Goal: Transaction & Acquisition: Purchase product/service

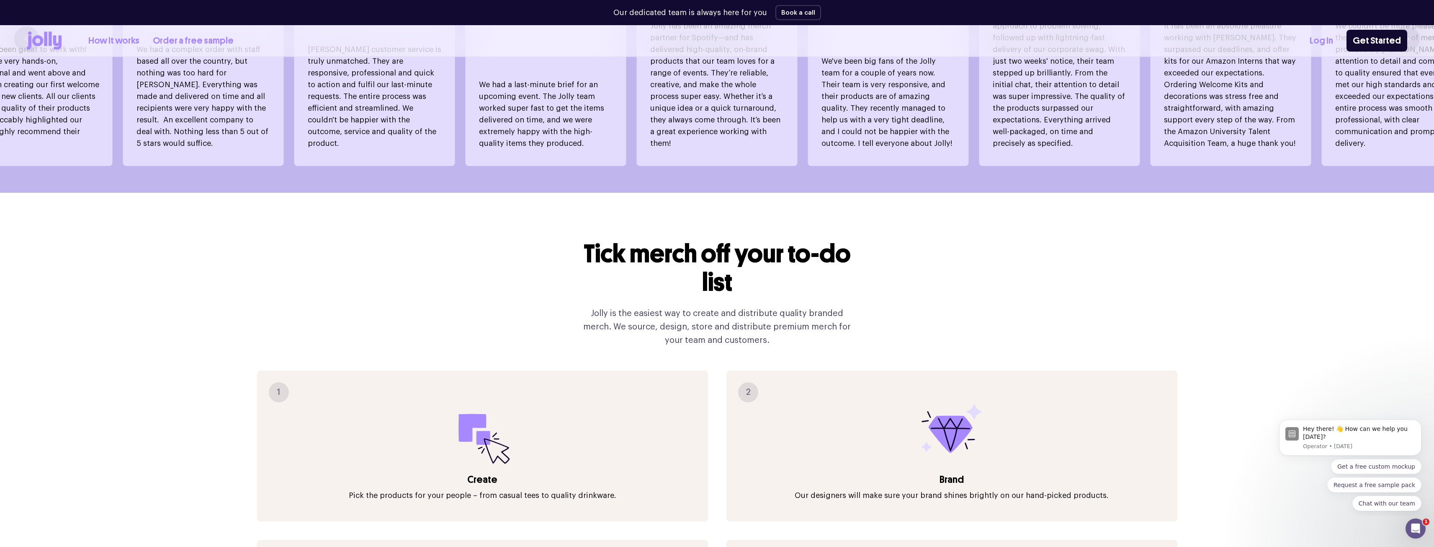
scroll to position [1109, 0]
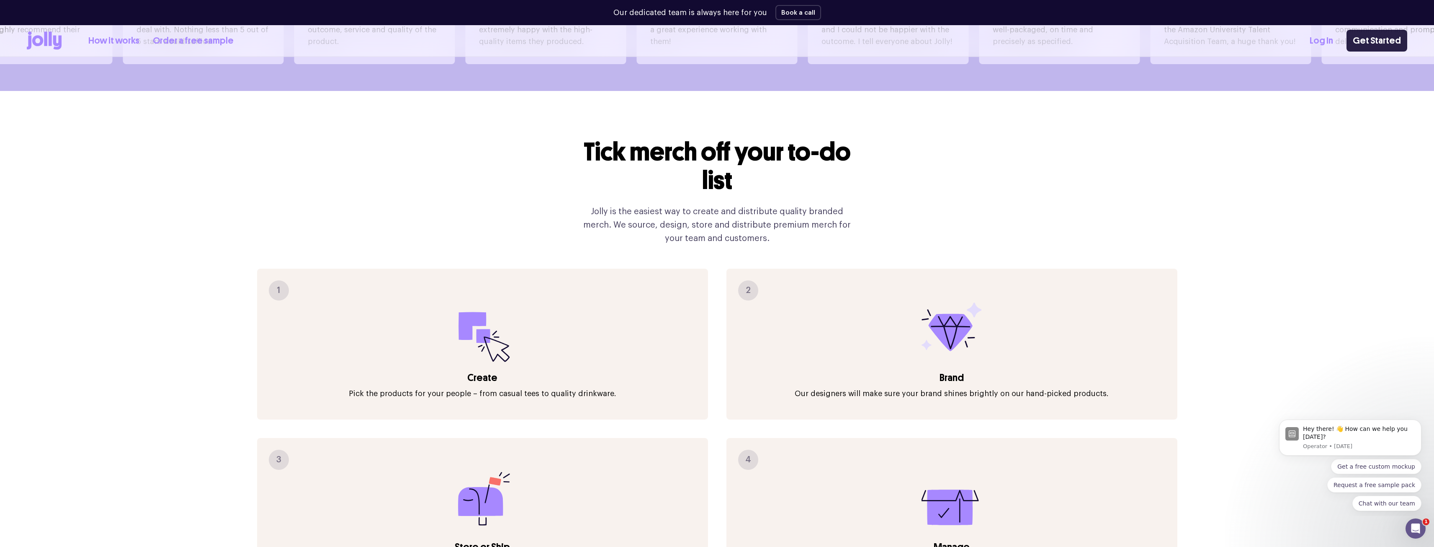
click at [1383, 44] on link "Get Started" at bounding box center [1377, 41] width 61 height 22
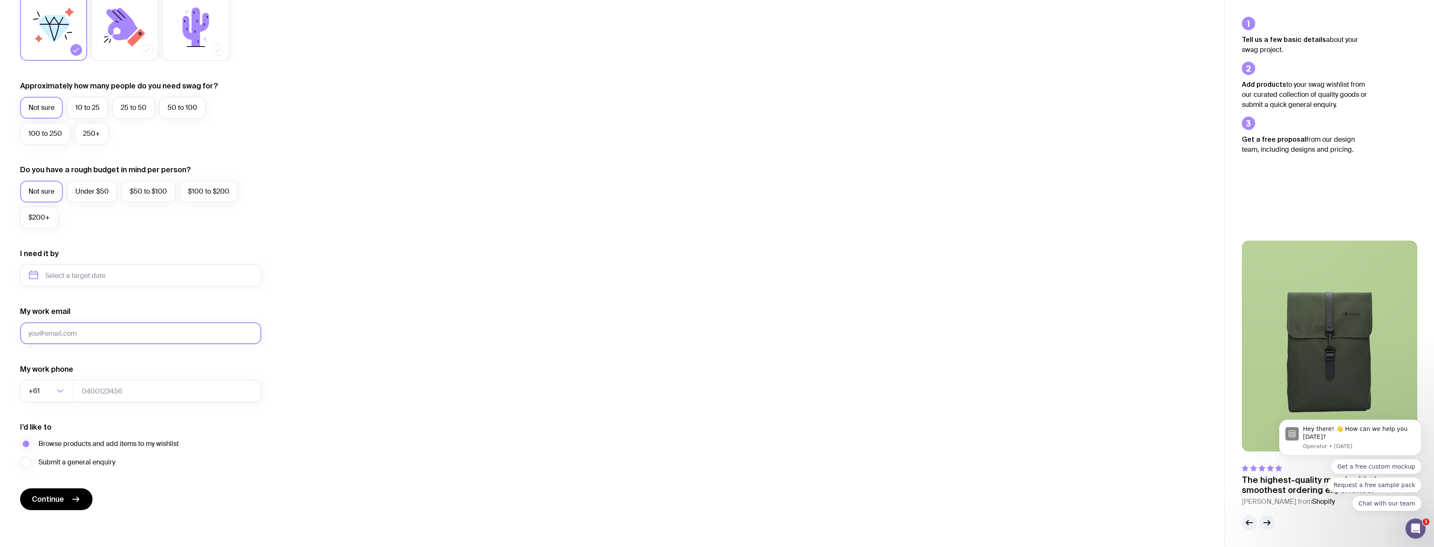
click at [84, 335] on input "My work email" at bounding box center [140, 333] width 241 height 22
drag, startPoint x: 532, startPoint y: 301, endPoint x: 540, endPoint y: 296, distance: 9.8
click at [532, 301] on div "I want swag for Customers Team members An event Approximately how many people d…" at bounding box center [612, 236] width 1185 height 547
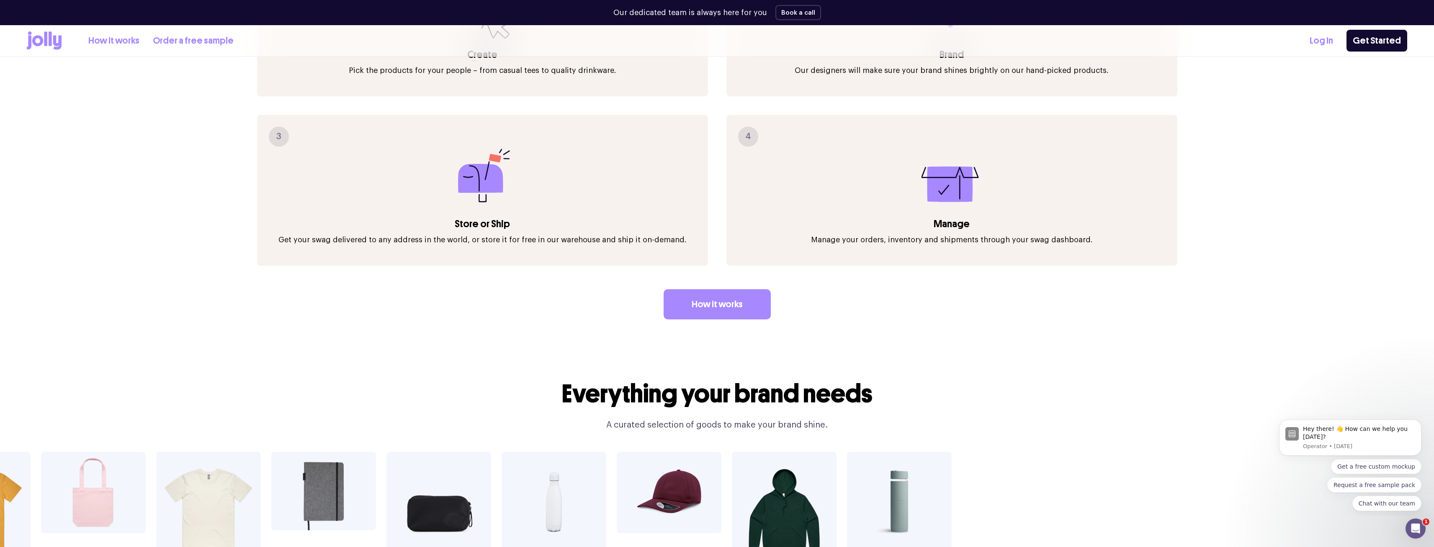
scroll to position [1302, 0]
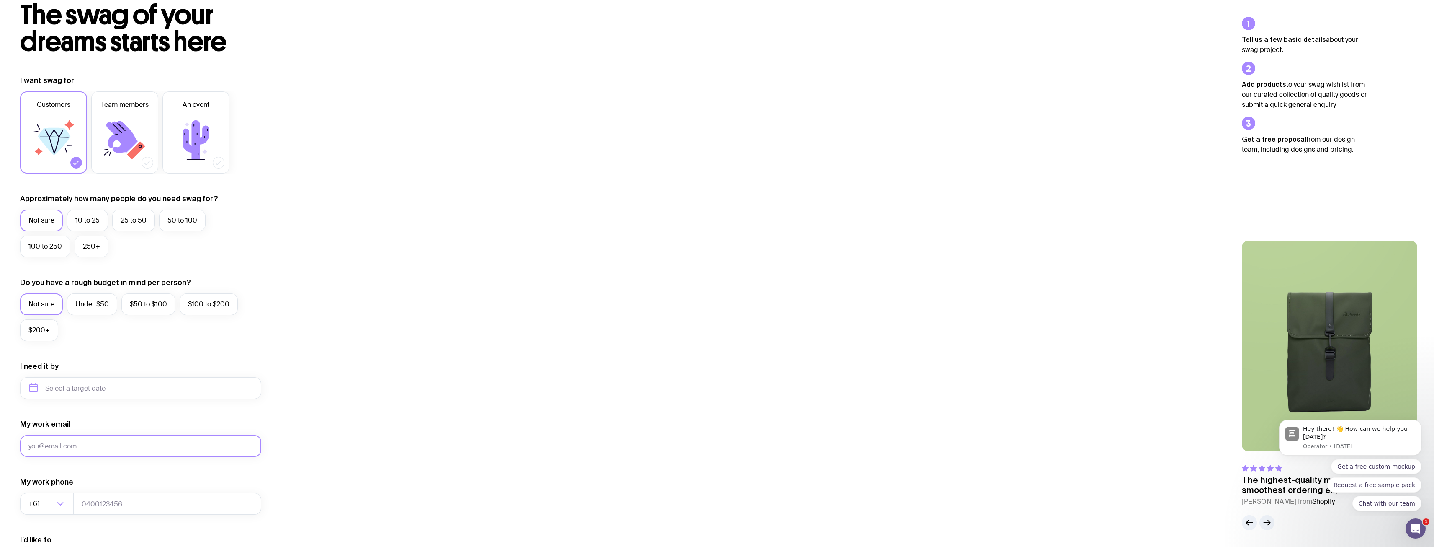
scroll to position [84, 0]
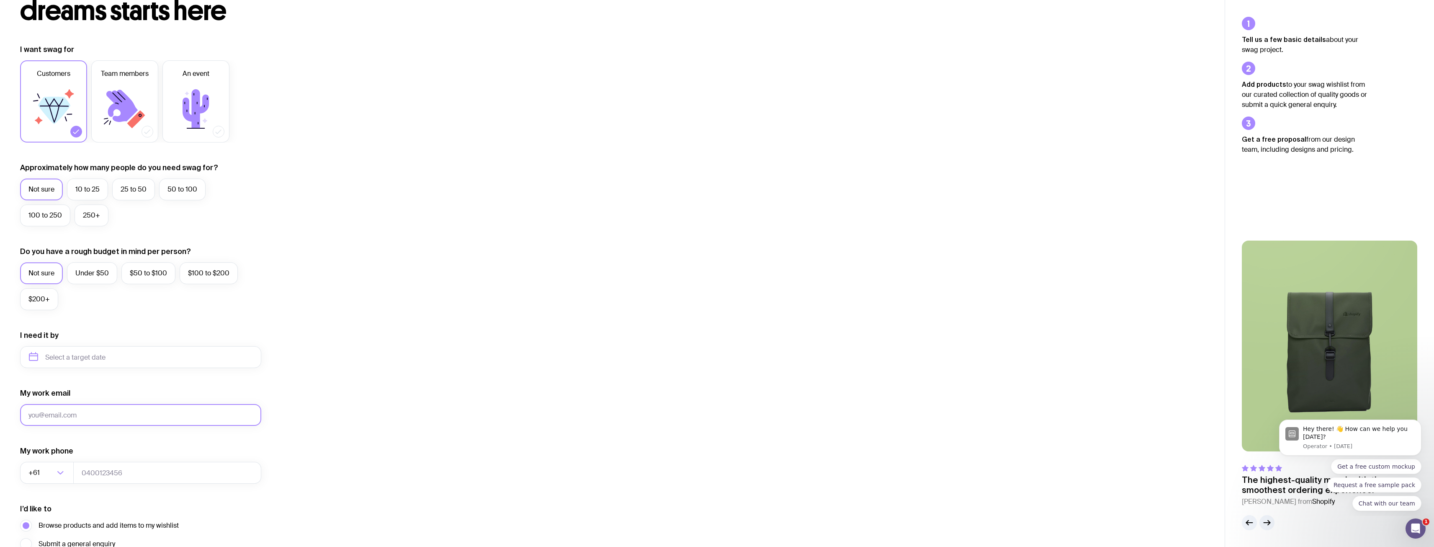
click at [74, 416] on input "My work email" at bounding box center [140, 415] width 241 height 22
type input "hello@conveii.com.au"
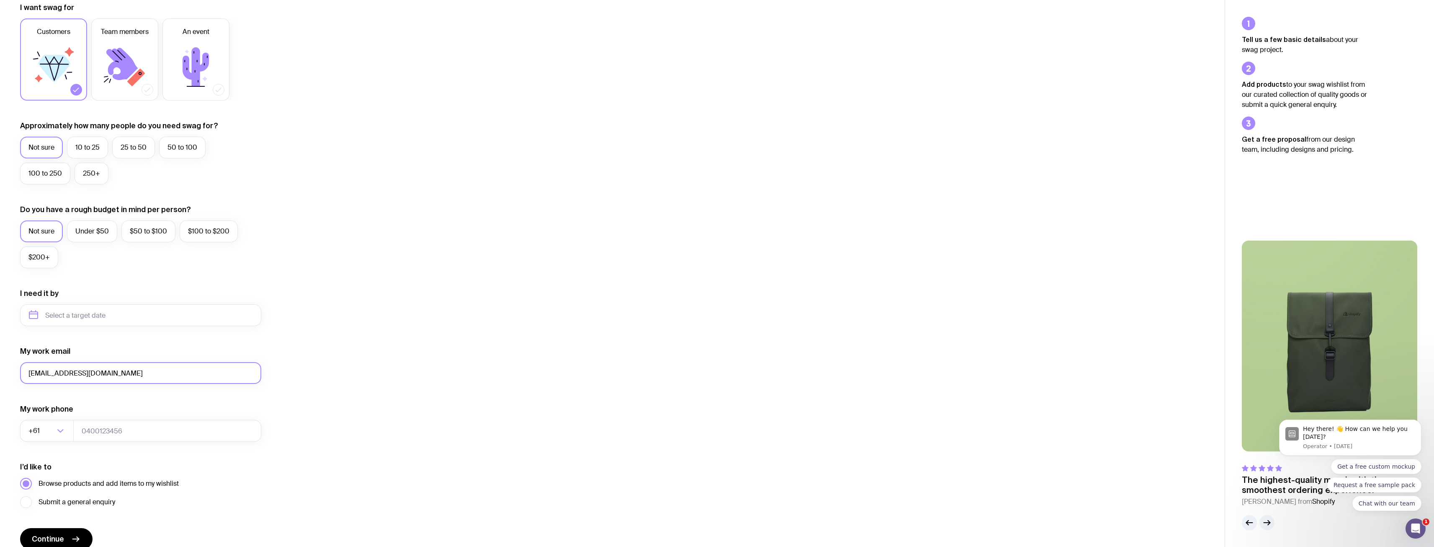
scroll to position [165, 0]
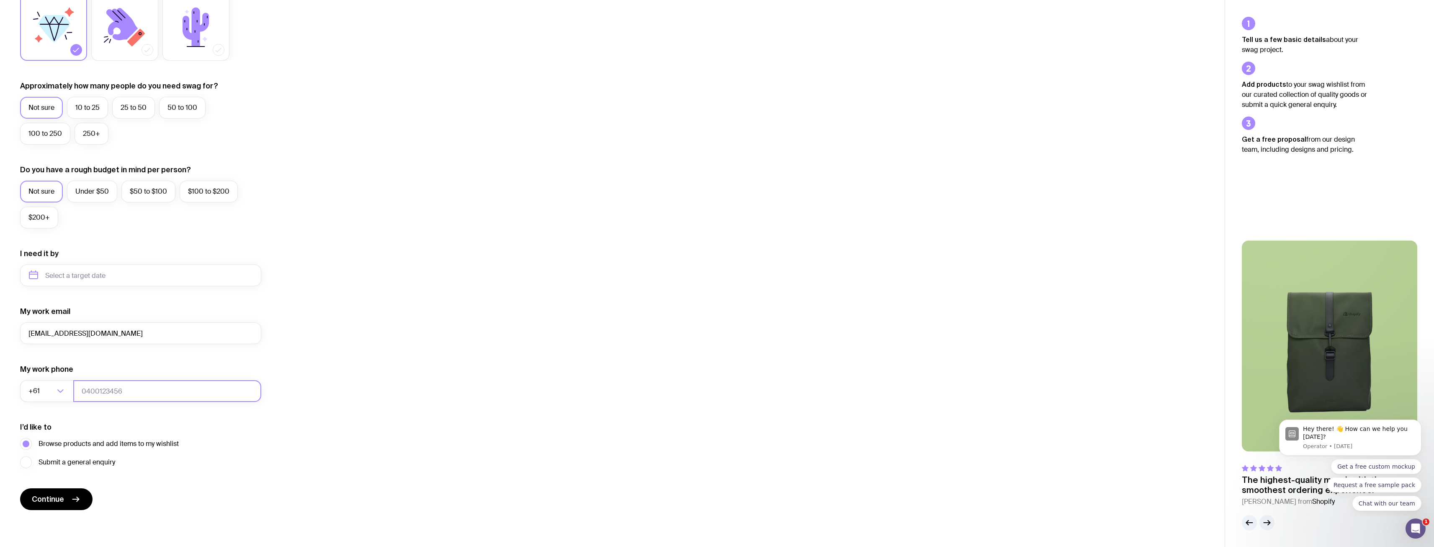
click at [111, 391] on input "tel" at bounding box center [167, 391] width 188 height 22
type input "0424093776"
click at [70, 488] on button "Continue" at bounding box center [56, 499] width 72 height 22
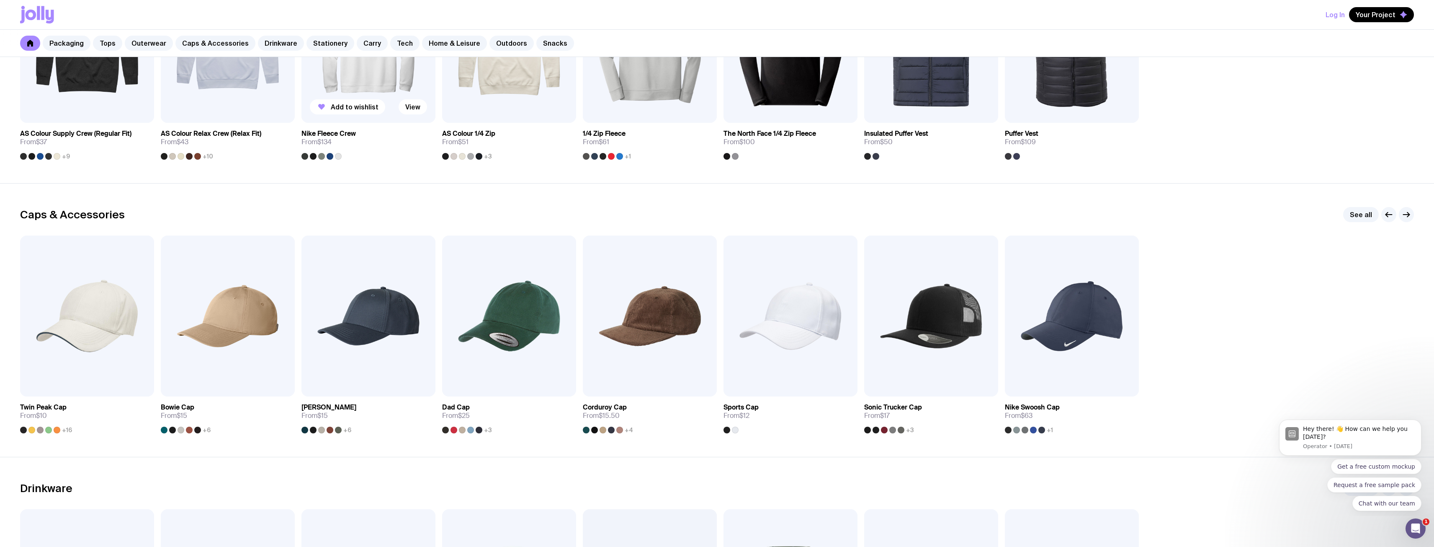
scroll to position [712, 0]
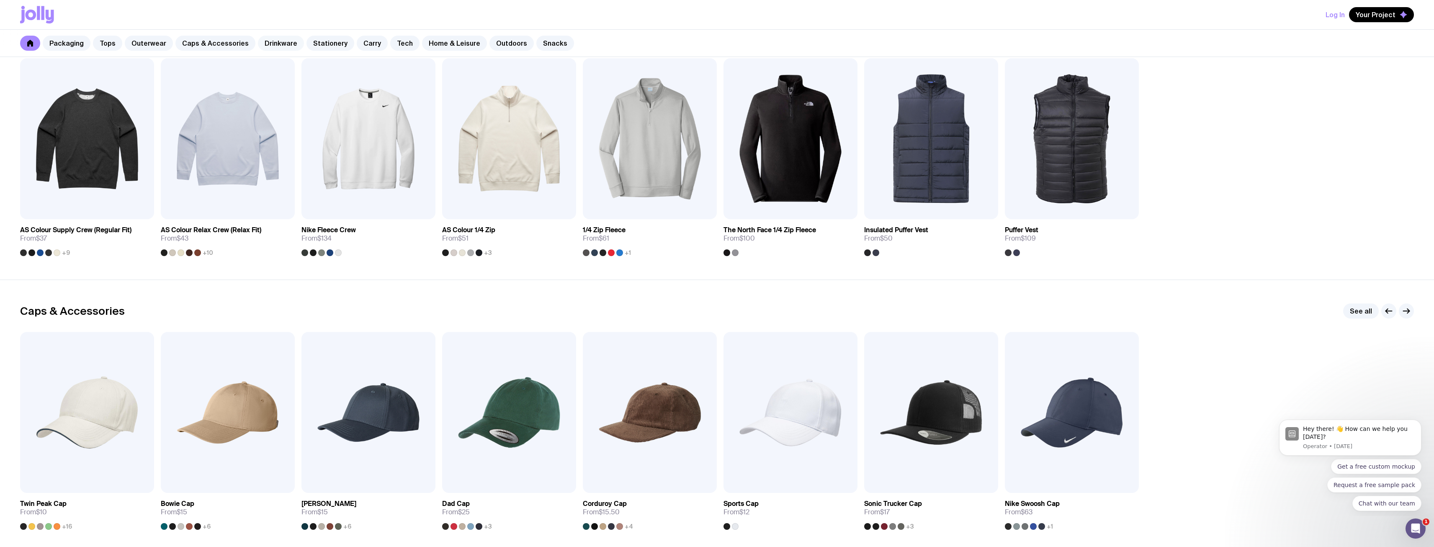
click at [264, 44] on link "Drinkware" at bounding box center [281, 43] width 46 height 15
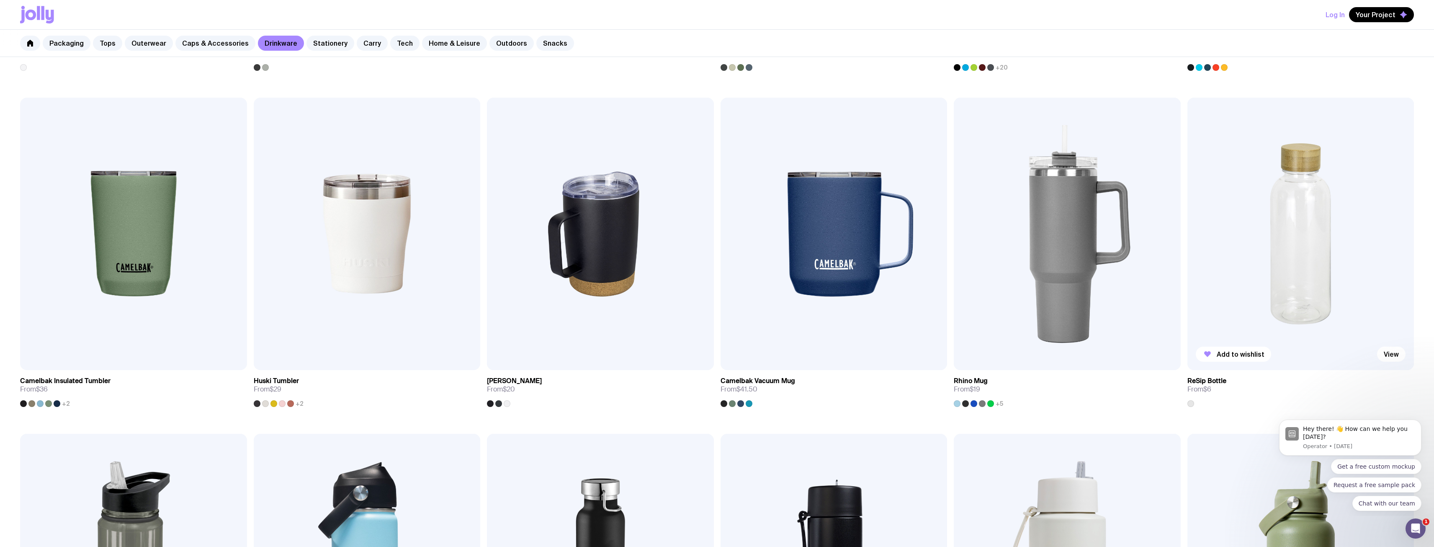
scroll to position [460, 0]
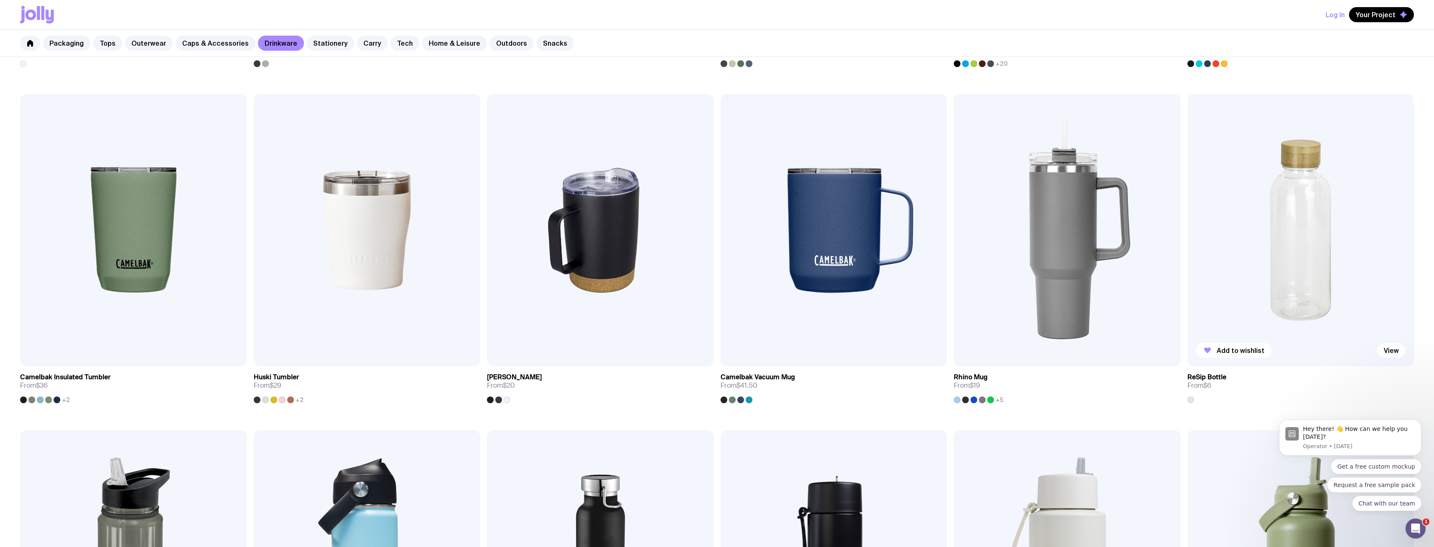
click at [1313, 255] on img at bounding box center [1301, 230] width 227 height 272
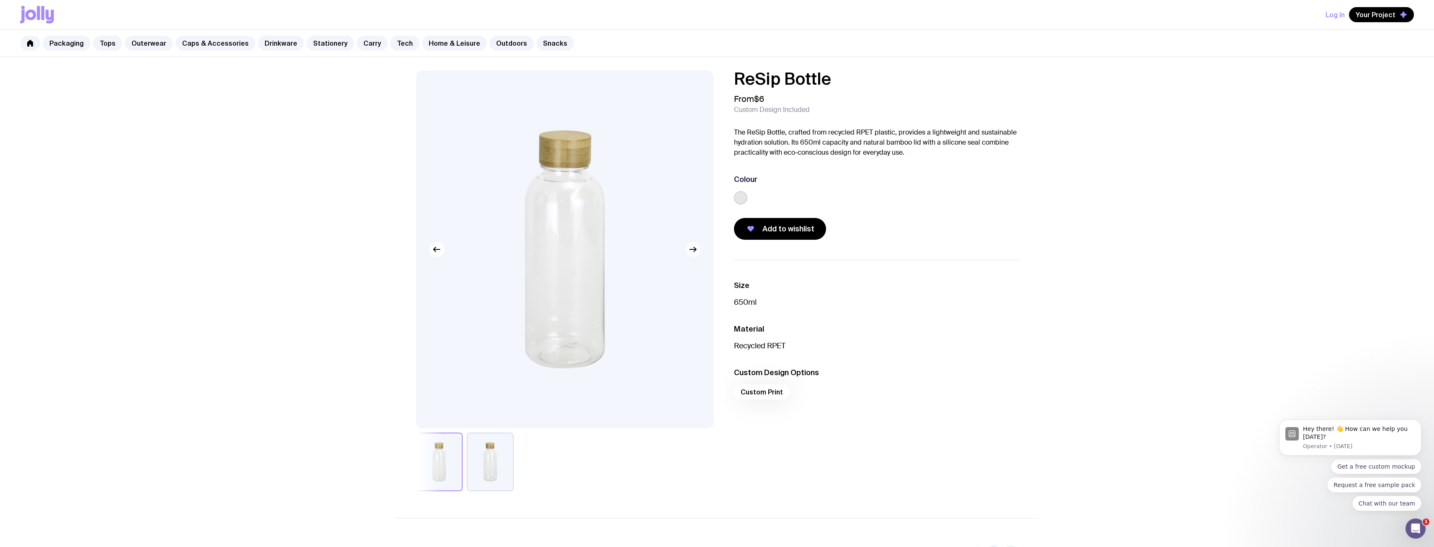
click at [696, 253] on icon "button" at bounding box center [693, 249] width 10 height 10
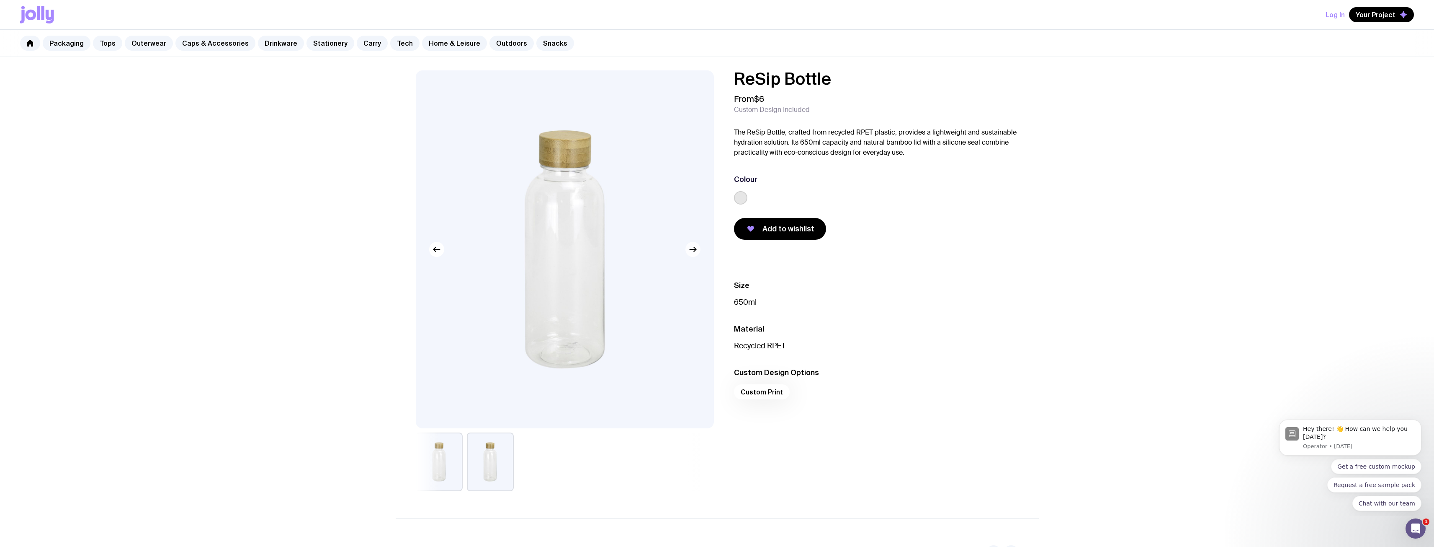
click at [696, 253] on icon "button" at bounding box center [693, 249] width 10 height 10
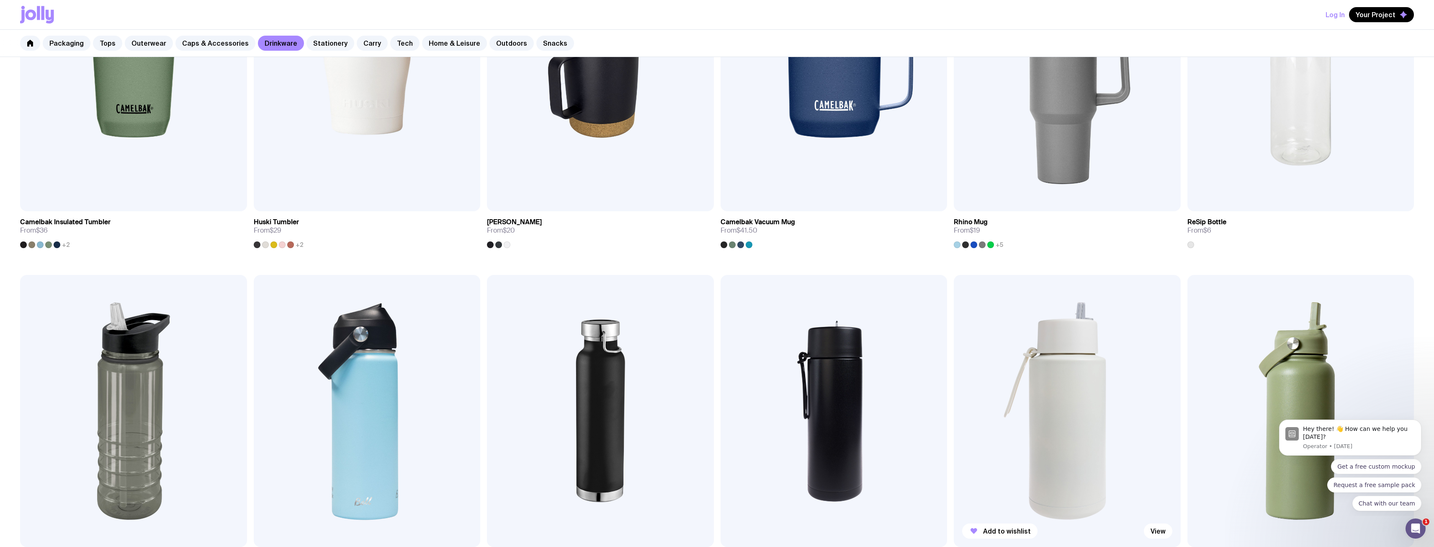
scroll to position [753, 0]
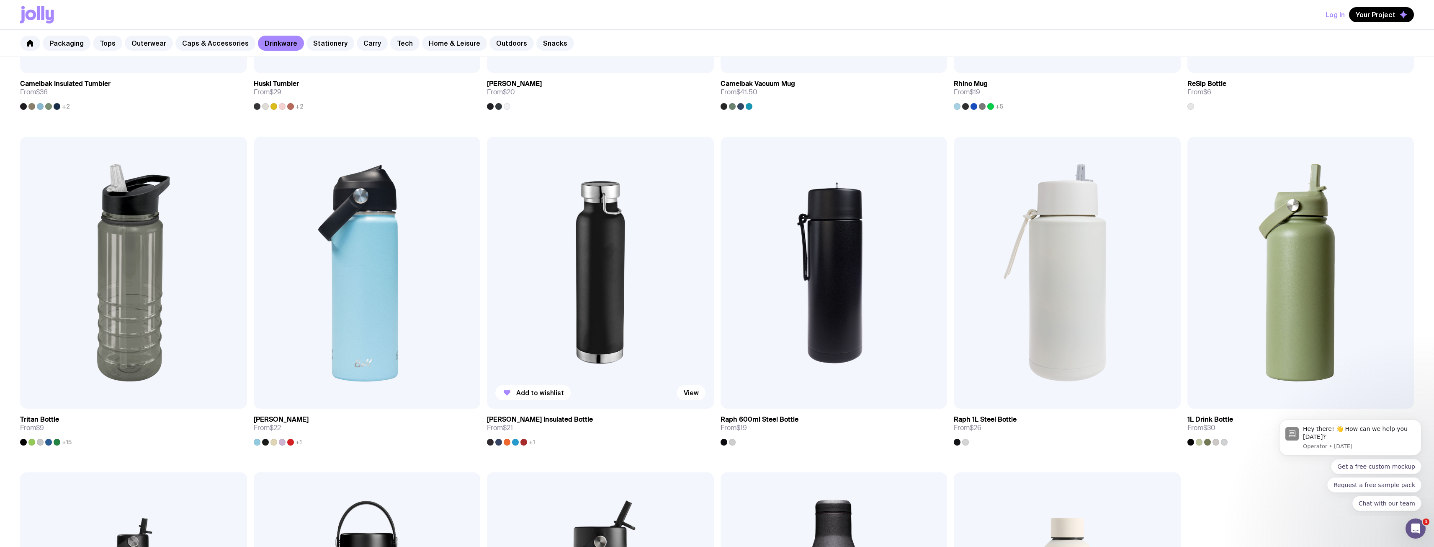
click at [603, 299] on img at bounding box center [600, 273] width 227 height 272
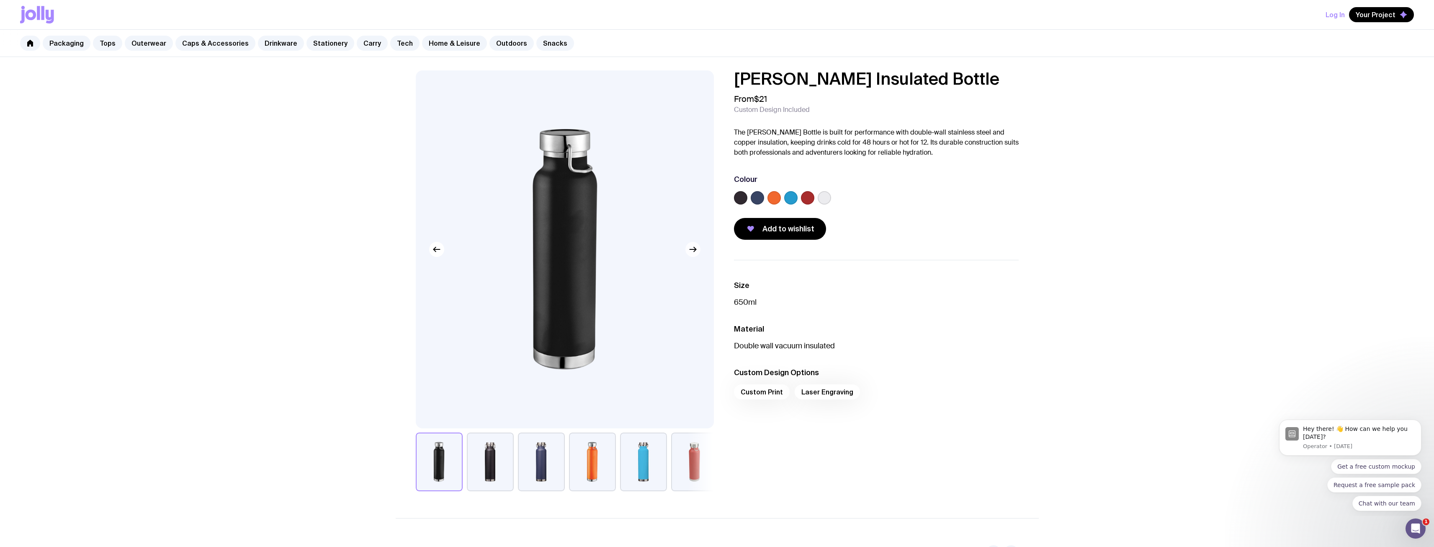
click at [692, 249] on icon "button" at bounding box center [693, 249] width 10 height 10
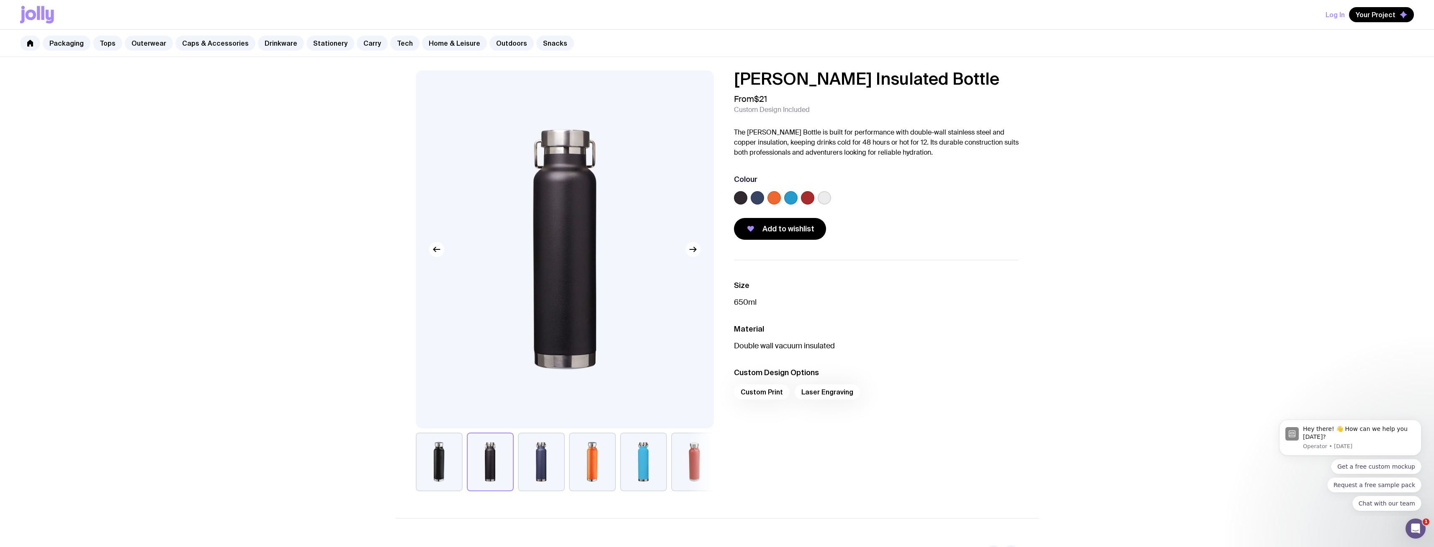
click at [692, 249] on icon "button" at bounding box center [693, 249] width 10 height 10
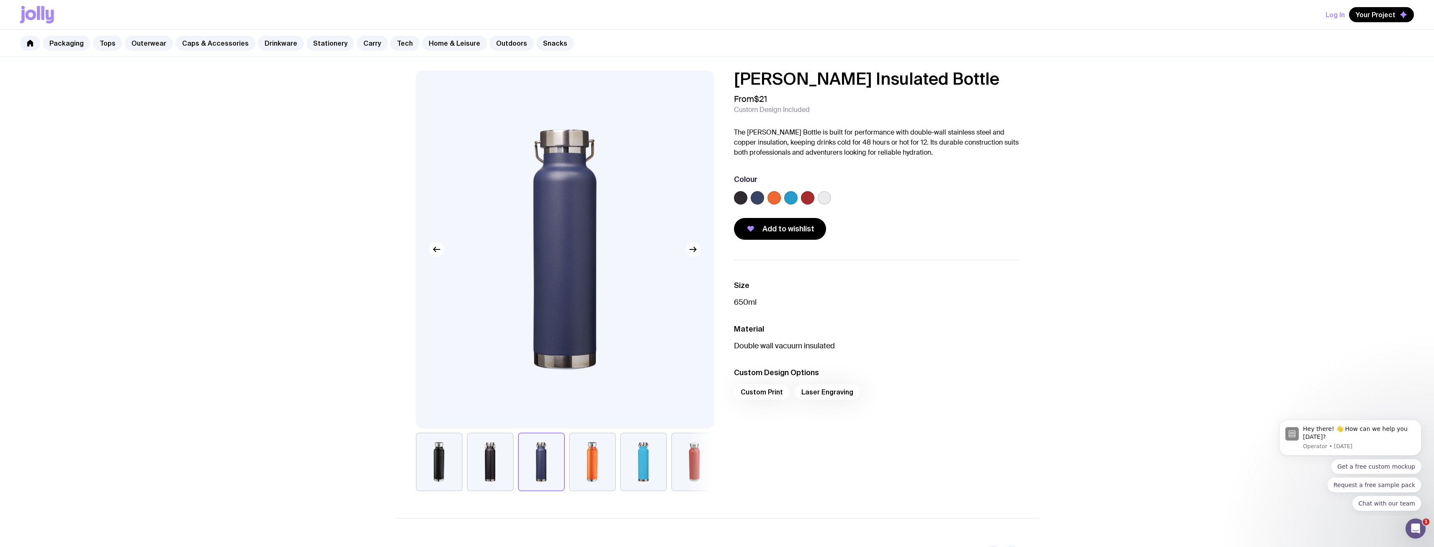
click at [692, 249] on icon "button" at bounding box center [693, 249] width 10 height 10
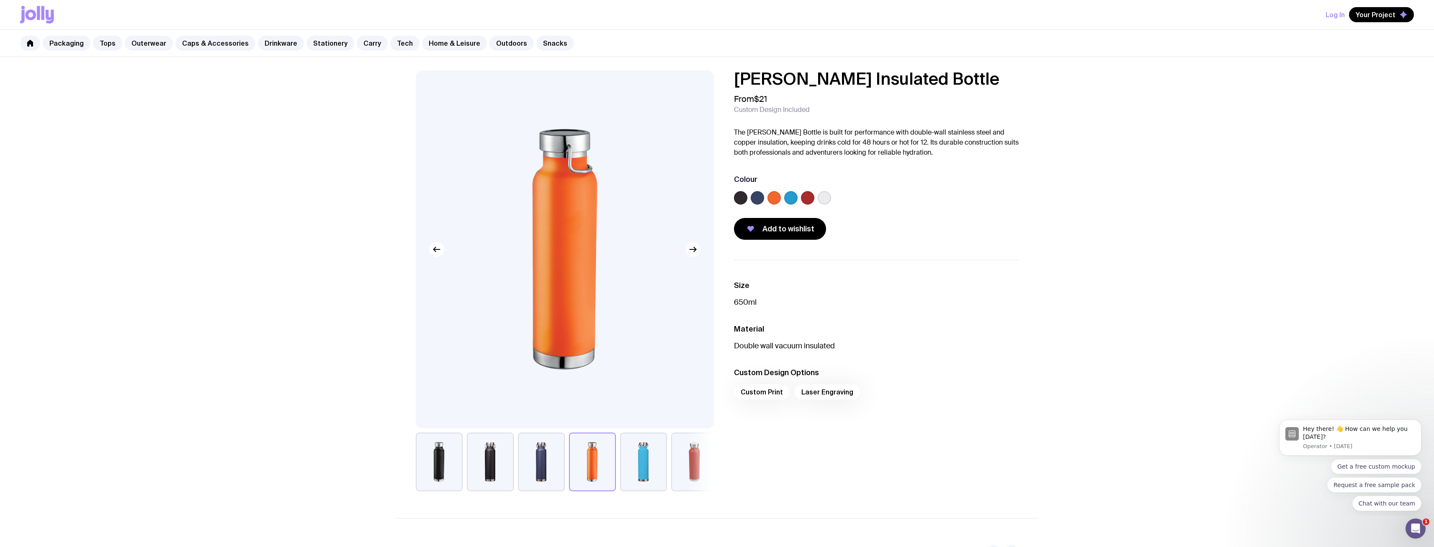
click at [692, 249] on icon "button" at bounding box center [693, 249] width 10 height 10
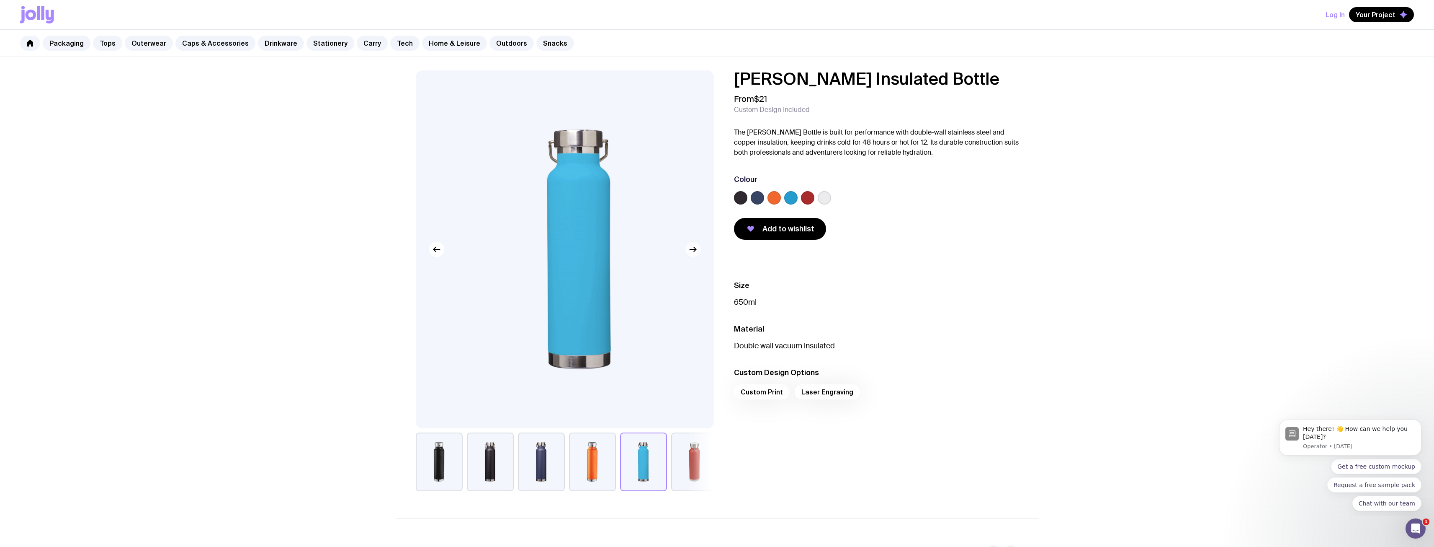
click at [692, 249] on icon "button" at bounding box center [693, 249] width 10 height 10
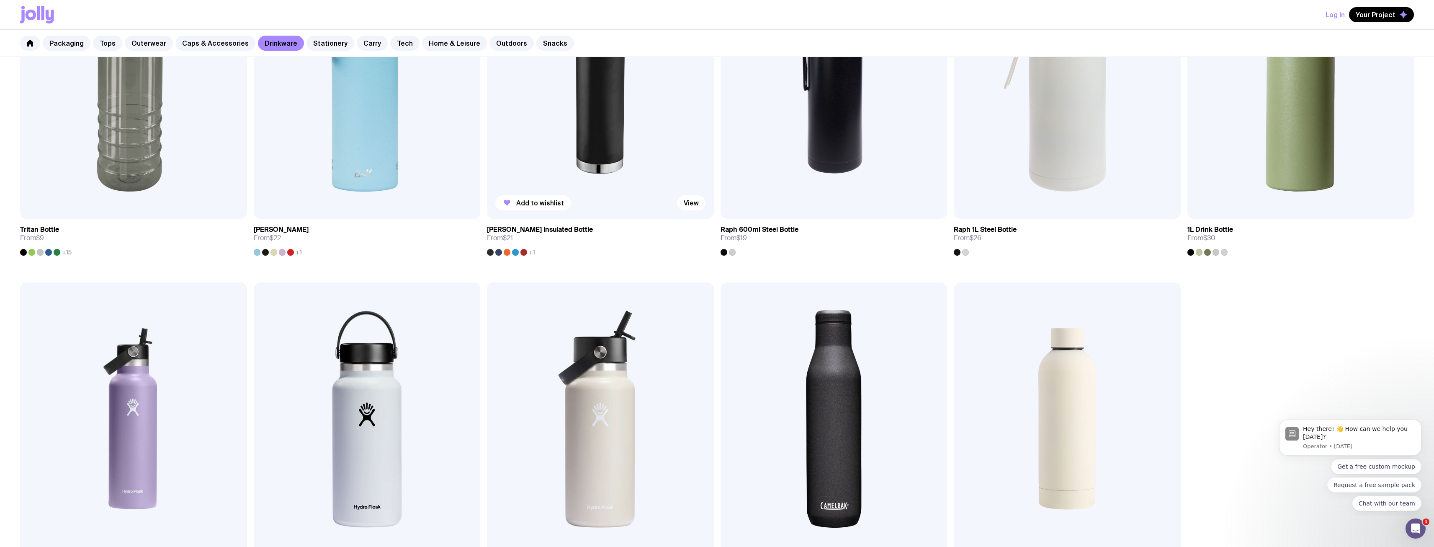
scroll to position [859, 0]
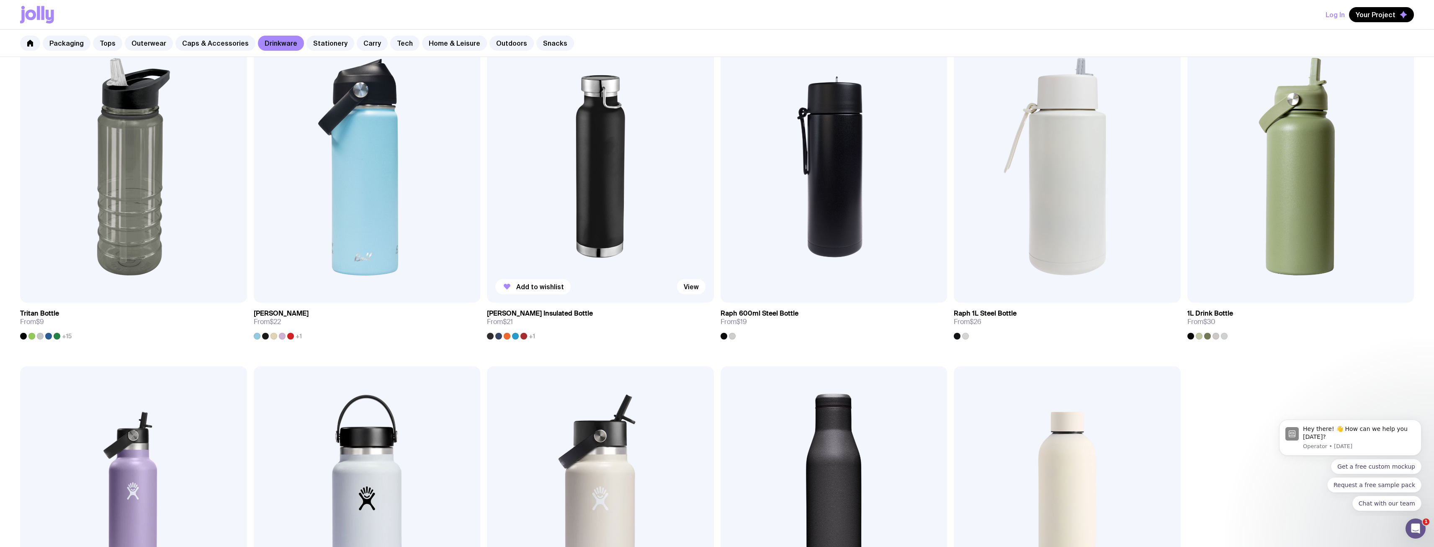
click at [604, 219] on img at bounding box center [600, 167] width 227 height 272
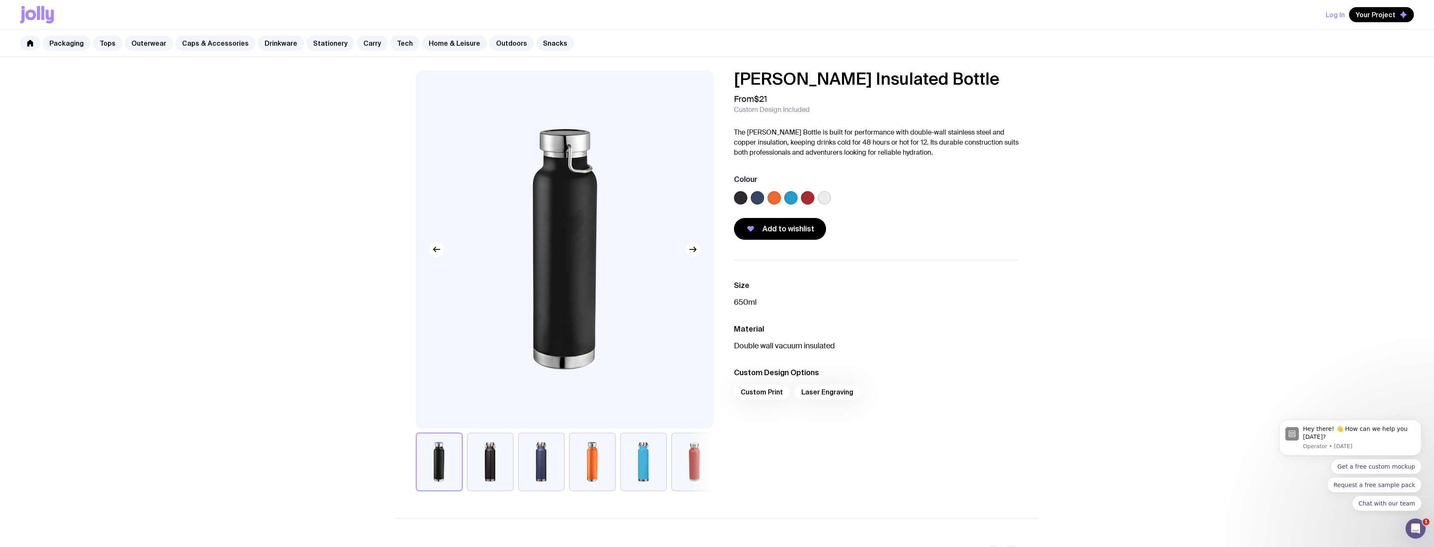
click at [694, 458] on button "button" at bounding box center [694, 461] width 47 height 59
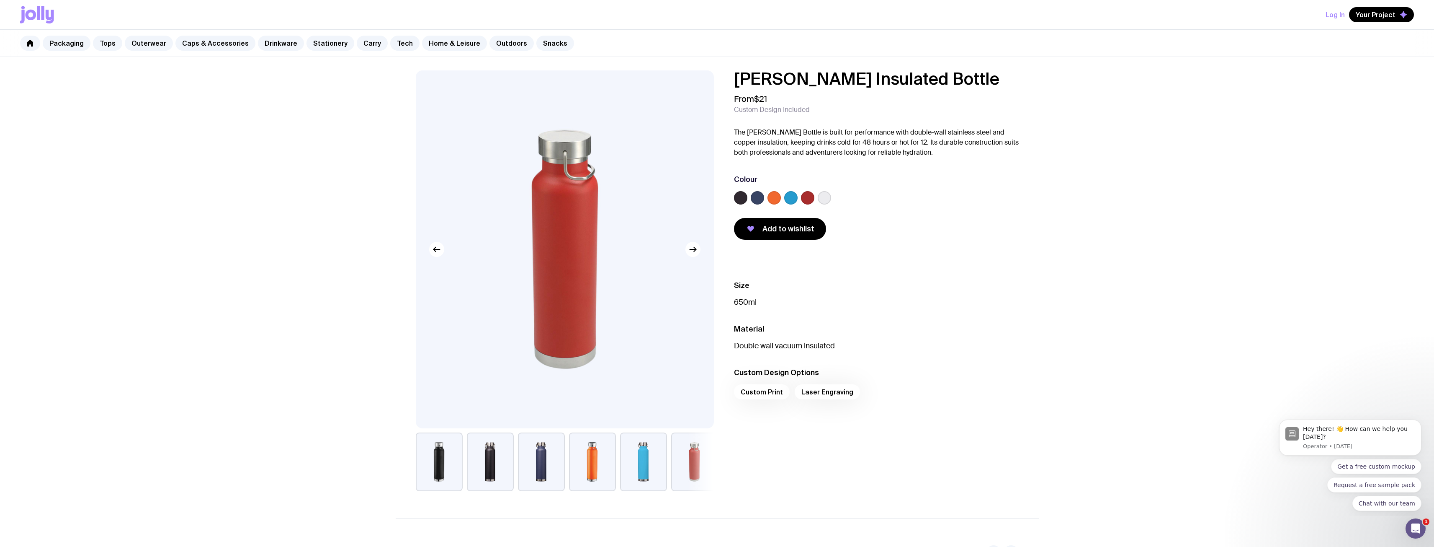
drag, startPoint x: 640, startPoint y: 461, endPoint x: 635, endPoint y: 461, distance: 5.5
click at [635, 461] on button "button" at bounding box center [643, 461] width 47 height 59
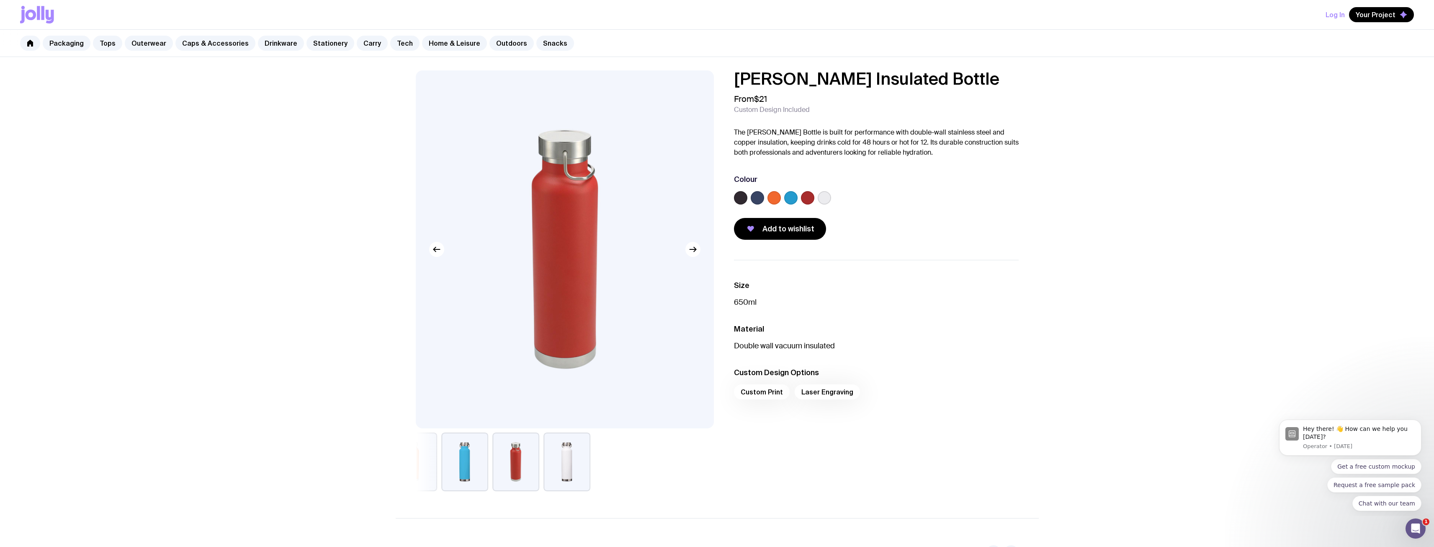
drag, startPoint x: 510, startPoint y: 457, endPoint x: 496, endPoint y: 455, distance: 13.9
click at [496, 455] on button "button" at bounding box center [516, 461] width 47 height 59
drag, startPoint x: 674, startPoint y: 472, endPoint x: 607, endPoint y: 470, distance: 66.6
click at [615, 472] on div at bounding box center [565, 461] width 298 height 59
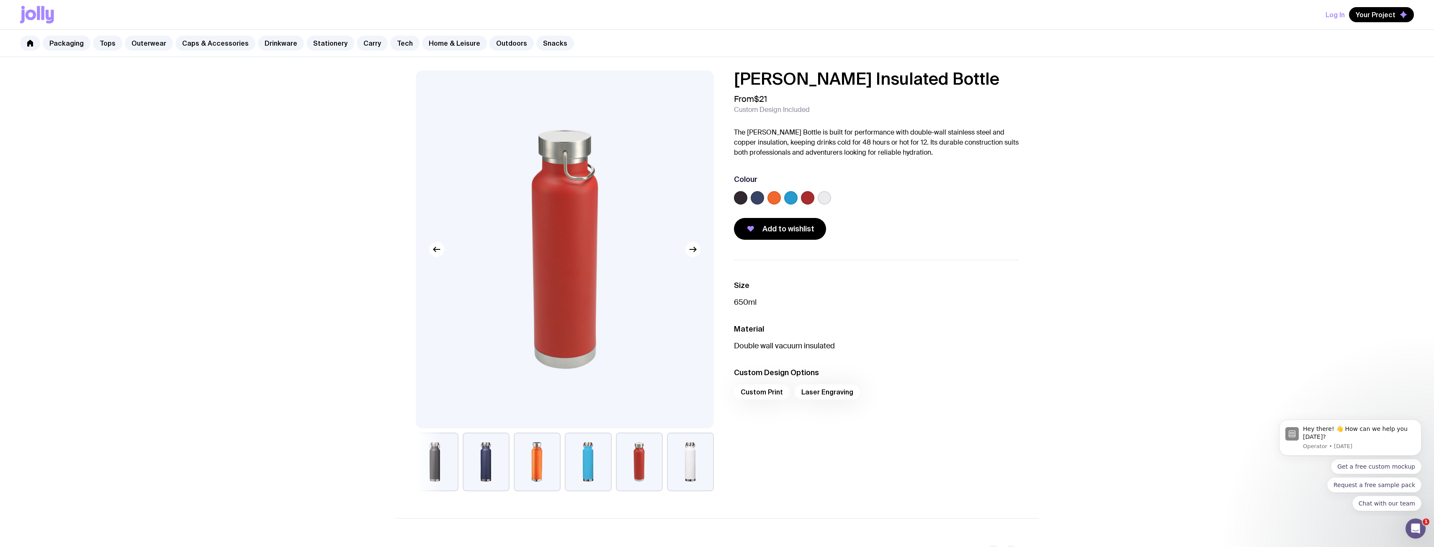
click at [689, 460] on button "button" at bounding box center [690, 461] width 47 height 59
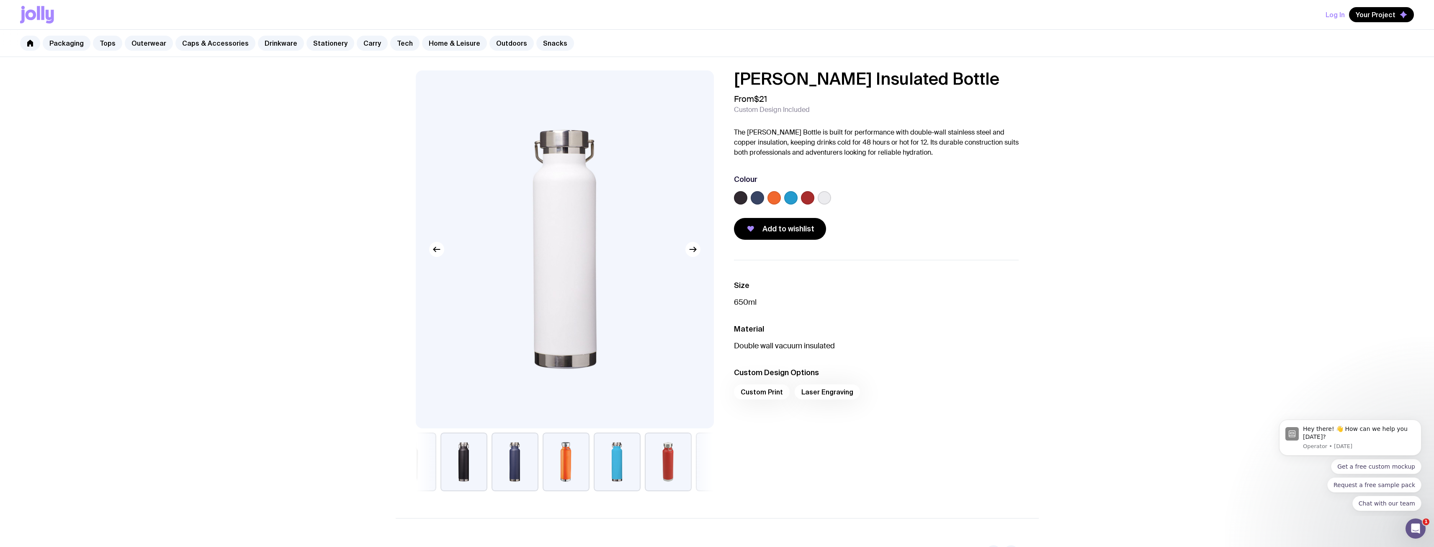
drag, startPoint x: 537, startPoint y: 466, endPoint x: 653, endPoint y: 469, distance: 115.6
click at [590, 465] on button "button" at bounding box center [566, 461] width 47 height 59
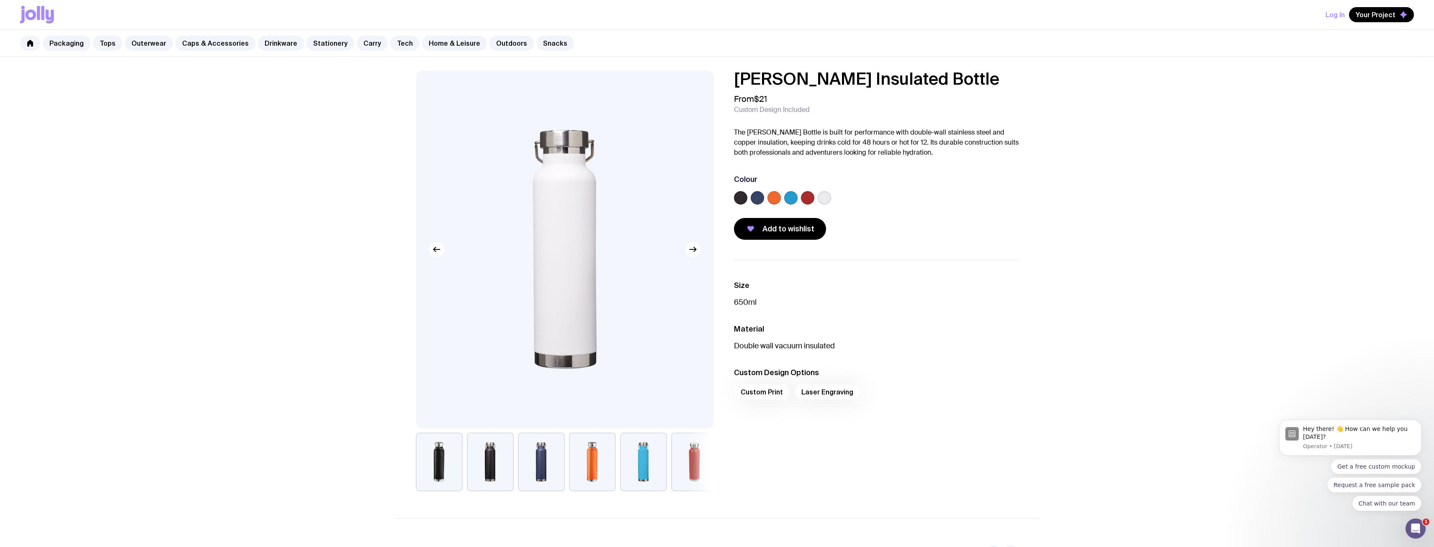
click at [489, 465] on button "button" at bounding box center [490, 461] width 47 height 59
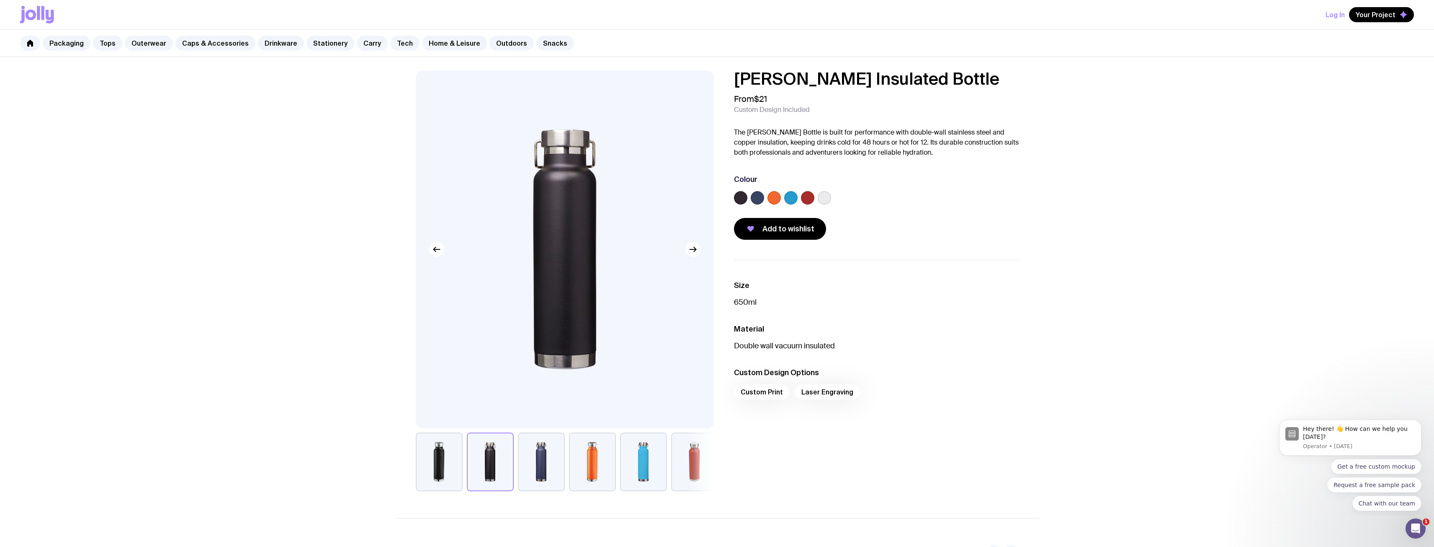
click at [464, 467] on div at bounding box center [565, 461] width 298 height 59
click at [585, 464] on button "button" at bounding box center [592, 461] width 47 height 59
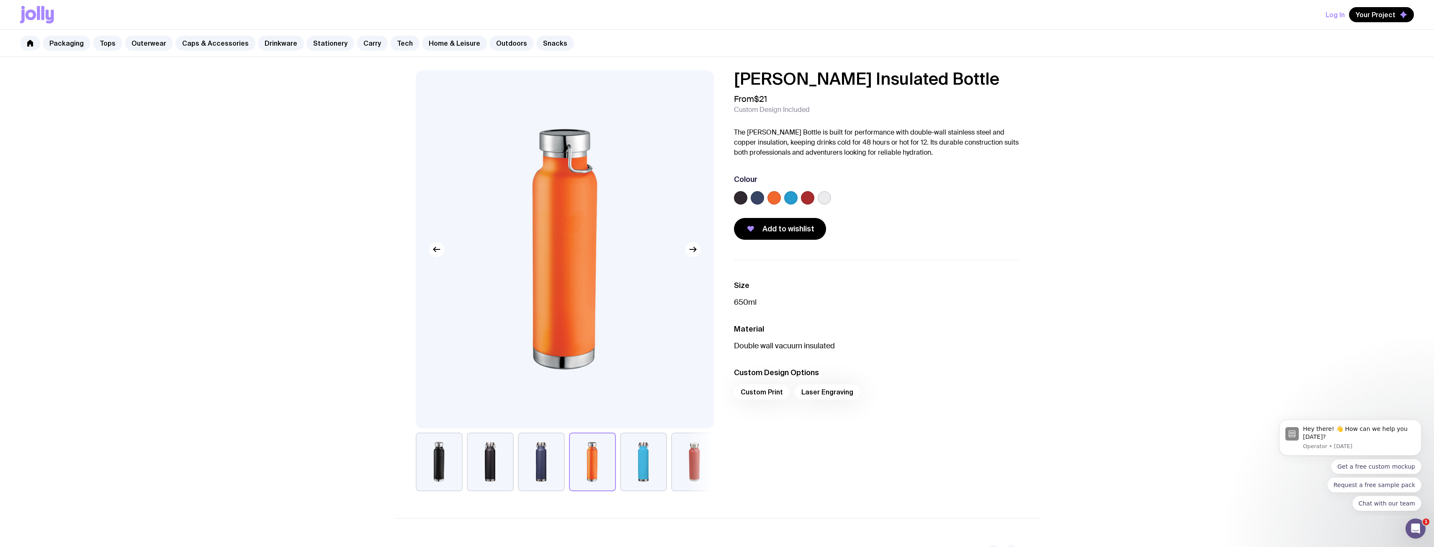
click at [642, 466] on button "button" at bounding box center [643, 461] width 47 height 59
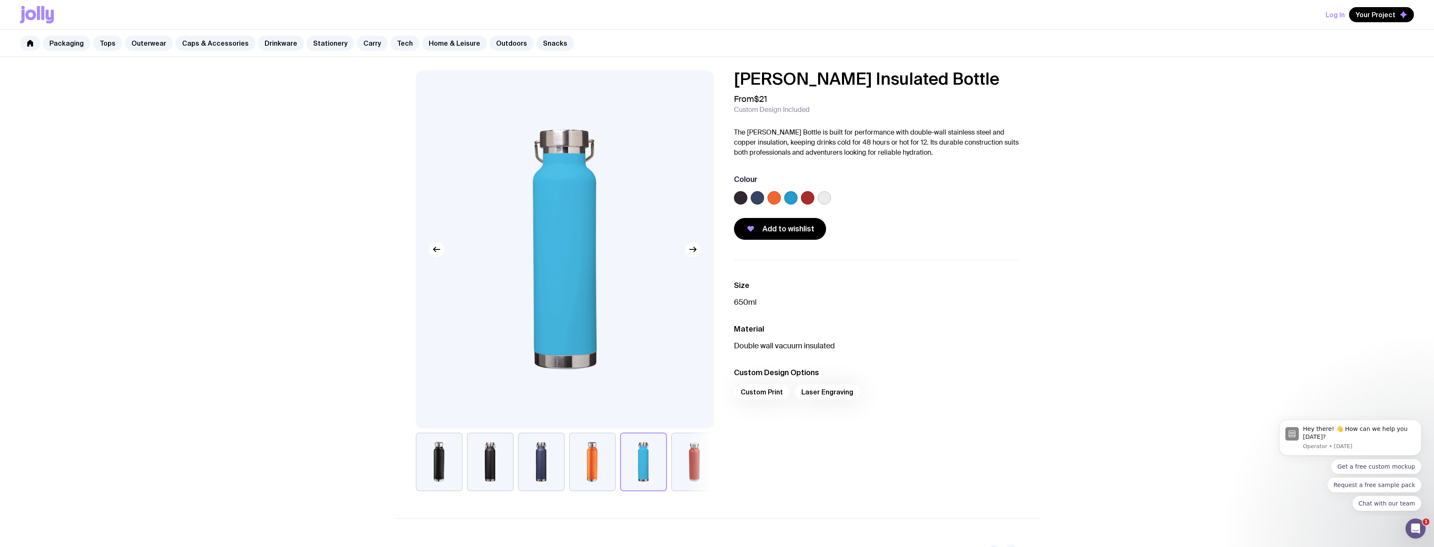
click at [690, 470] on button "button" at bounding box center [694, 461] width 47 height 59
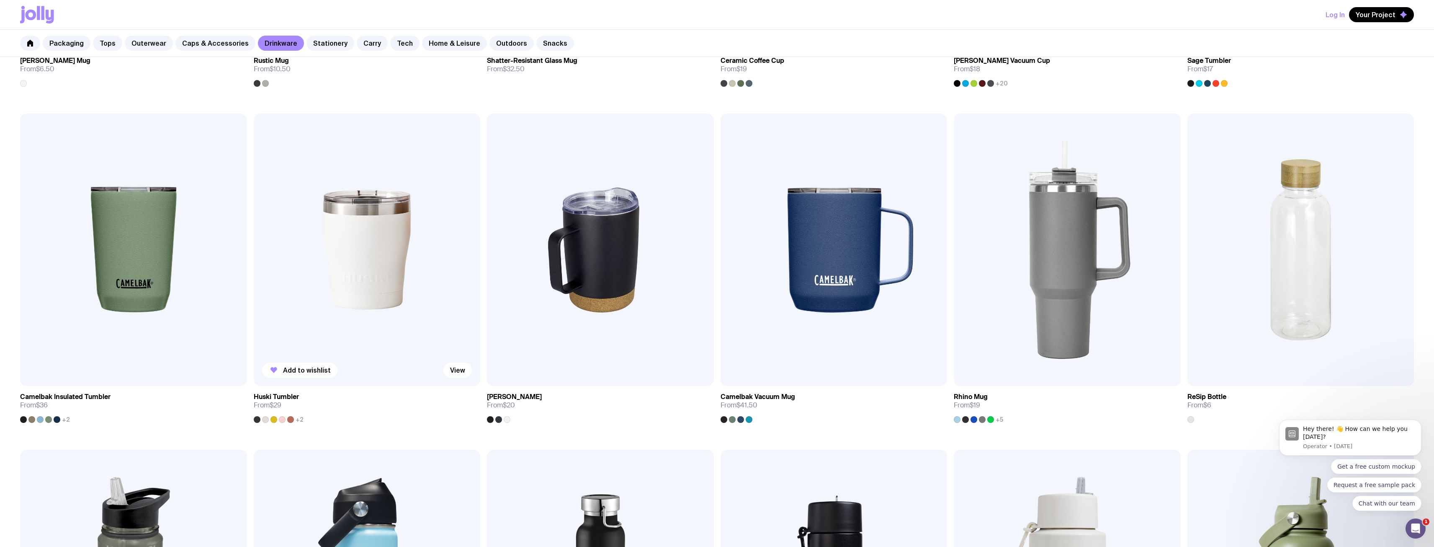
scroll to position [692, 0]
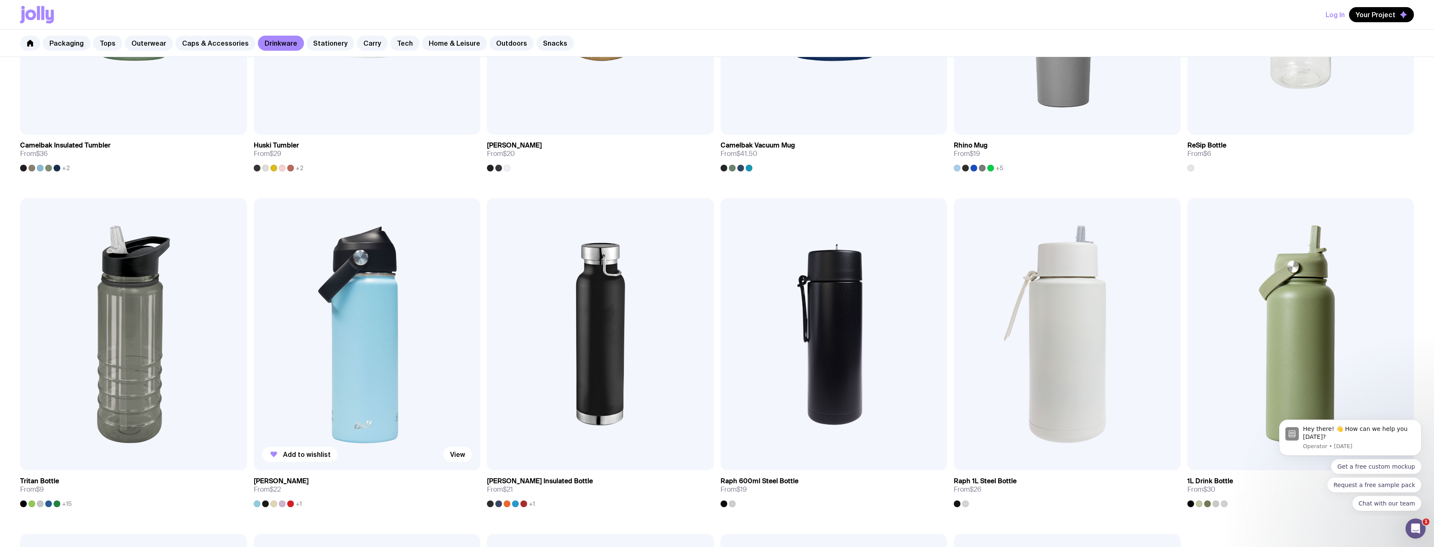
click at [335, 360] on img at bounding box center [367, 334] width 227 height 272
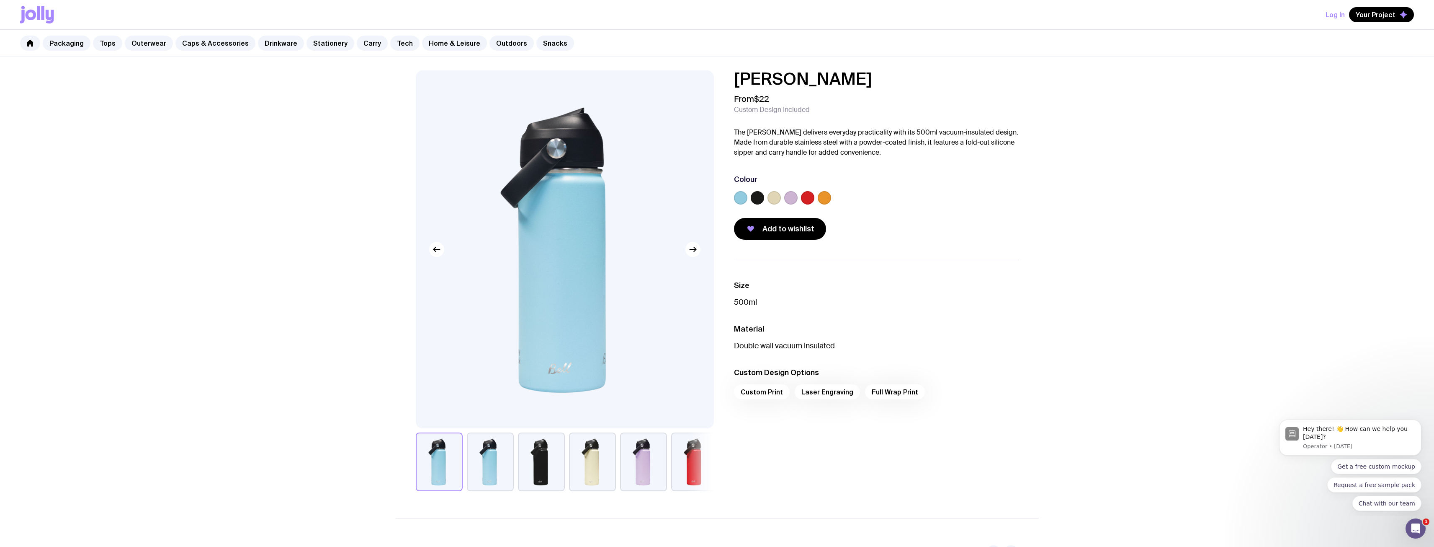
click at [599, 467] on button "button" at bounding box center [592, 461] width 47 height 59
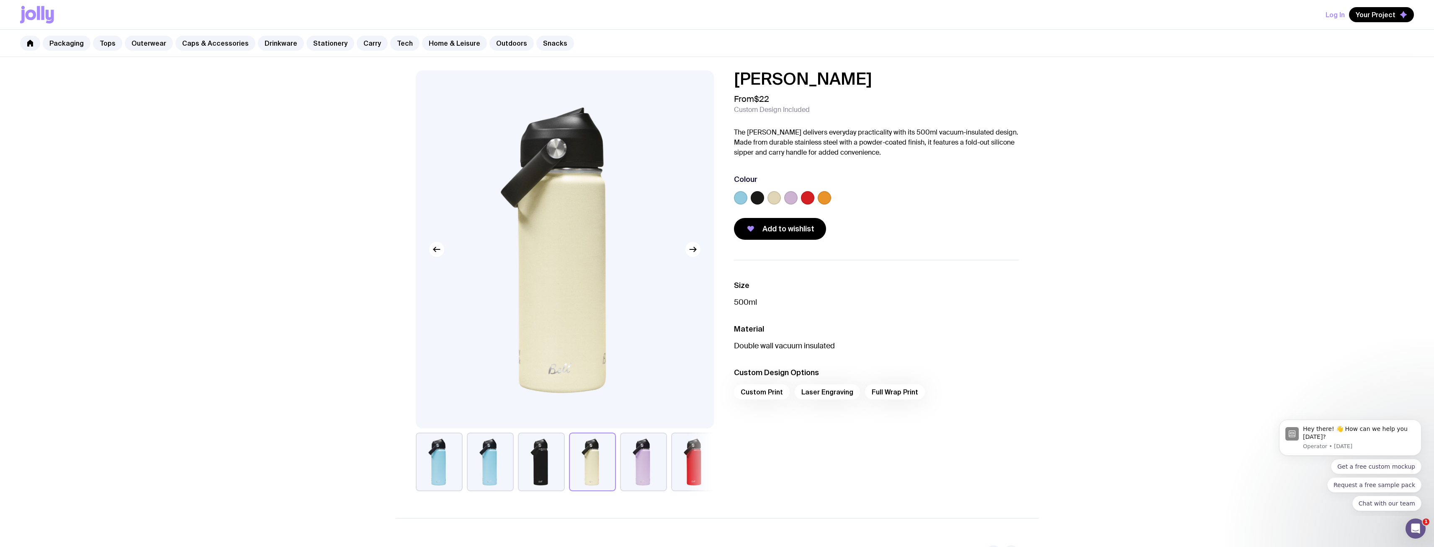
drag, startPoint x: 623, startPoint y: 306, endPoint x: 538, endPoint y: 307, distance: 84.6
click at [538, 307] on img at bounding box center [565, 249] width 298 height 358
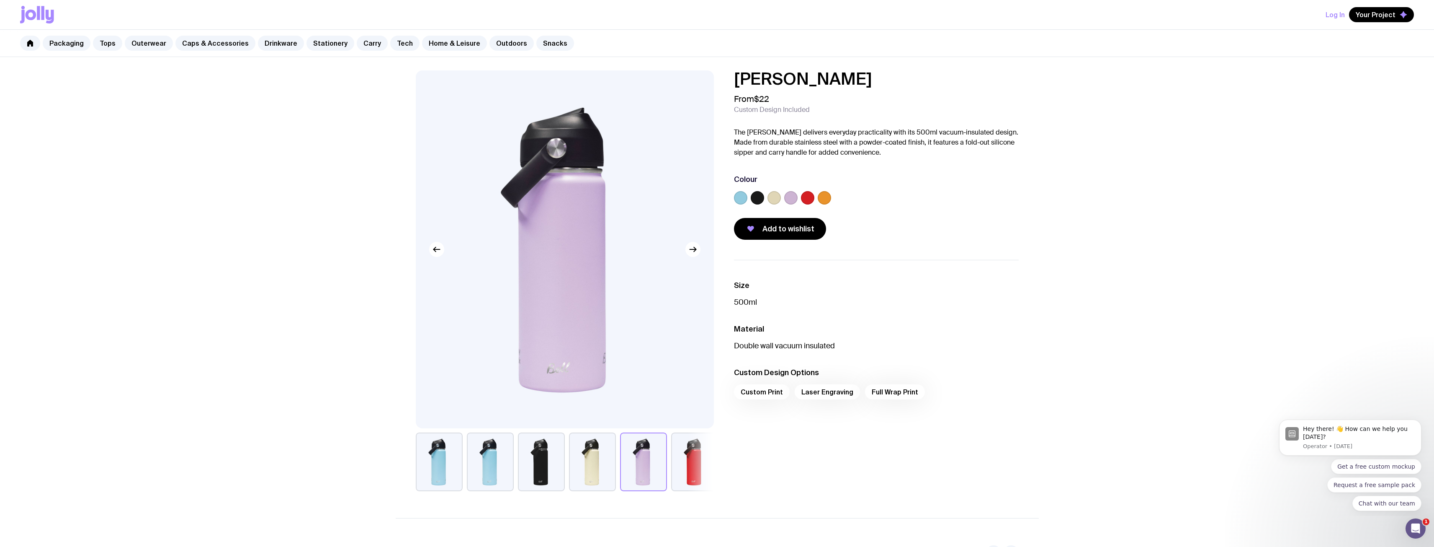
drag, startPoint x: 637, startPoint y: 303, endPoint x: 456, endPoint y: 304, distance: 180.9
click at [457, 304] on img at bounding box center [565, 249] width 298 height 358
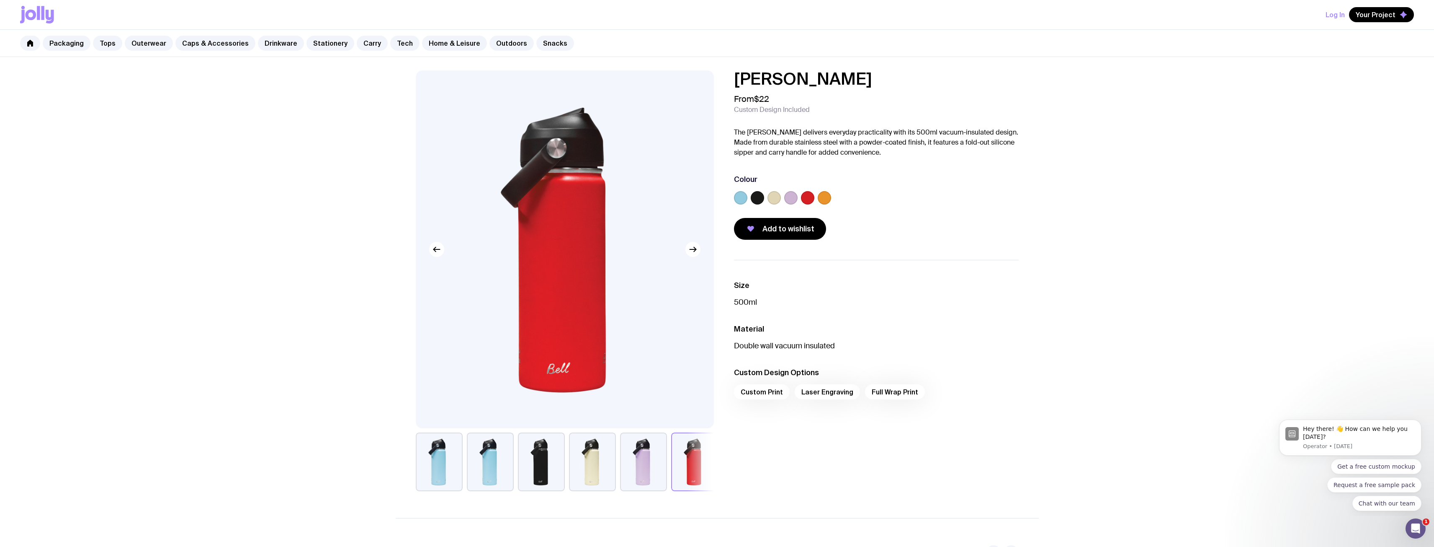
drag, startPoint x: 622, startPoint y: 286, endPoint x: 489, endPoint y: 280, distance: 132.9
click at [541, 284] on img at bounding box center [565, 249] width 298 height 358
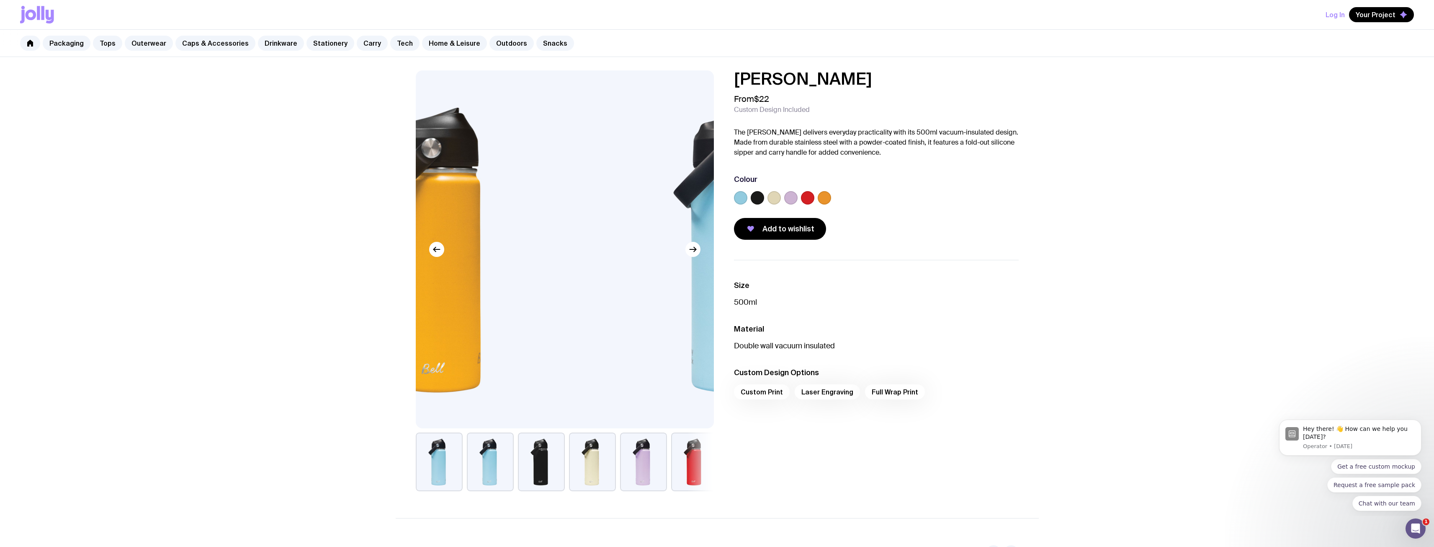
drag, startPoint x: 534, startPoint y: 284, endPoint x: 452, endPoint y: 279, distance: 82.2
click at [506, 283] on img at bounding box center [440, 249] width 298 height 358
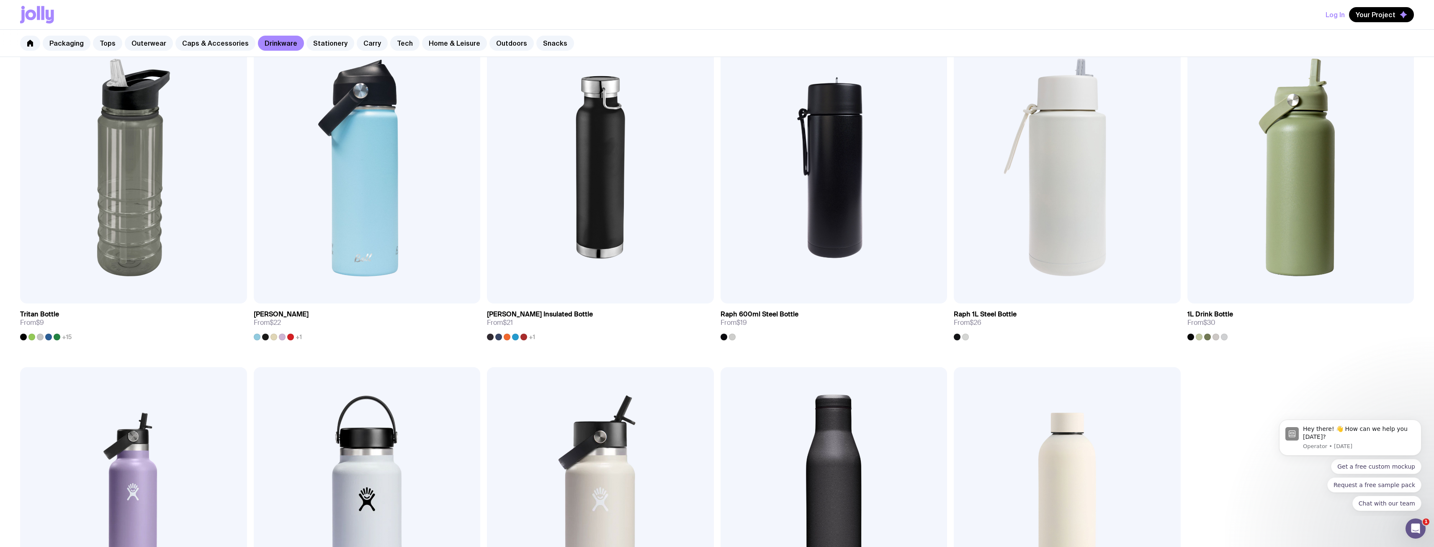
scroll to position [859, 0]
click at [1083, 468] on img at bounding box center [1067, 502] width 227 height 272
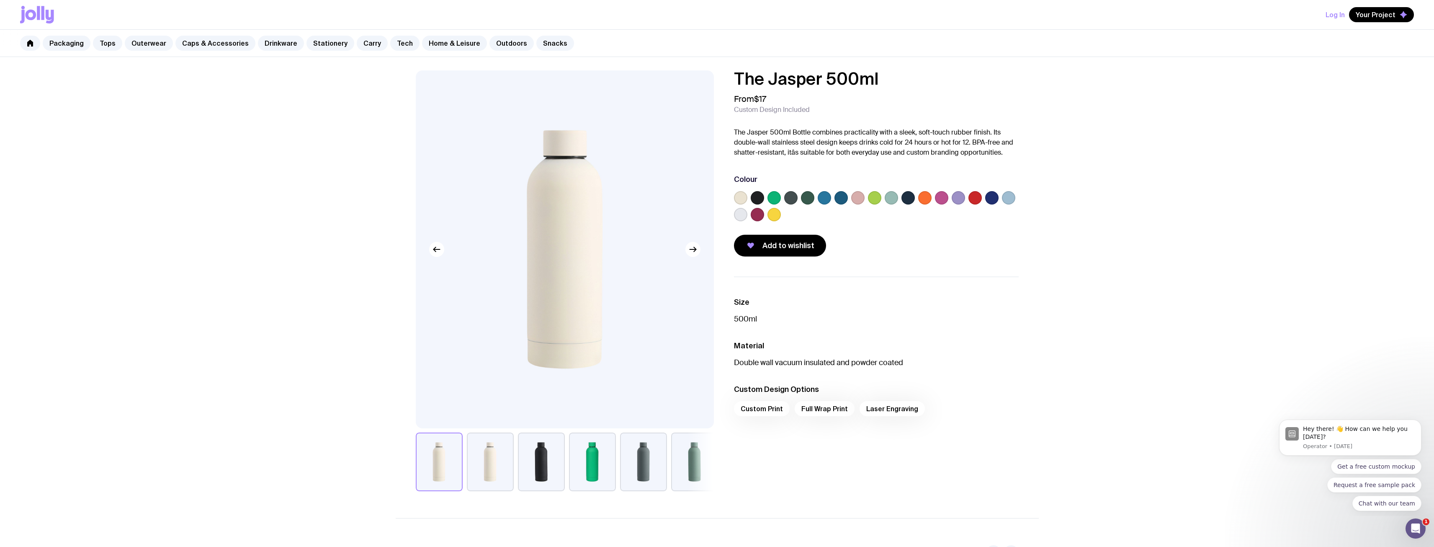
click at [737, 200] on label at bounding box center [740, 197] width 13 height 13
click at [0, 0] on input "radio" at bounding box center [0, 0] width 0 height 0
click at [694, 252] on icon "button" at bounding box center [693, 249] width 10 height 10
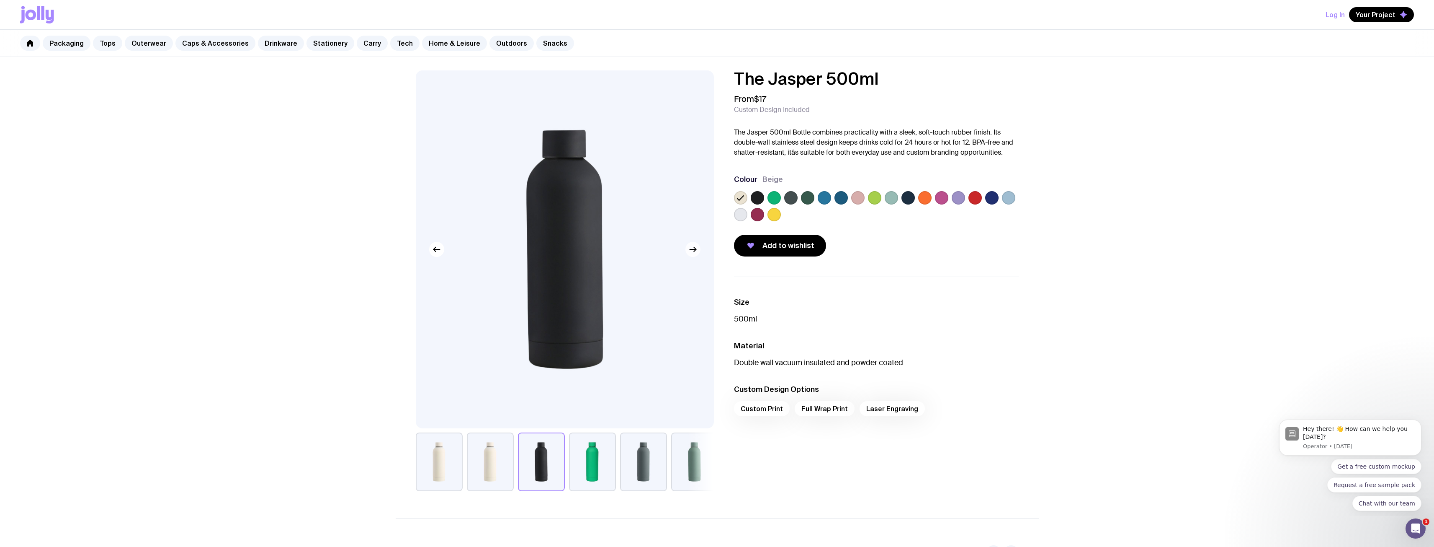
click at [694, 252] on icon "button" at bounding box center [693, 249] width 10 height 10
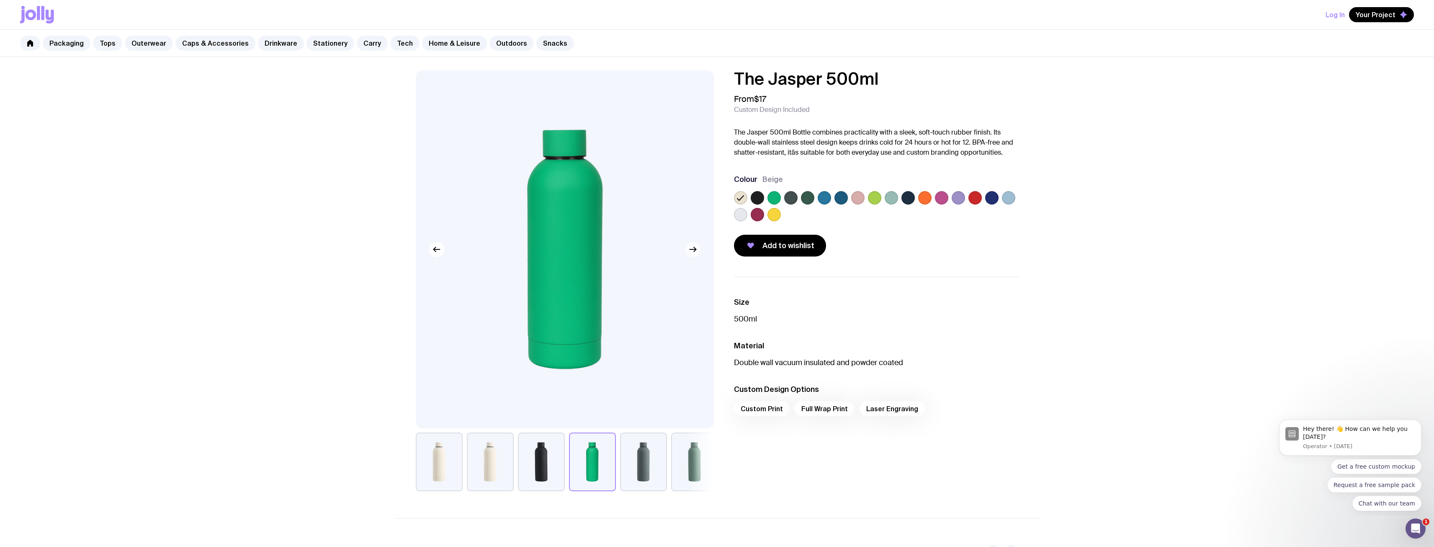
click at [694, 252] on icon "button" at bounding box center [693, 249] width 10 height 10
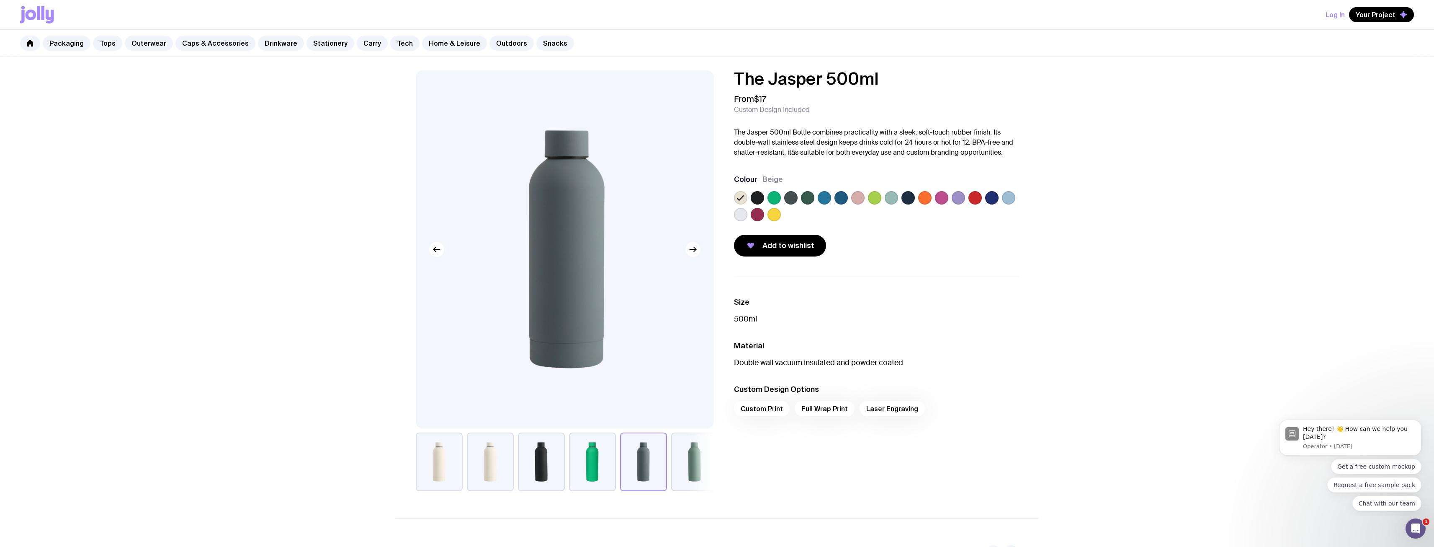
click at [694, 252] on icon "button" at bounding box center [693, 249] width 10 height 10
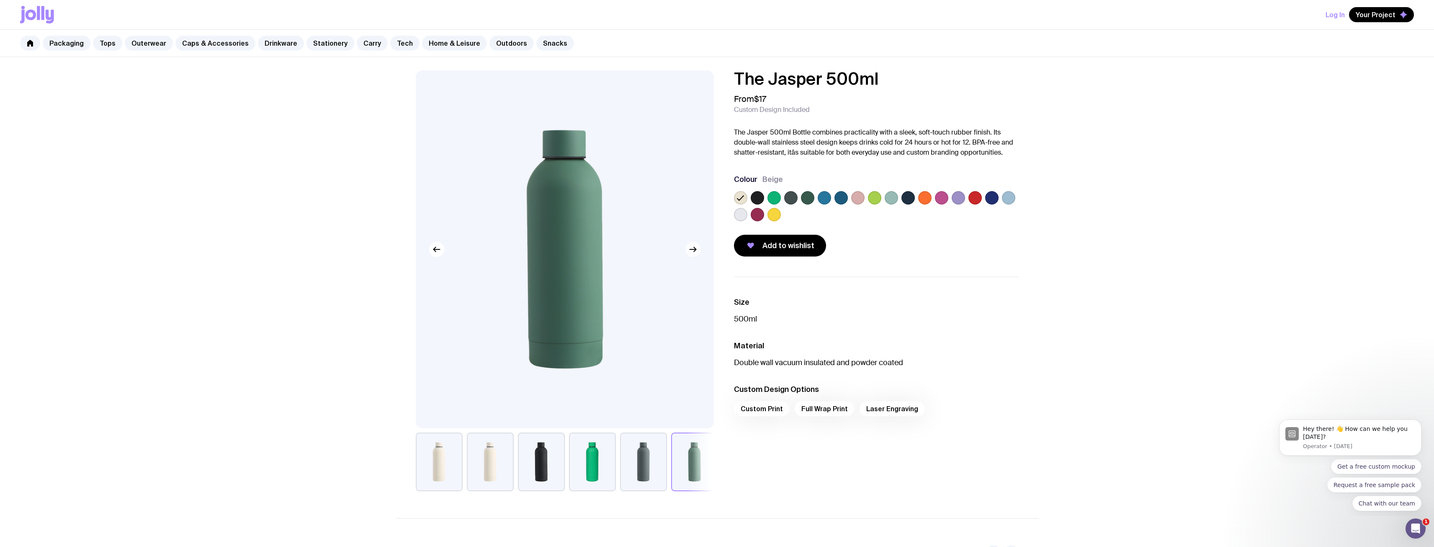
click at [694, 252] on icon "button" at bounding box center [693, 249] width 10 height 10
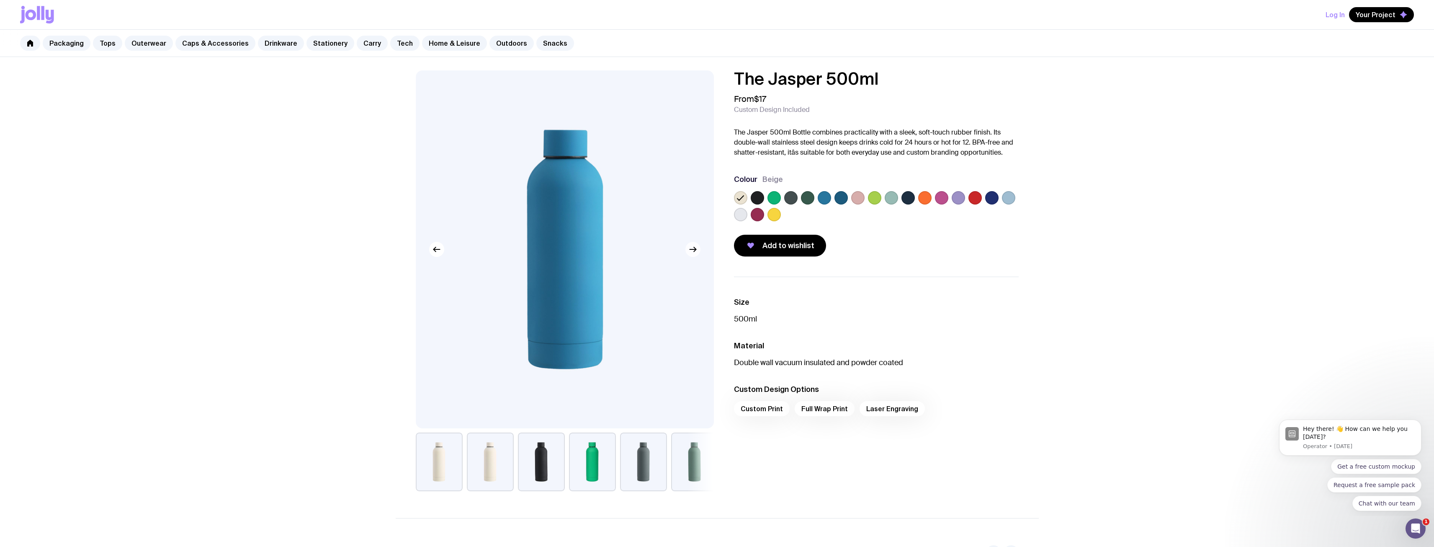
click at [694, 252] on icon "button" at bounding box center [693, 249] width 10 height 10
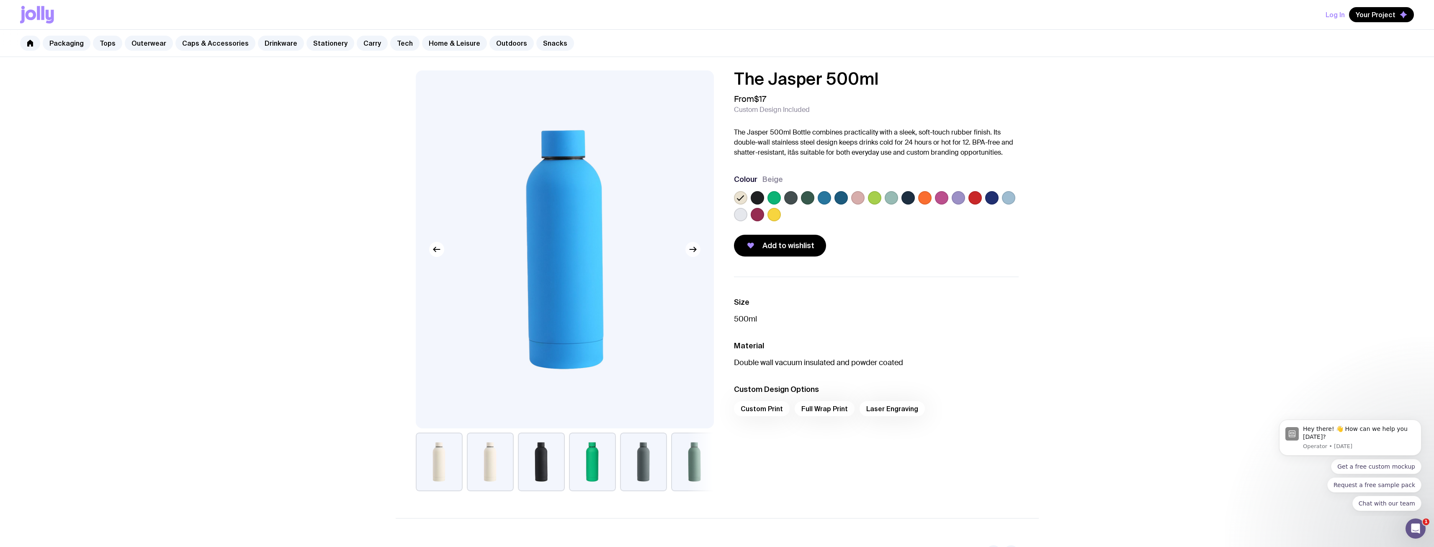
click at [694, 252] on icon "button" at bounding box center [693, 249] width 10 height 10
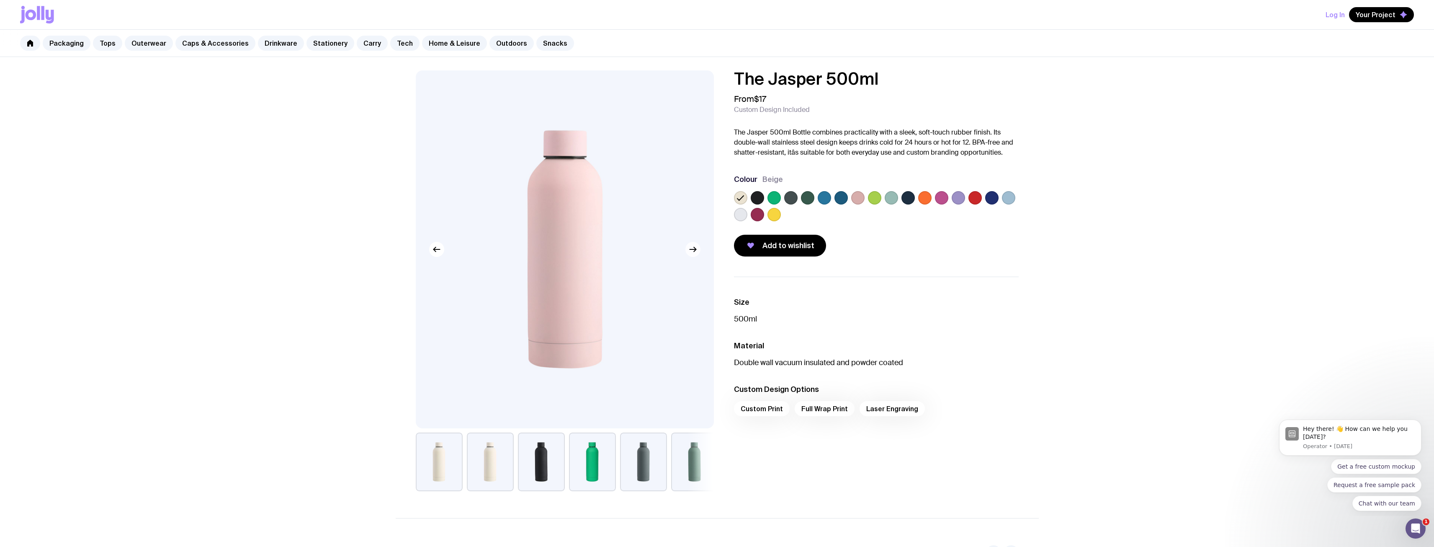
click at [694, 252] on icon "button" at bounding box center [693, 249] width 10 height 10
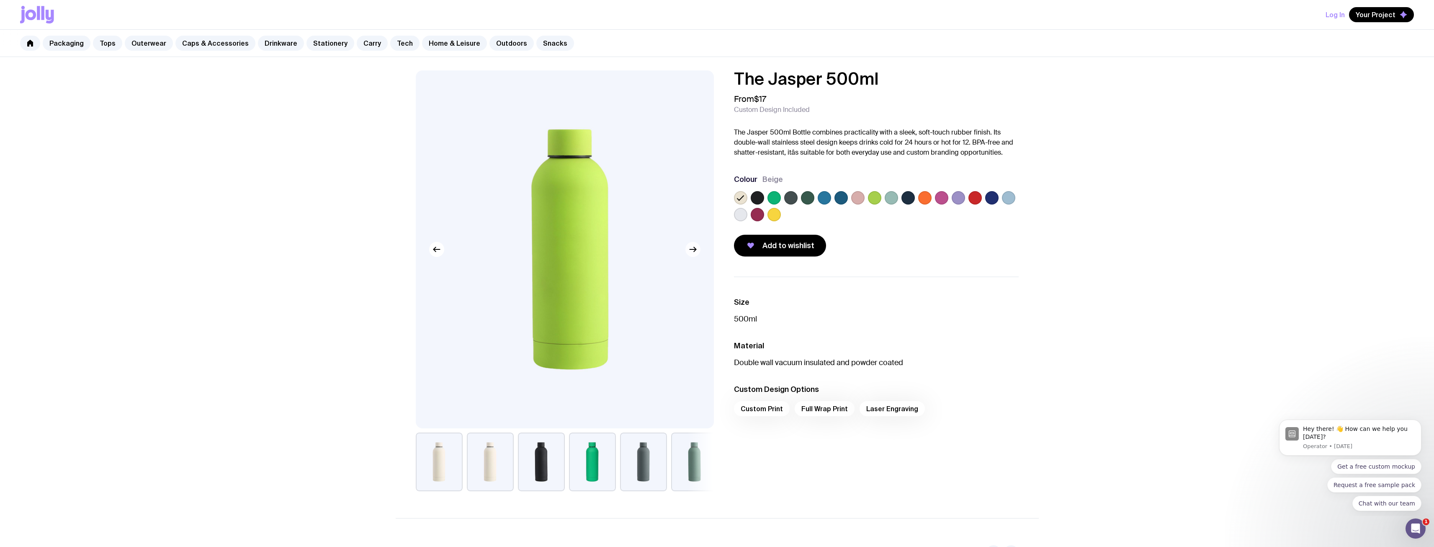
click at [694, 252] on icon "button" at bounding box center [693, 249] width 10 height 10
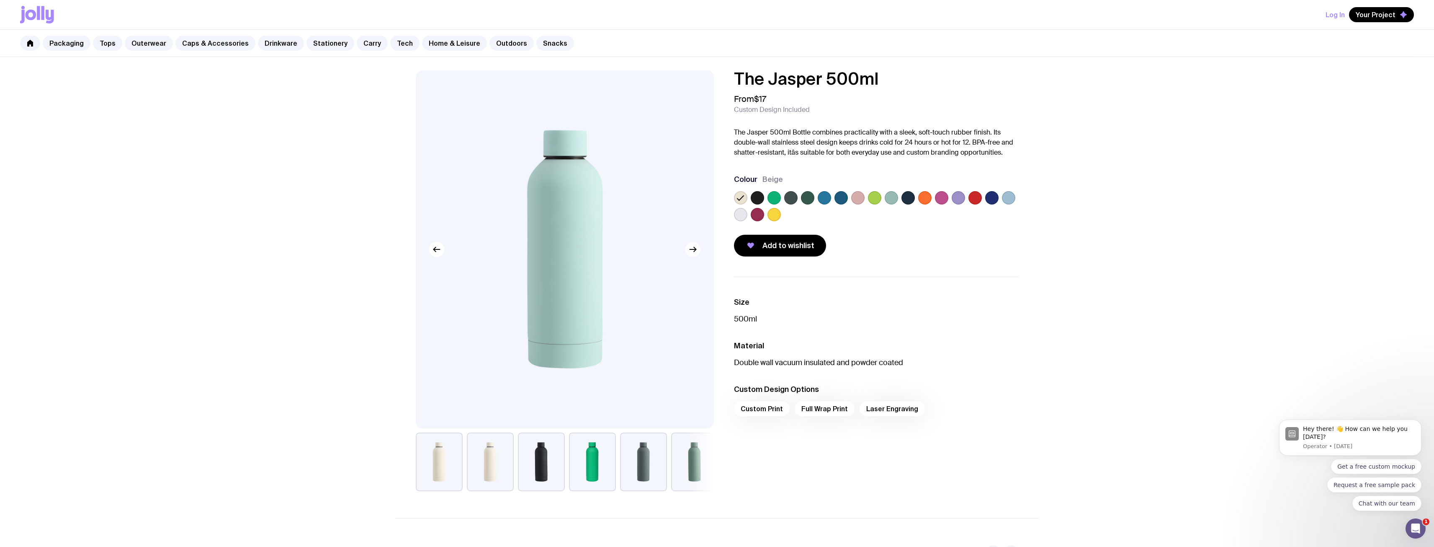
click at [694, 252] on icon "button" at bounding box center [693, 249] width 10 height 10
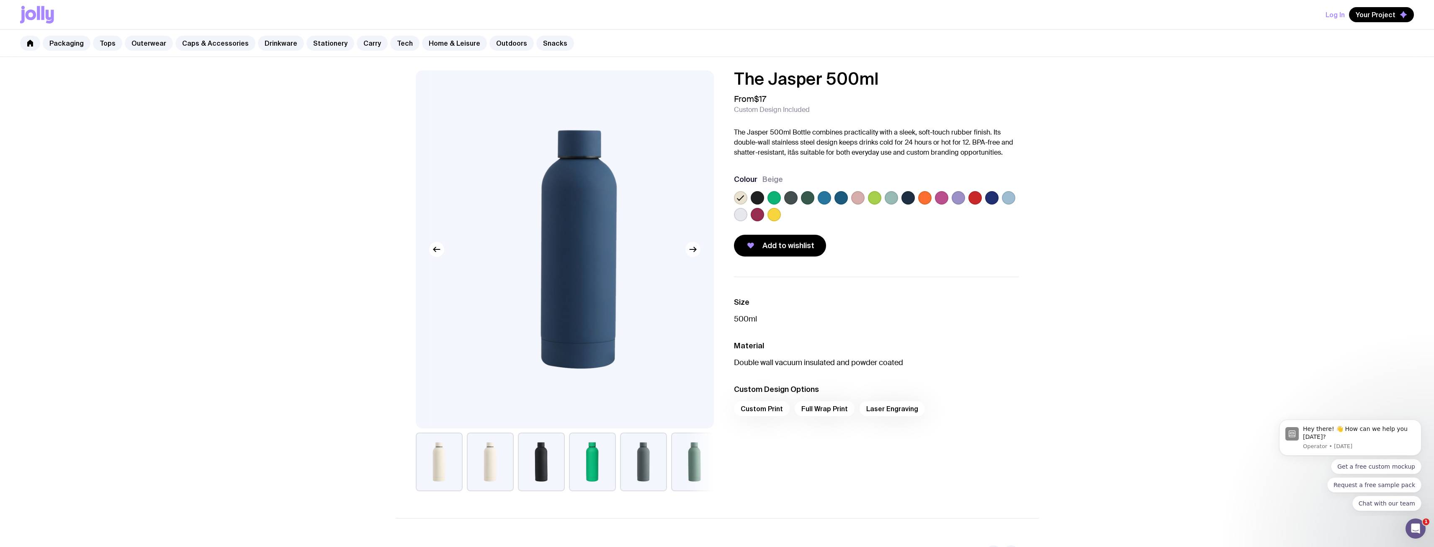
click at [694, 252] on icon "button" at bounding box center [693, 249] width 10 height 10
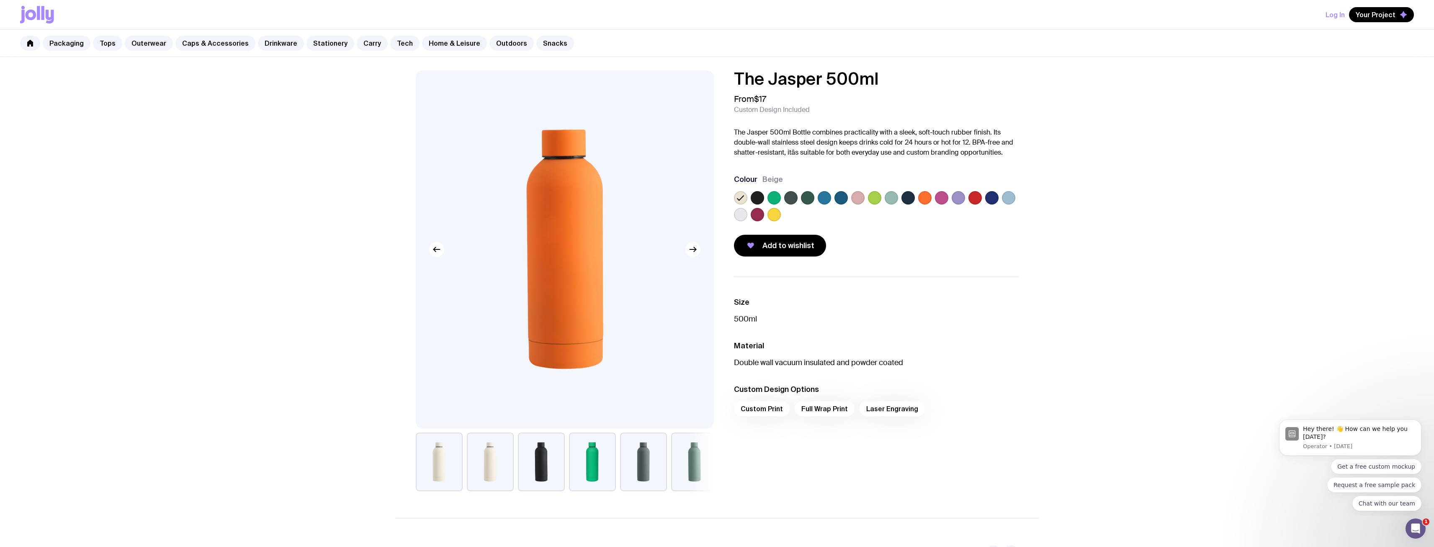
click at [694, 252] on icon "button" at bounding box center [693, 249] width 10 height 10
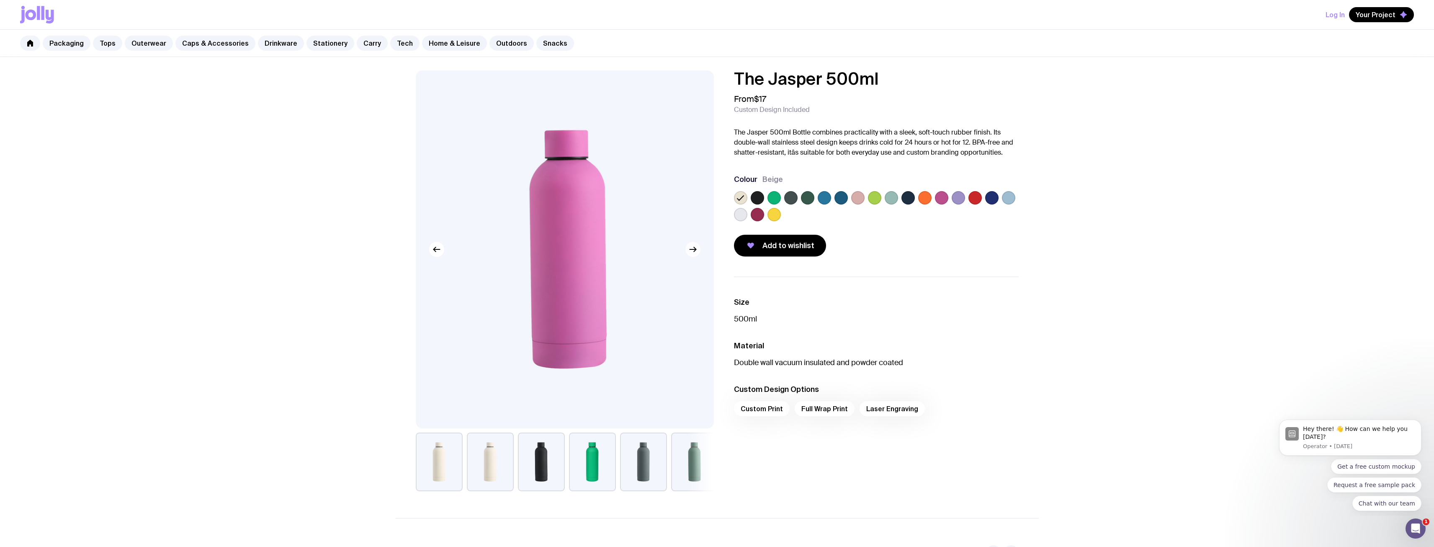
click at [694, 252] on icon "button" at bounding box center [693, 249] width 10 height 10
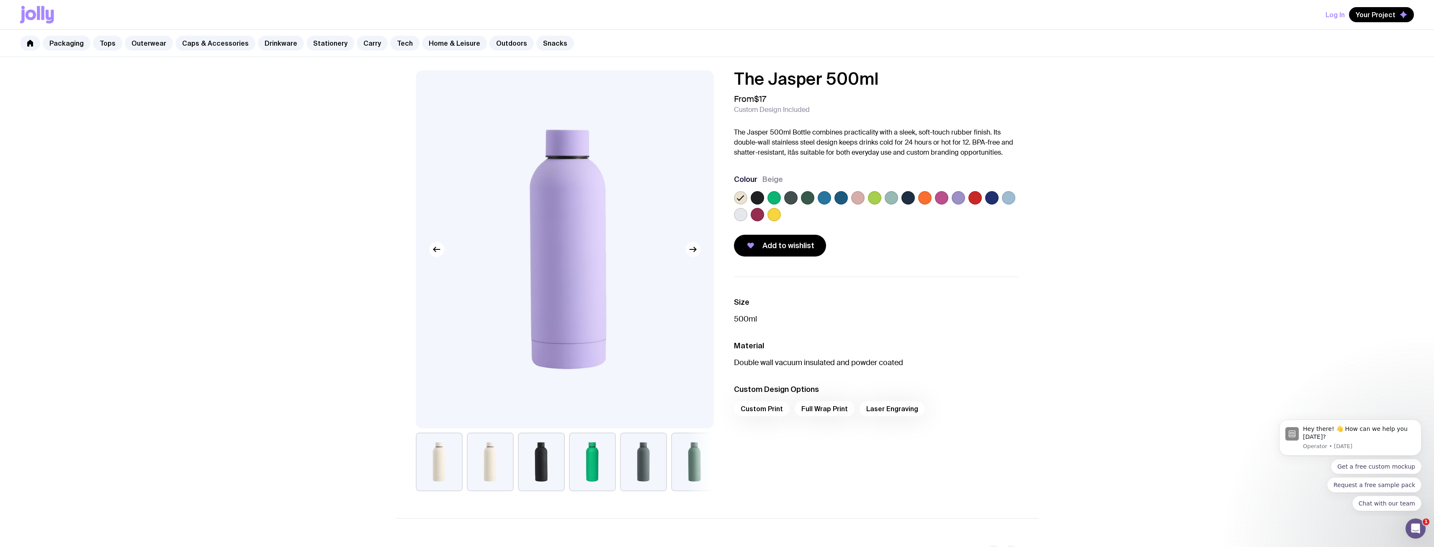
click at [694, 252] on icon "button" at bounding box center [693, 249] width 10 height 10
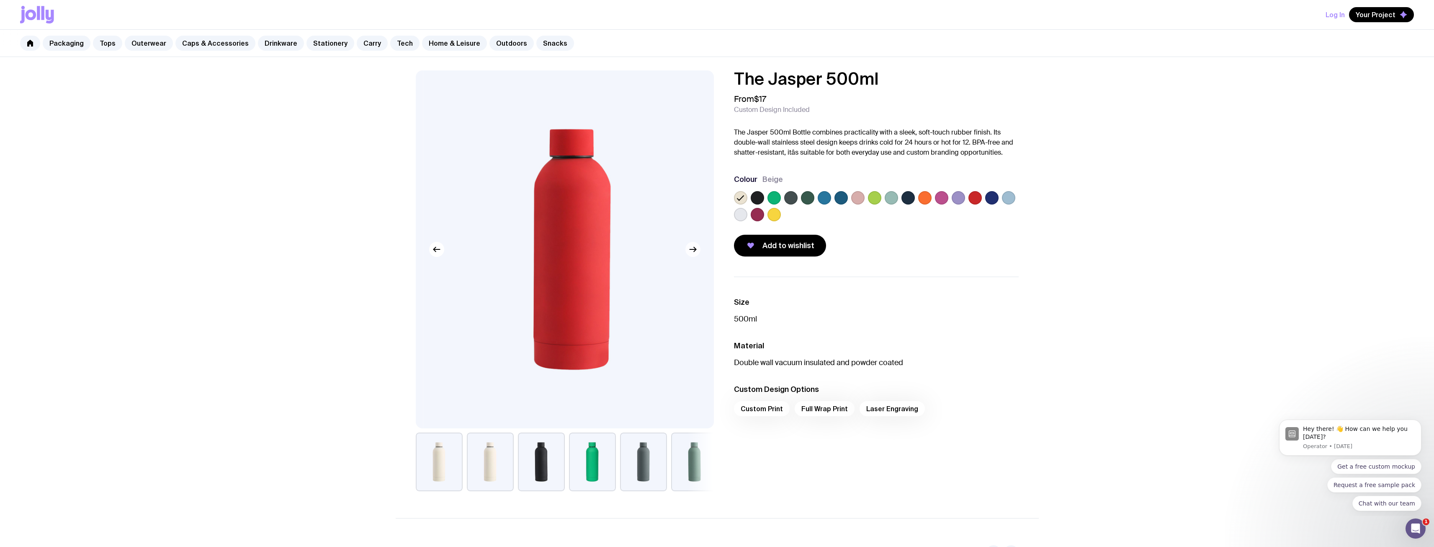
click at [694, 252] on icon "button" at bounding box center [693, 249] width 10 height 10
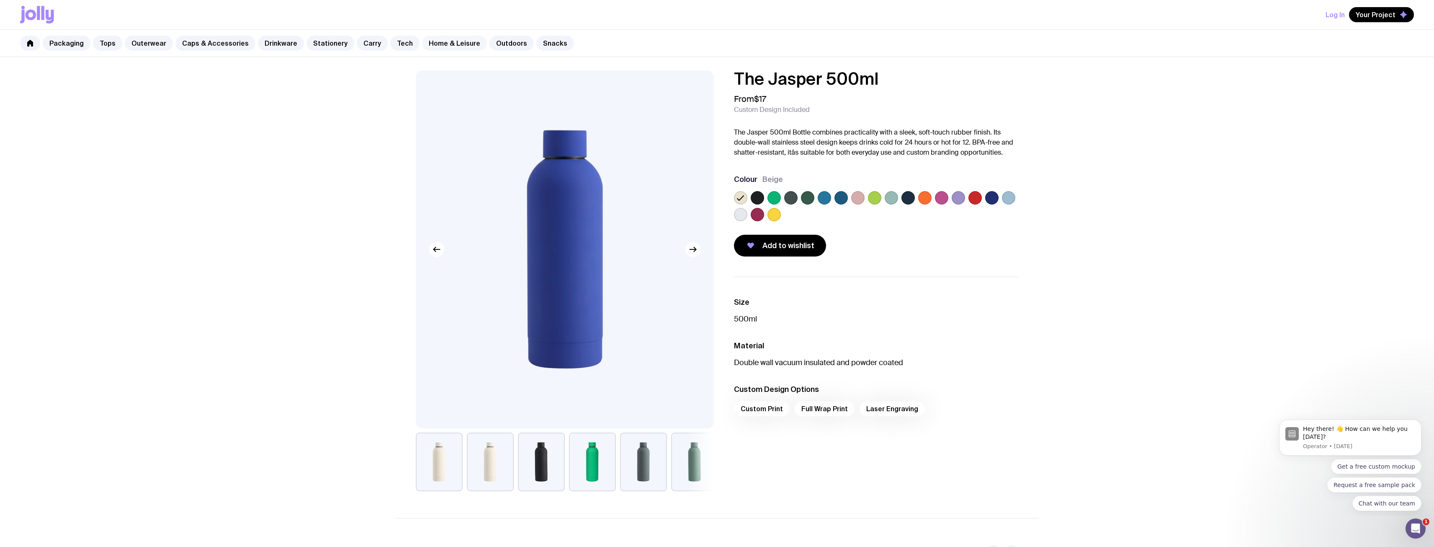
click at [439, 42] on link "Home & Leisure" at bounding box center [454, 43] width 65 height 15
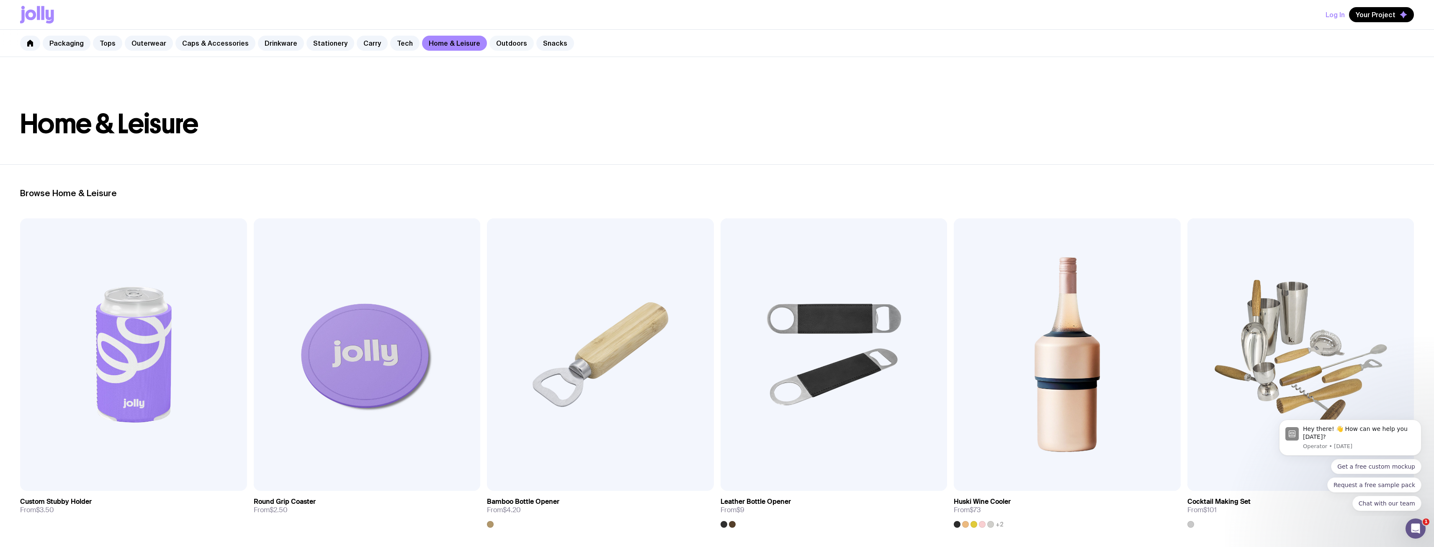
click at [508, 42] on link "Outdoors" at bounding box center [512, 43] width 44 height 15
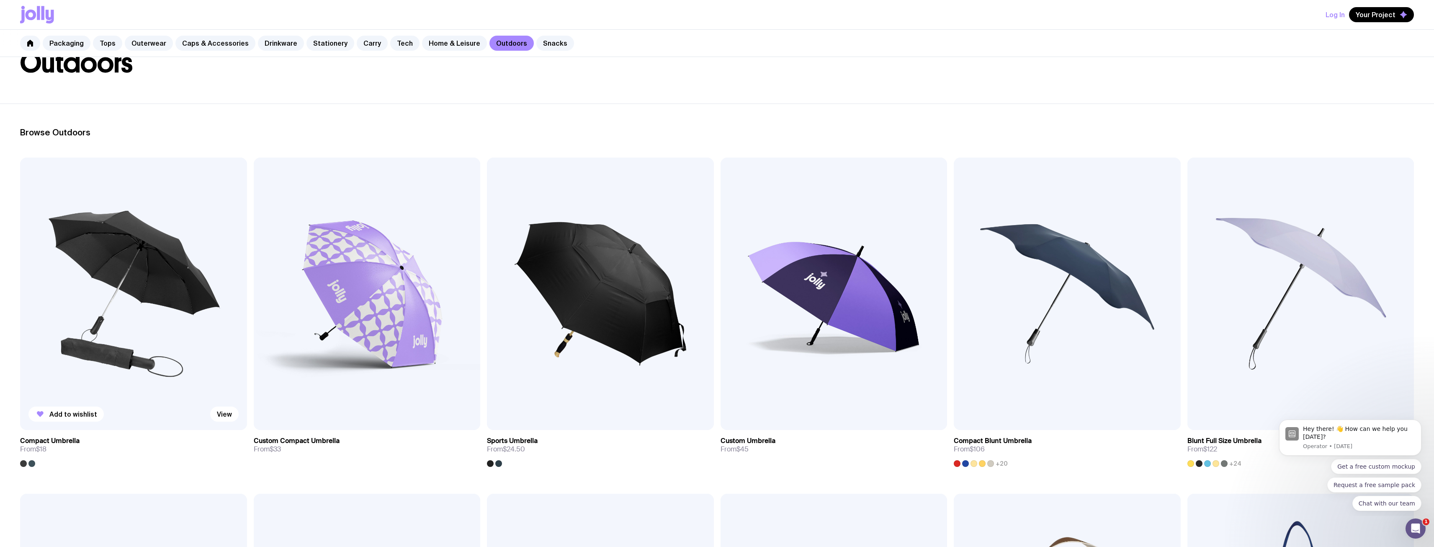
scroll to position [126, 0]
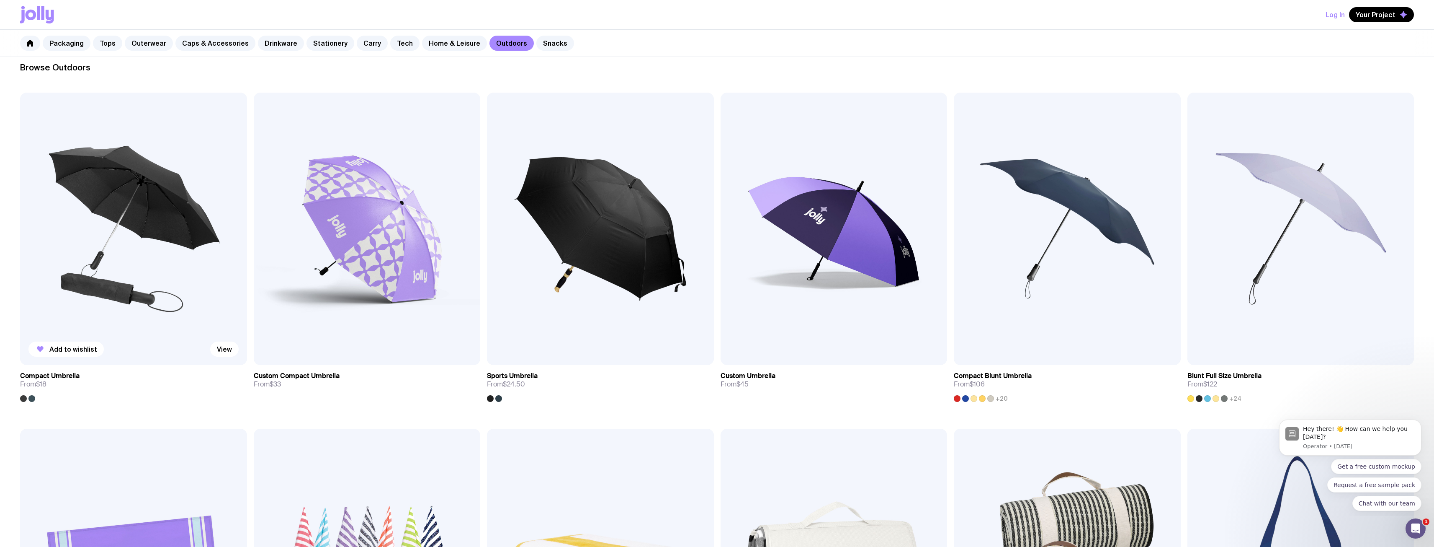
click at [132, 203] on img at bounding box center [133, 229] width 227 height 272
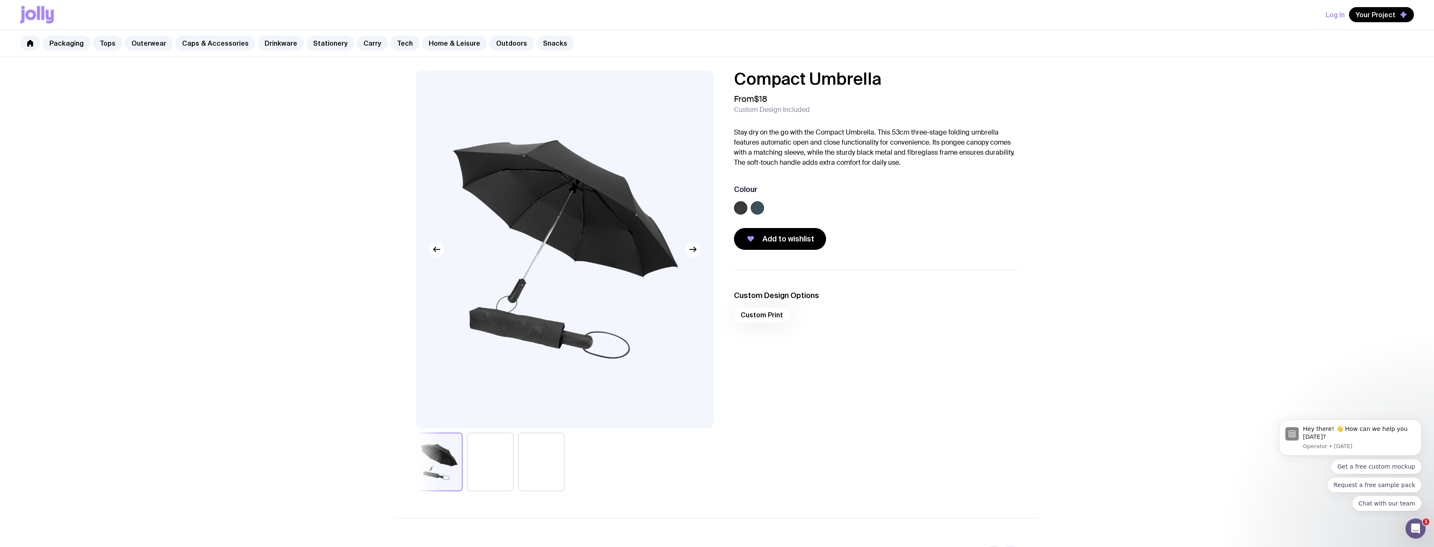
click at [749, 208] on div at bounding box center [876, 209] width 285 height 17
click at [757, 207] on label at bounding box center [757, 207] width 13 height 13
click at [0, 0] on input "radio" at bounding box center [0, 0] width 0 height 0
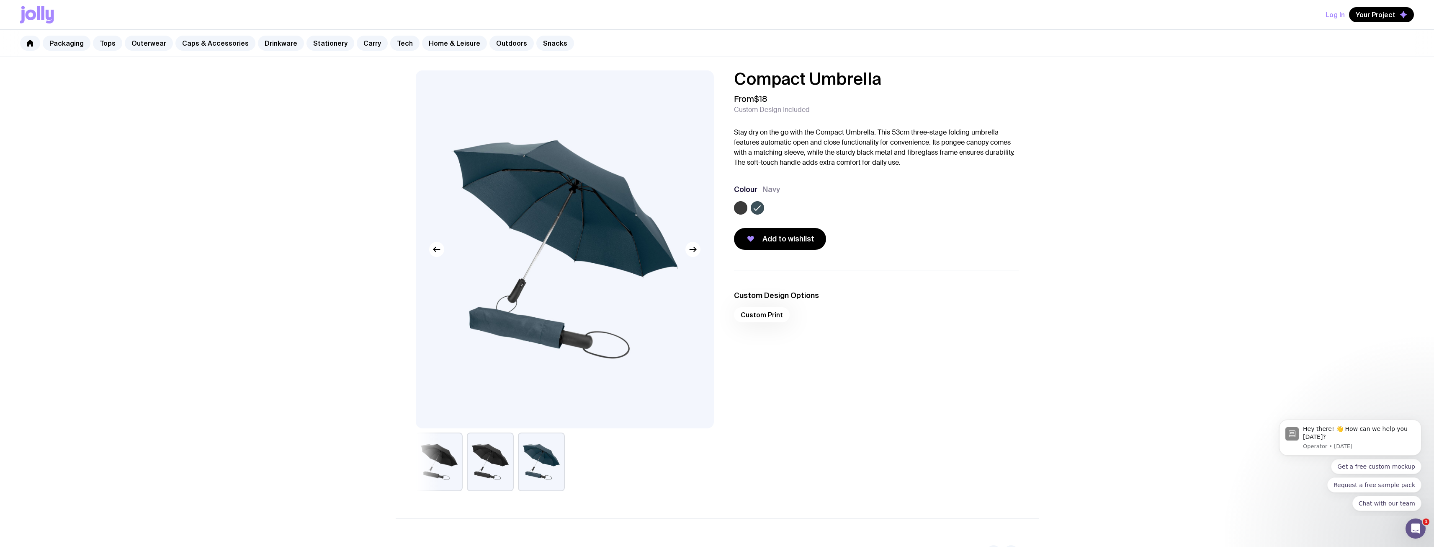
click at [744, 210] on label at bounding box center [740, 207] width 13 height 13
click at [0, 0] on input "radio" at bounding box center [0, 0] width 0 height 0
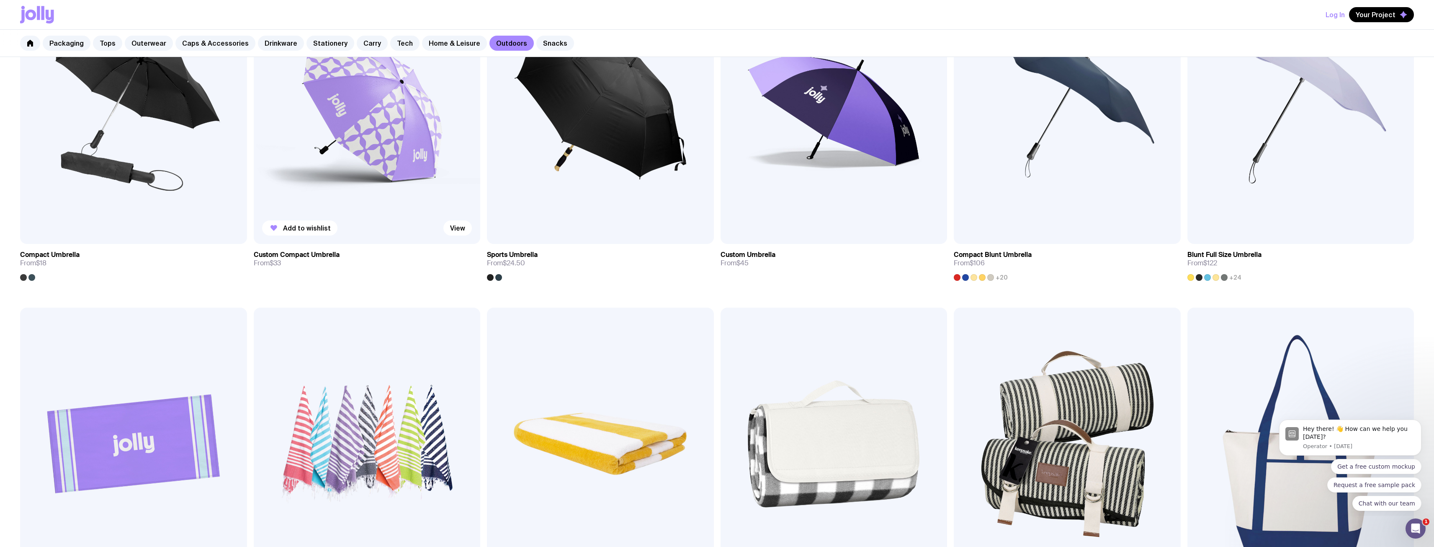
scroll to position [251, 0]
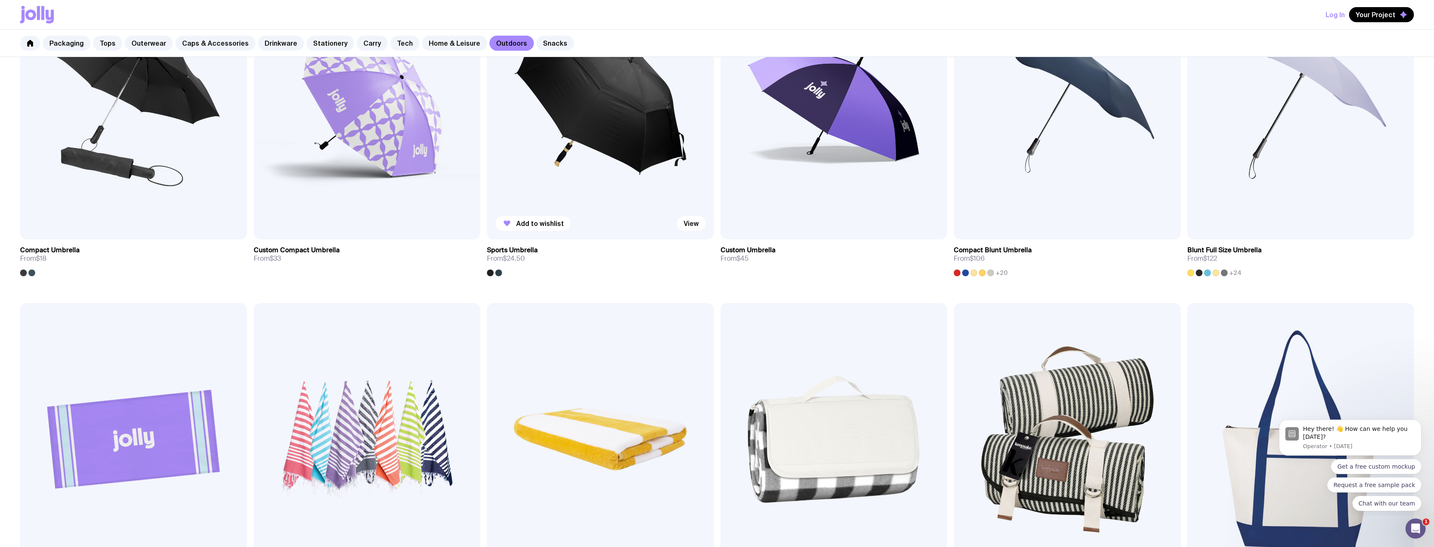
click at [607, 156] on img at bounding box center [600, 103] width 227 height 272
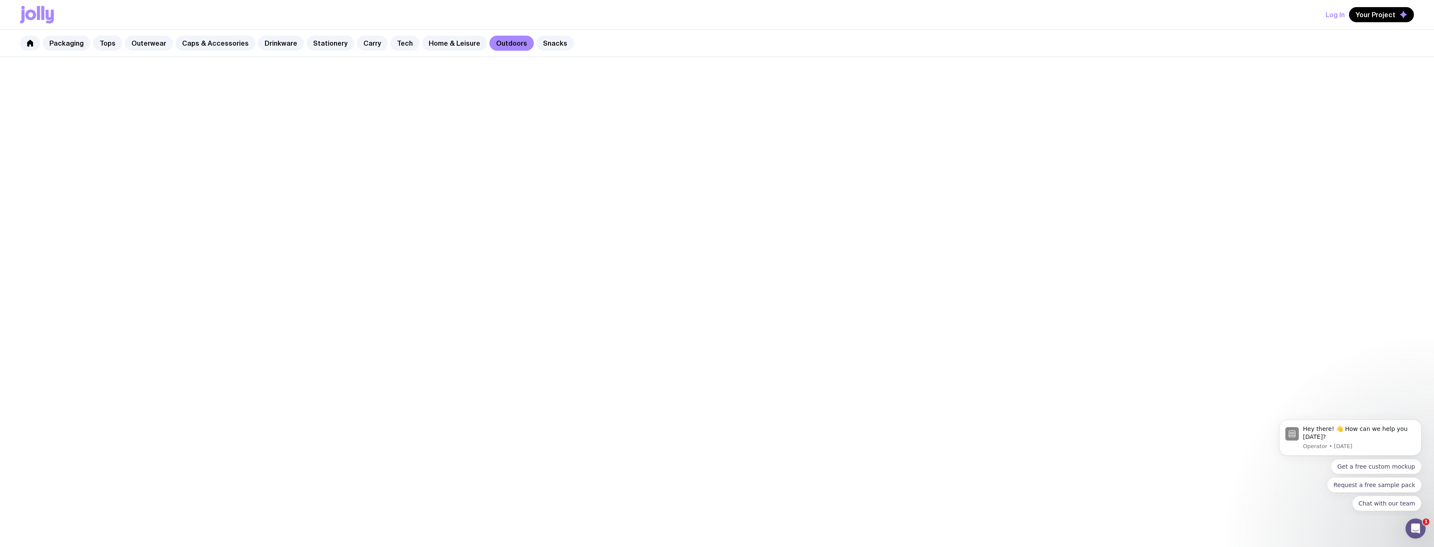
scroll to position [251, 0]
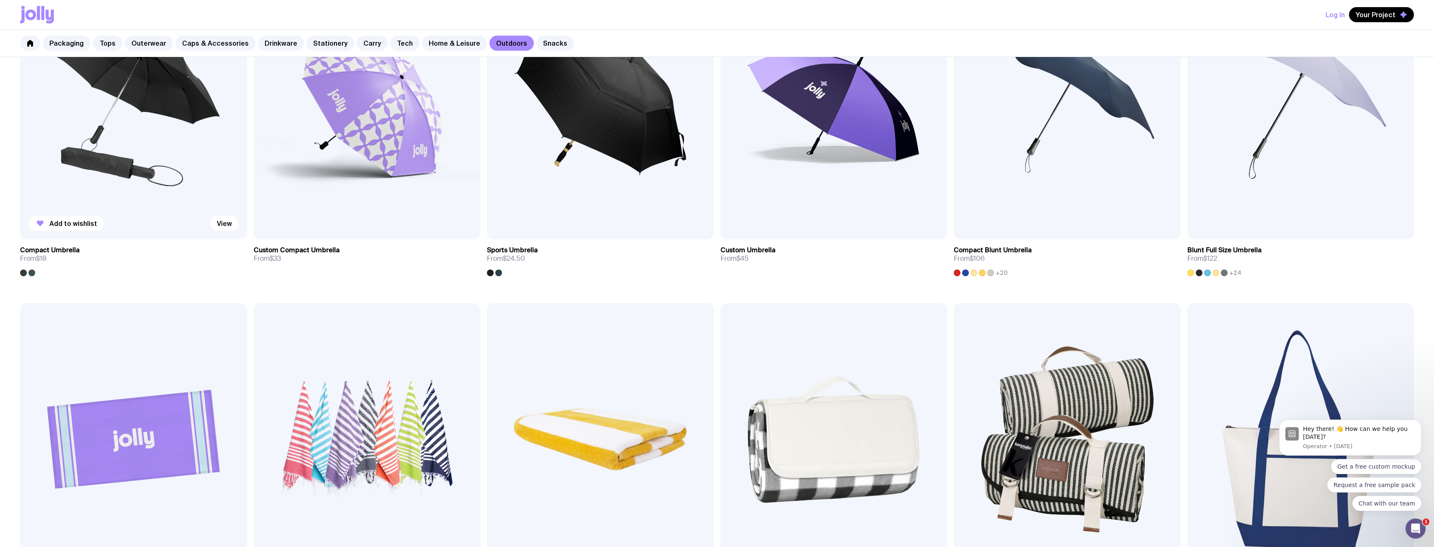
click at [137, 134] on img at bounding box center [133, 103] width 227 height 272
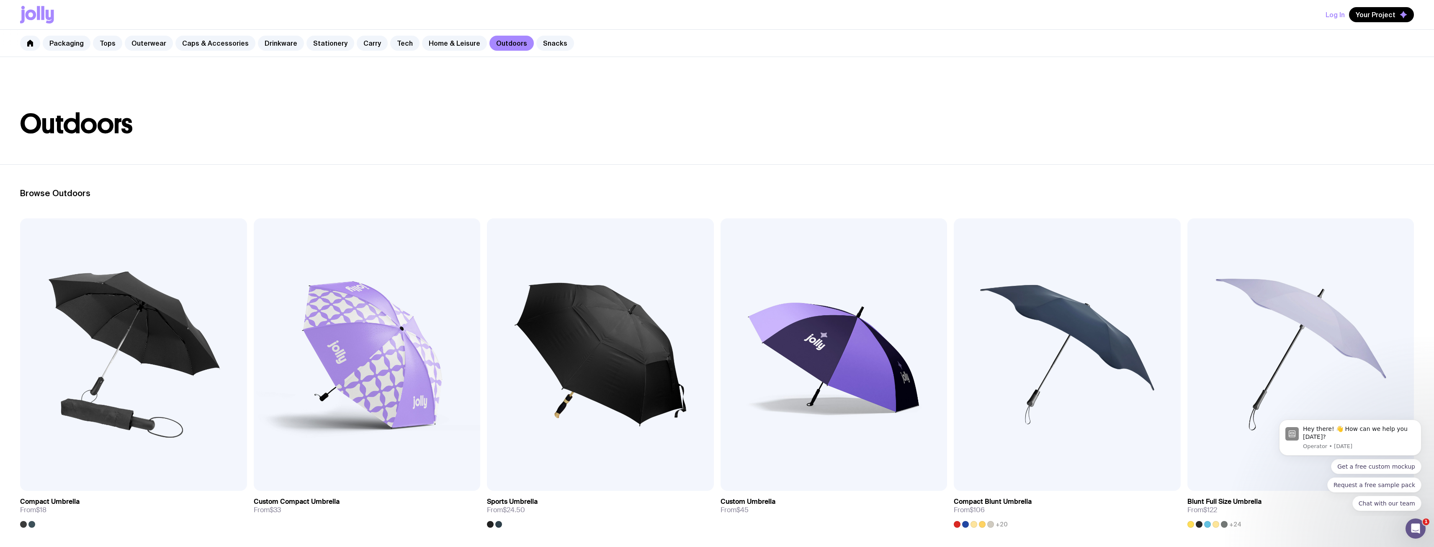
scroll to position [168, 0]
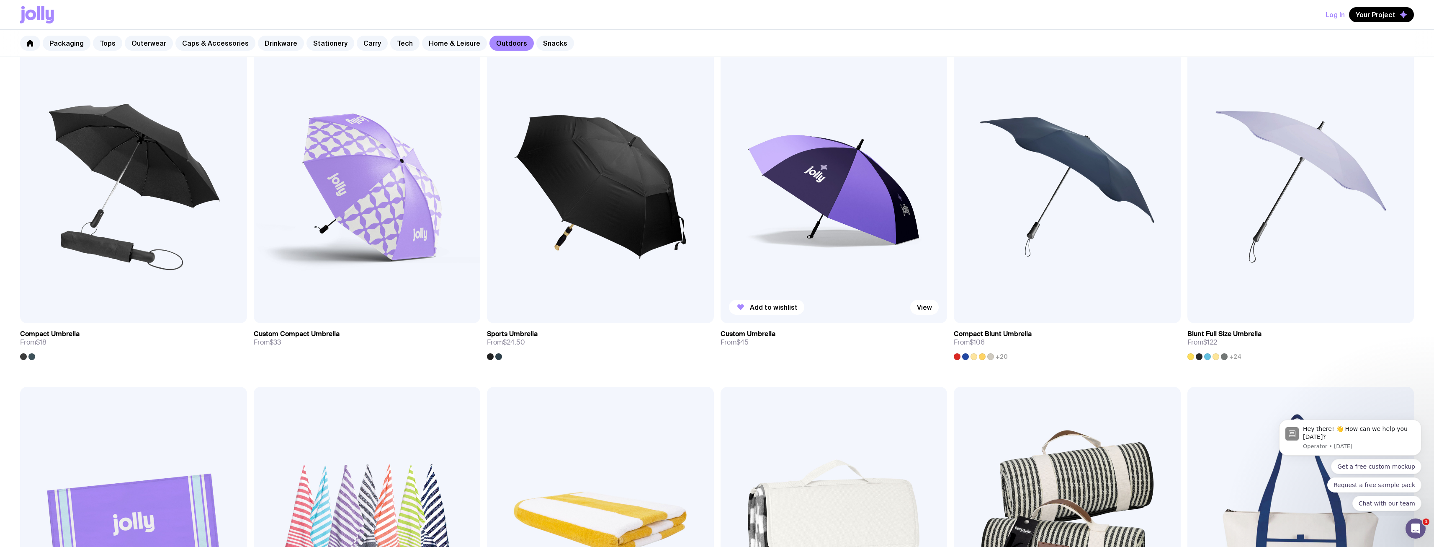
click at [807, 211] on img at bounding box center [834, 187] width 227 height 272
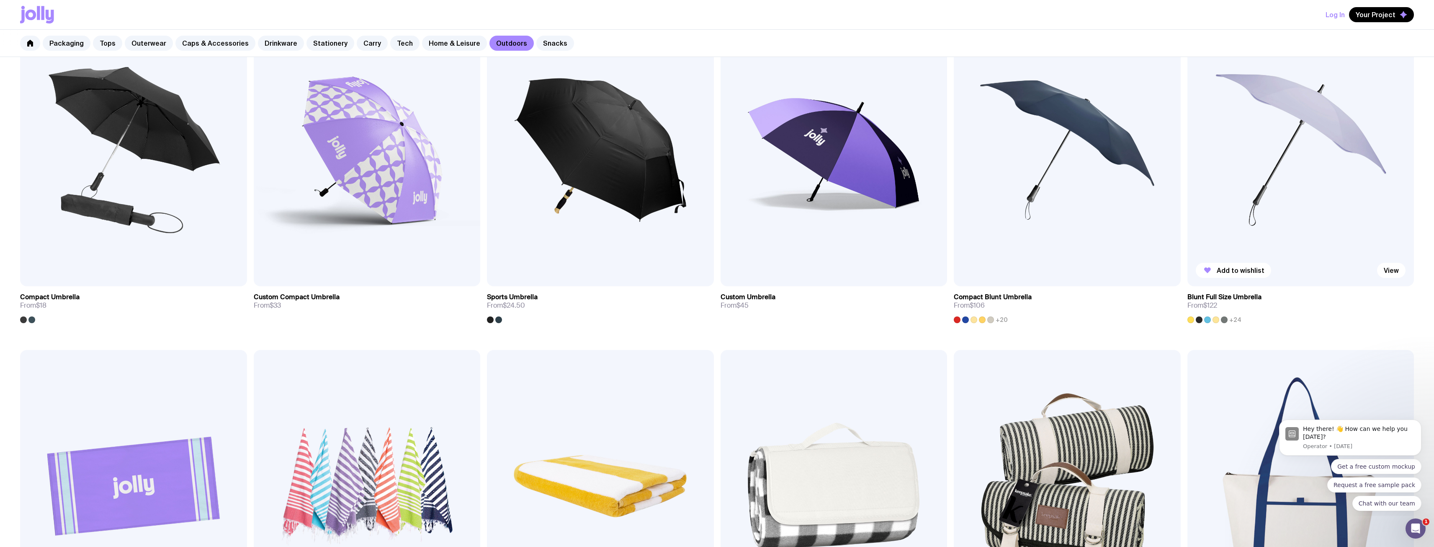
scroll to position [168, 0]
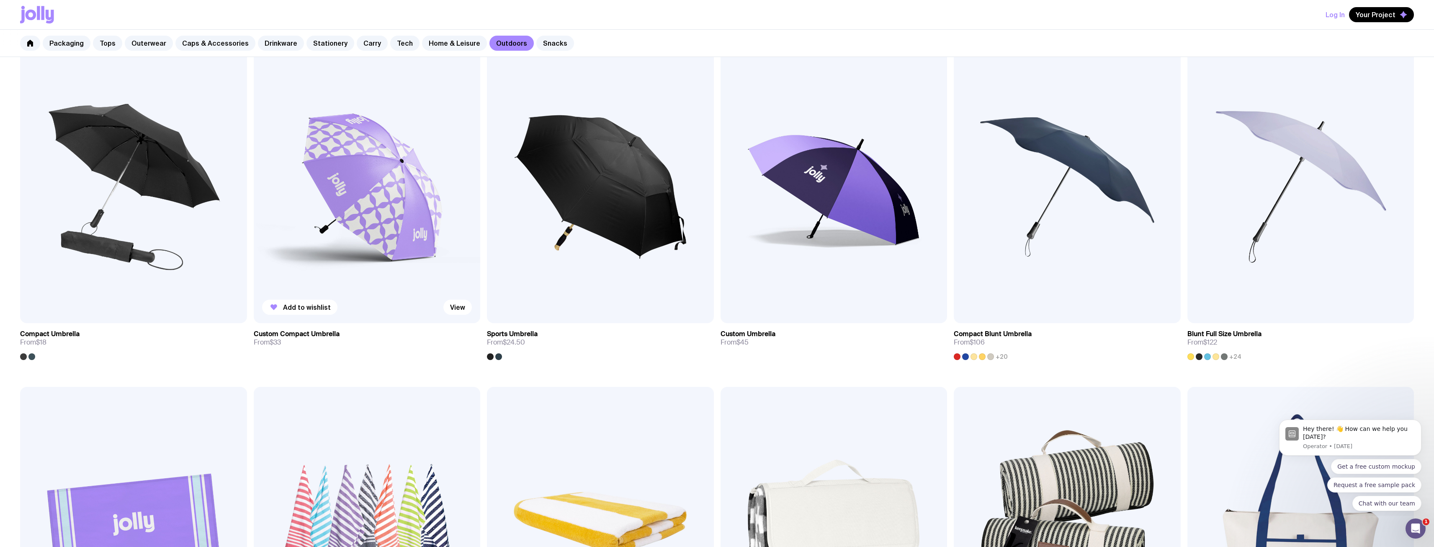
click at [334, 224] on img at bounding box center [367, 187] width 227 height 272
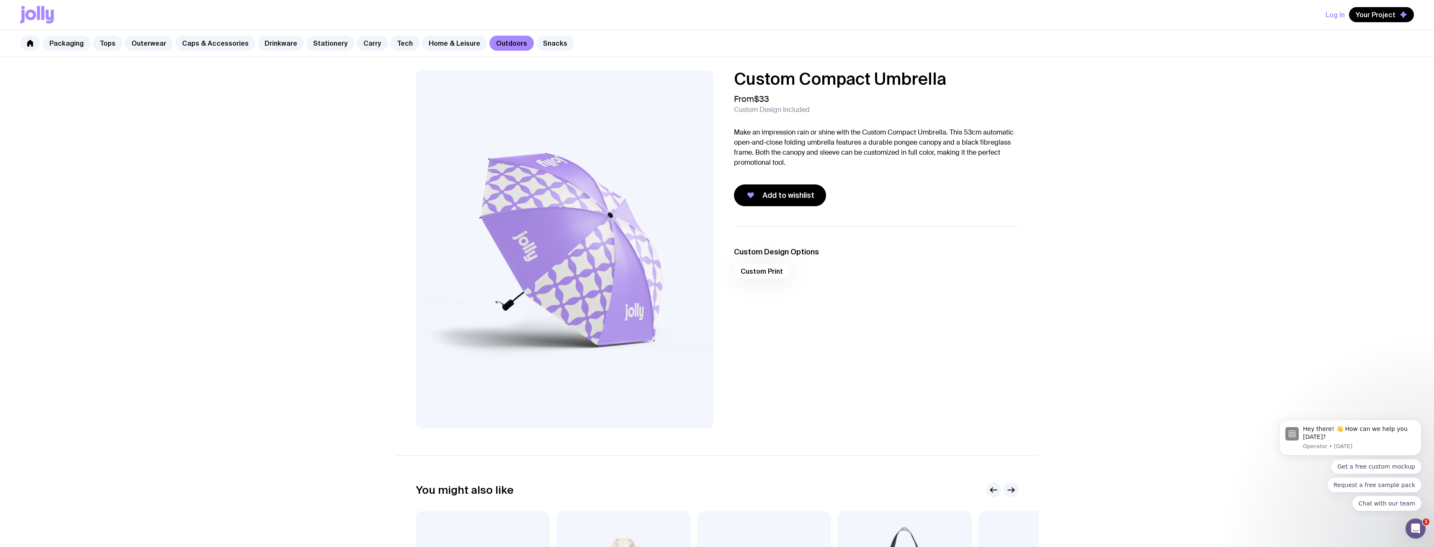
scroll to position [168, 0]
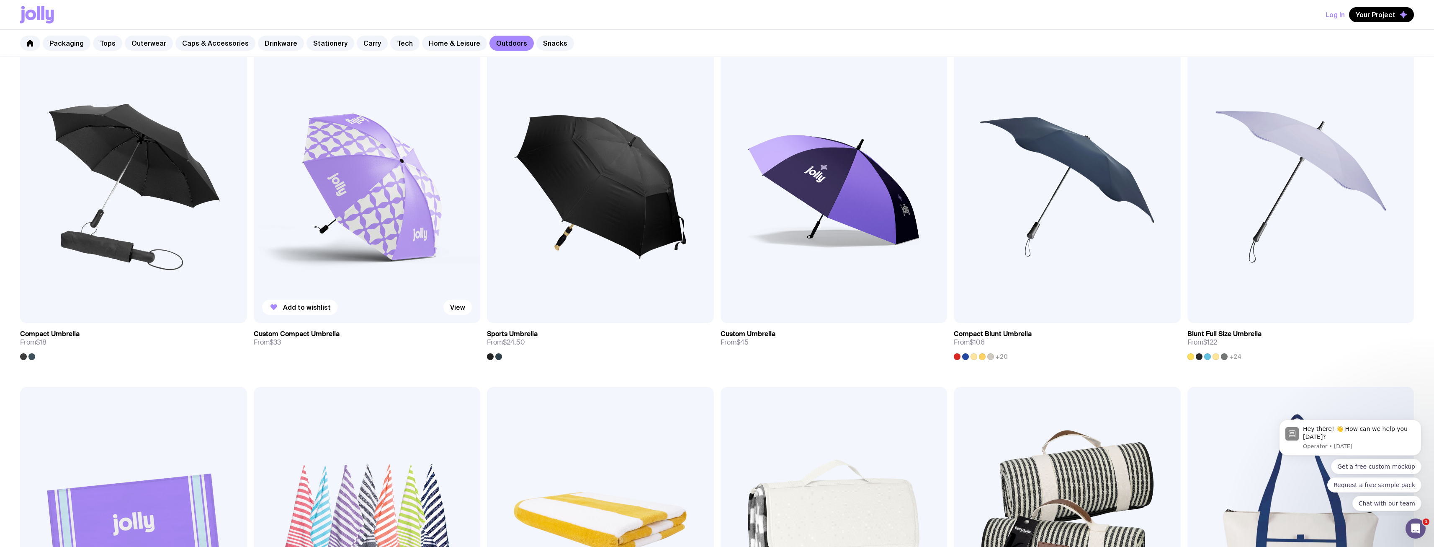
click at [378, 193] on img at bounding box center [367, 187] width 227 height 272
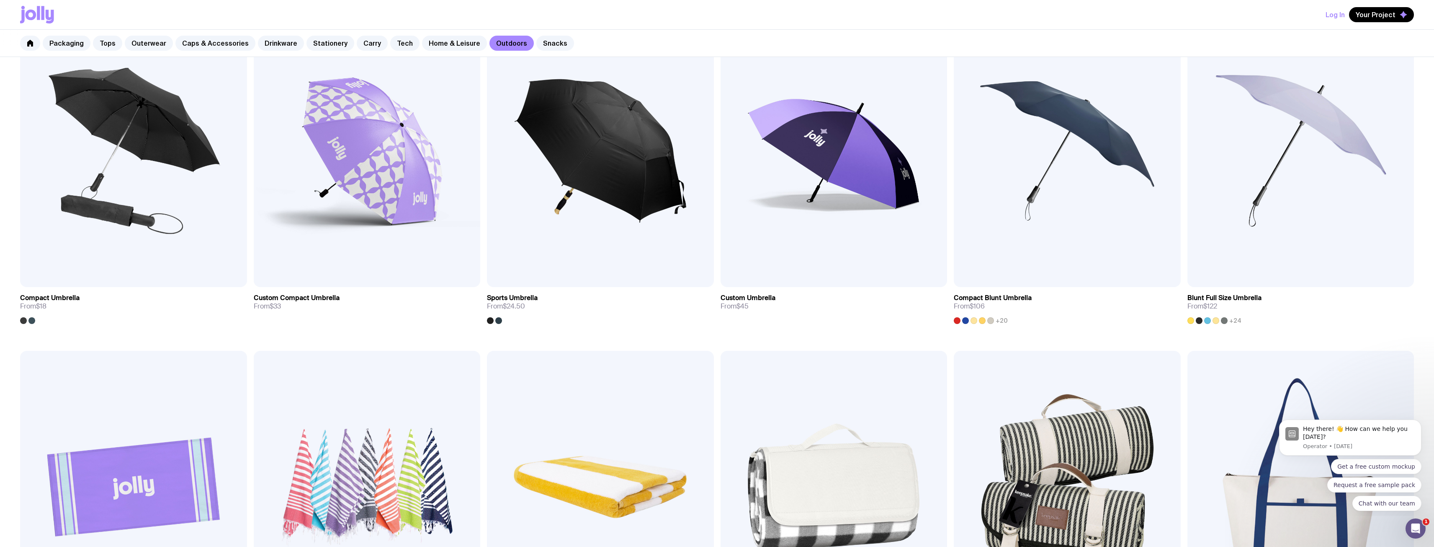
scroll to position [42, 0]
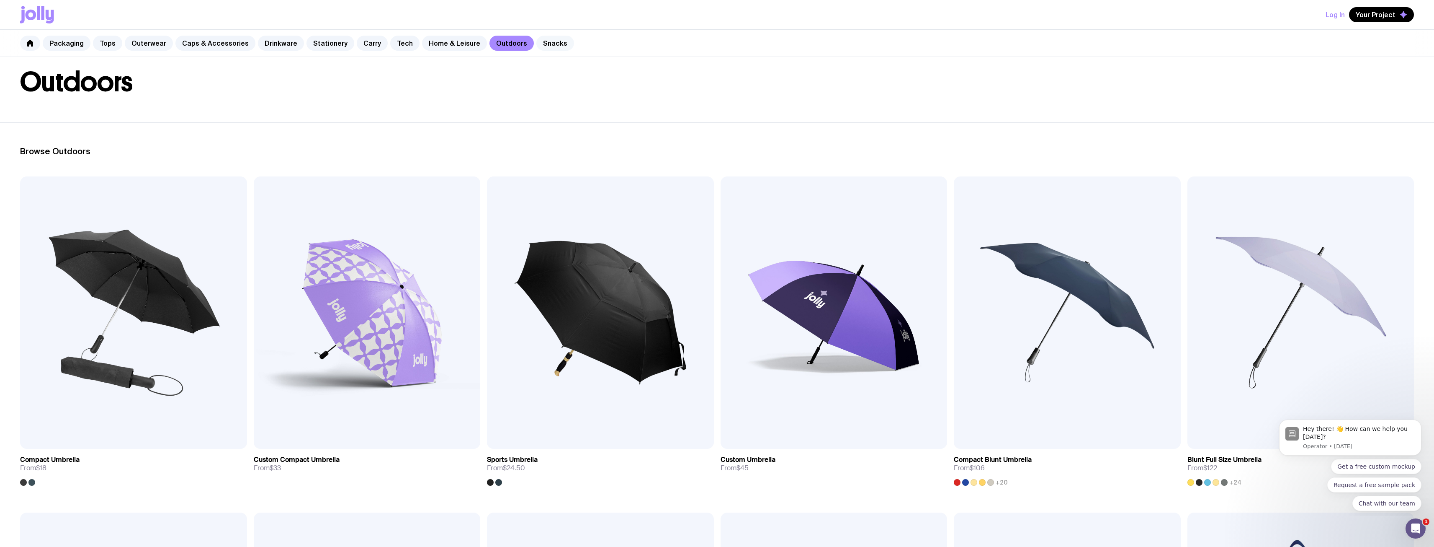
click at [549, 46] on link "Snacks" at bounding box center [556, 43] width 38 height 15
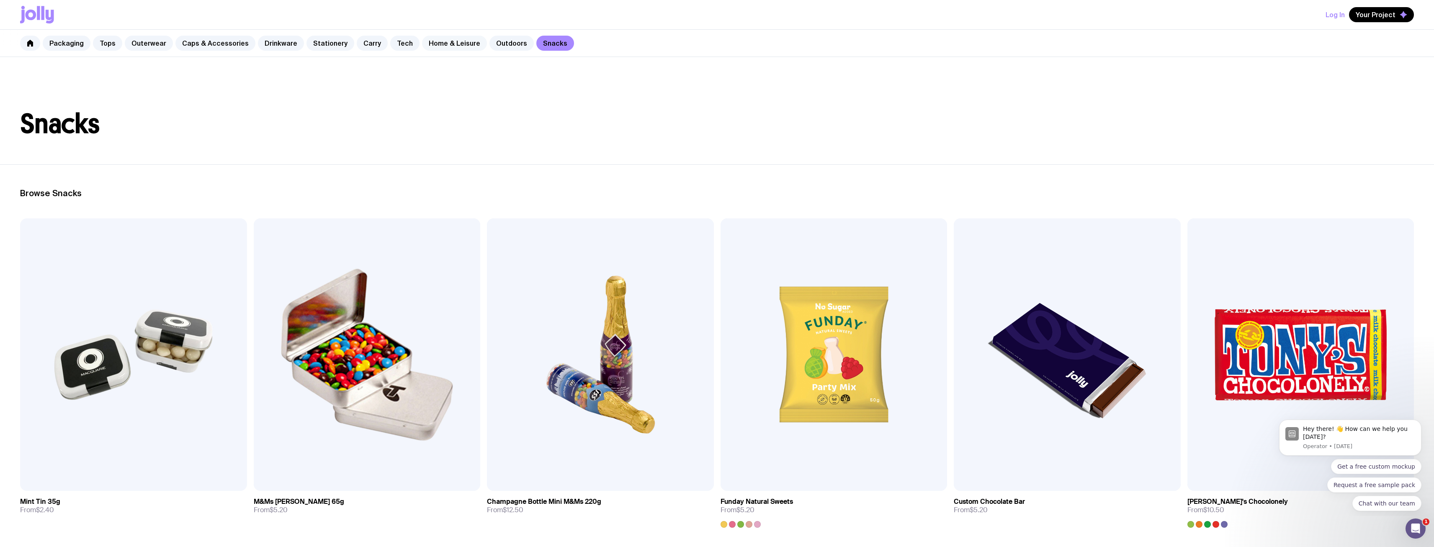
click at [456, 37] on link "Home & Leisure" at bounding box center [454, 43] width 65 height 15
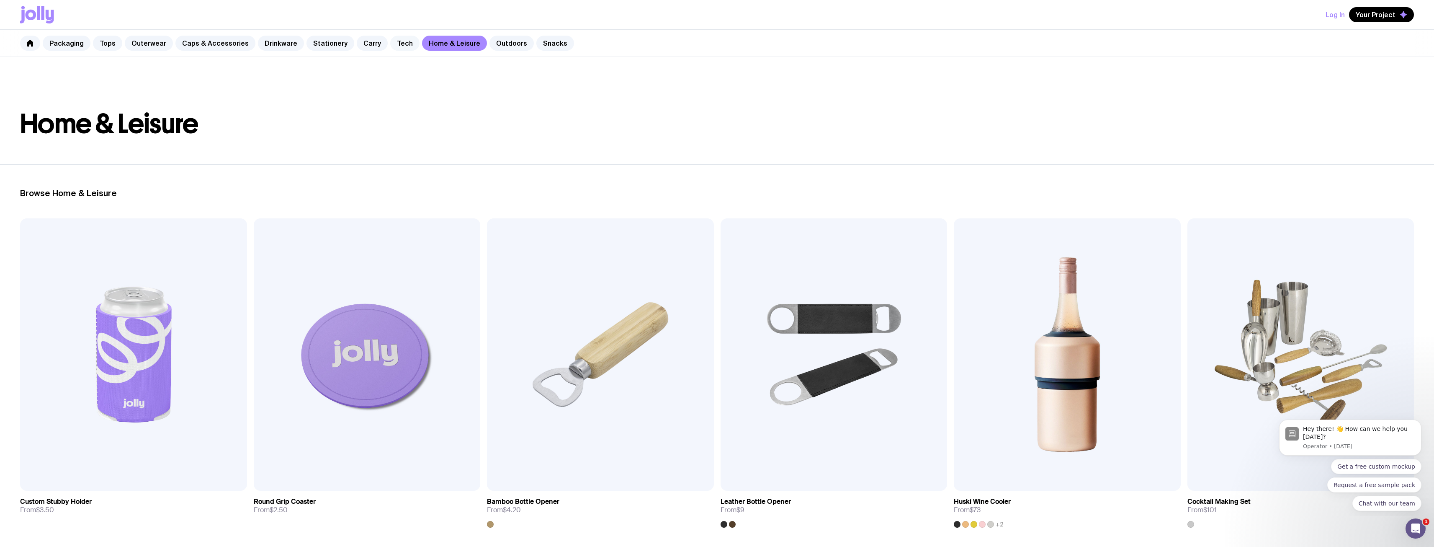
click at [397, 44] on link "Tech" at bounding box center [404, 43] width 29 height 15
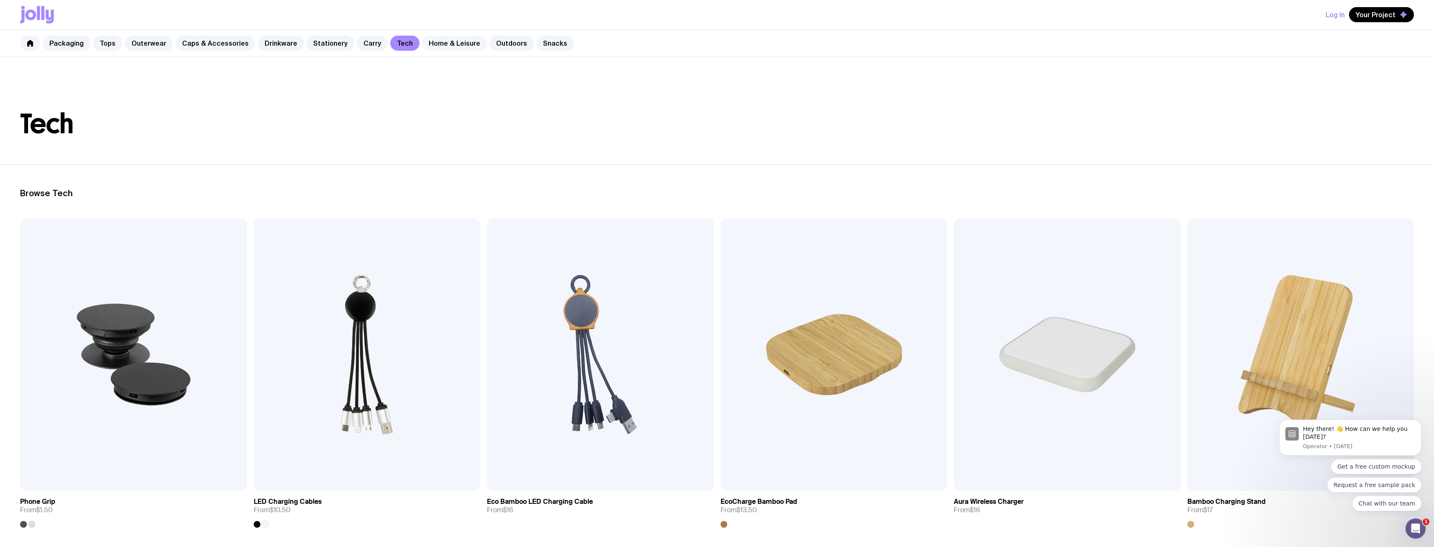
click at [436, 48] on link "Home & Leisure" at bounding box center [454, 43] width 65 height 15
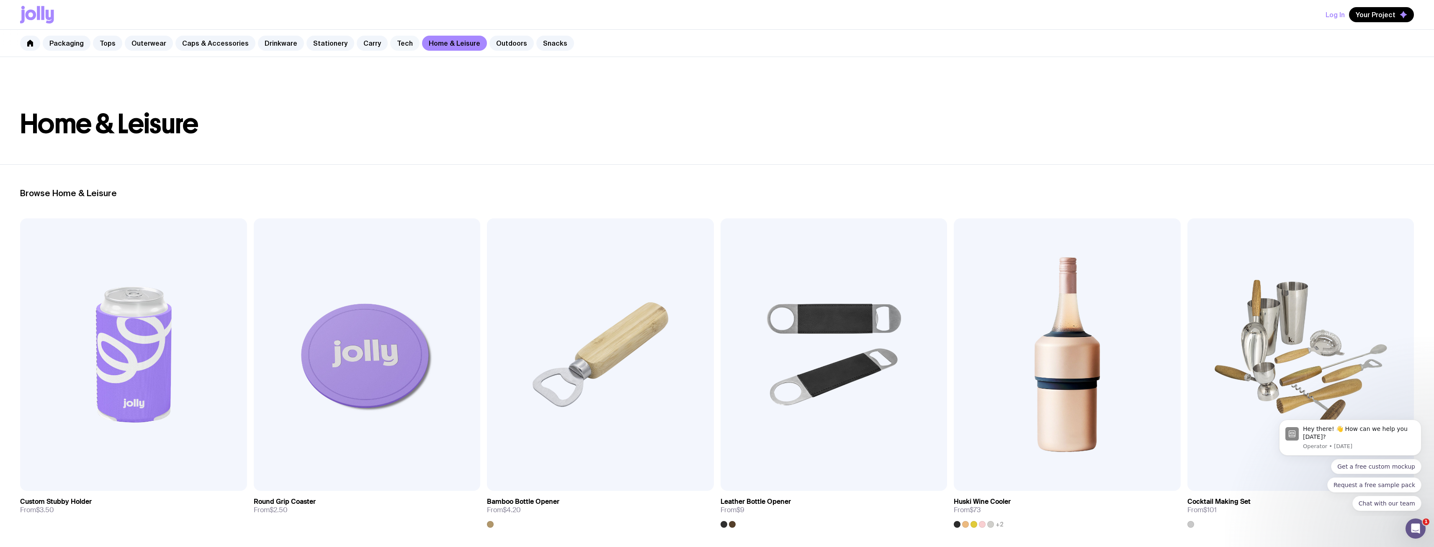
click at [400, 41] on link "Tech" at bounding box center [404, 43] width 29 height 15
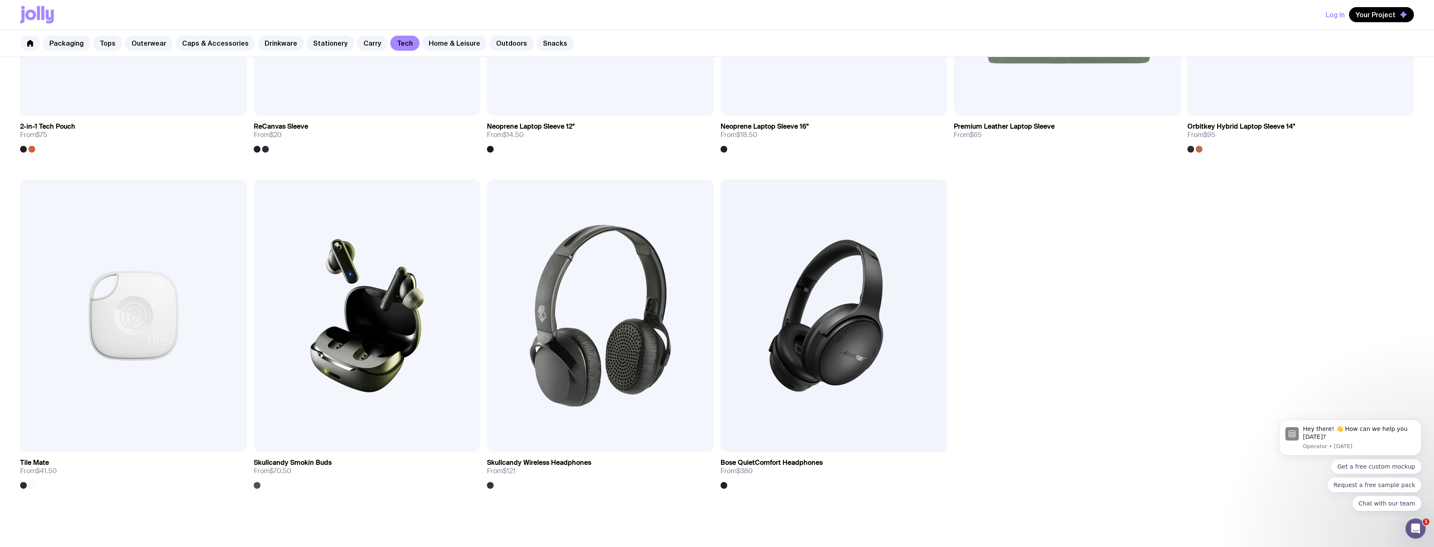
scroll to position [1424, 0]
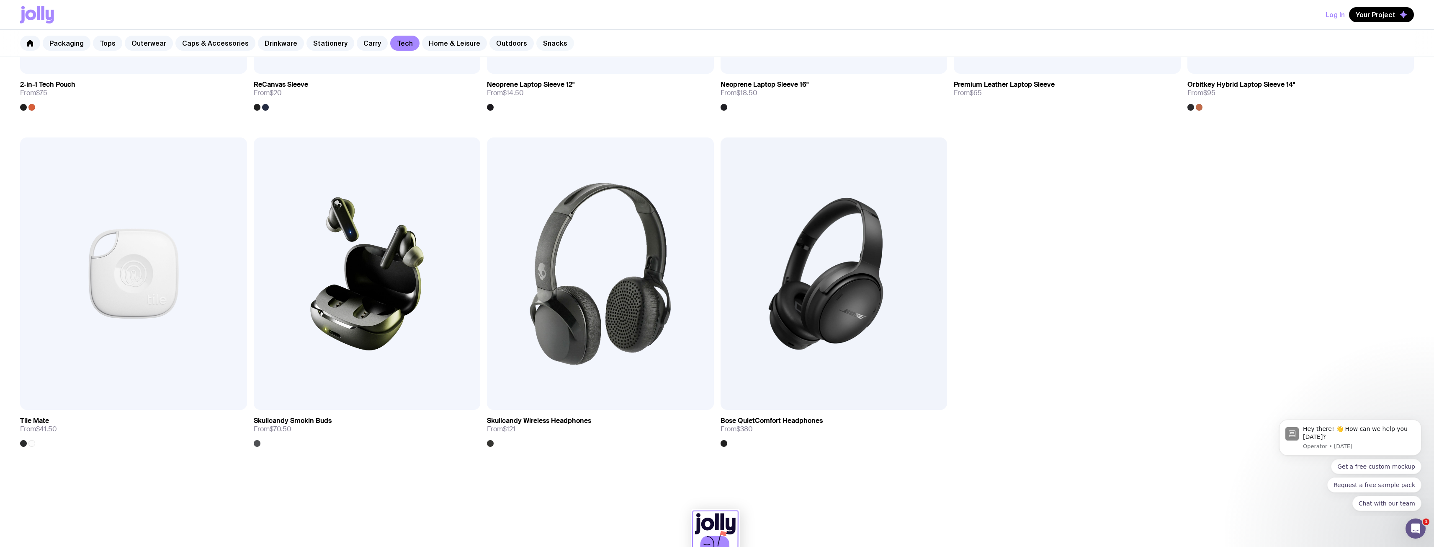
click at [537, 41] on link "Snacks" at bounding box center [556, 43] width 38 height 15
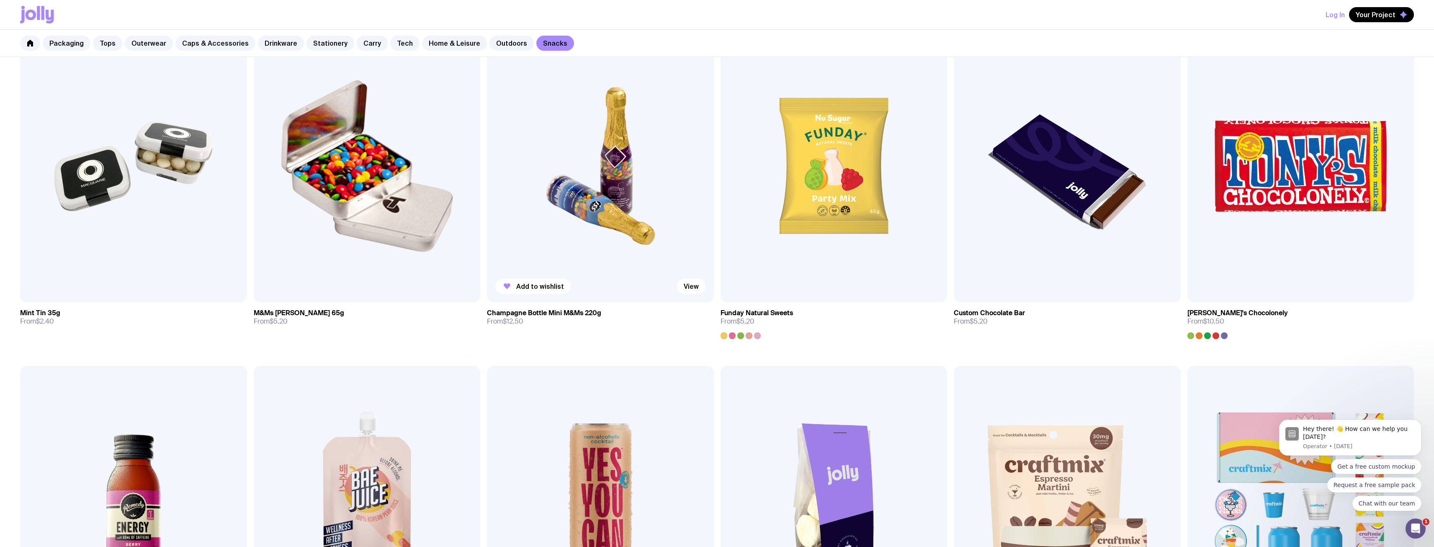
scroll to position [40, 0]
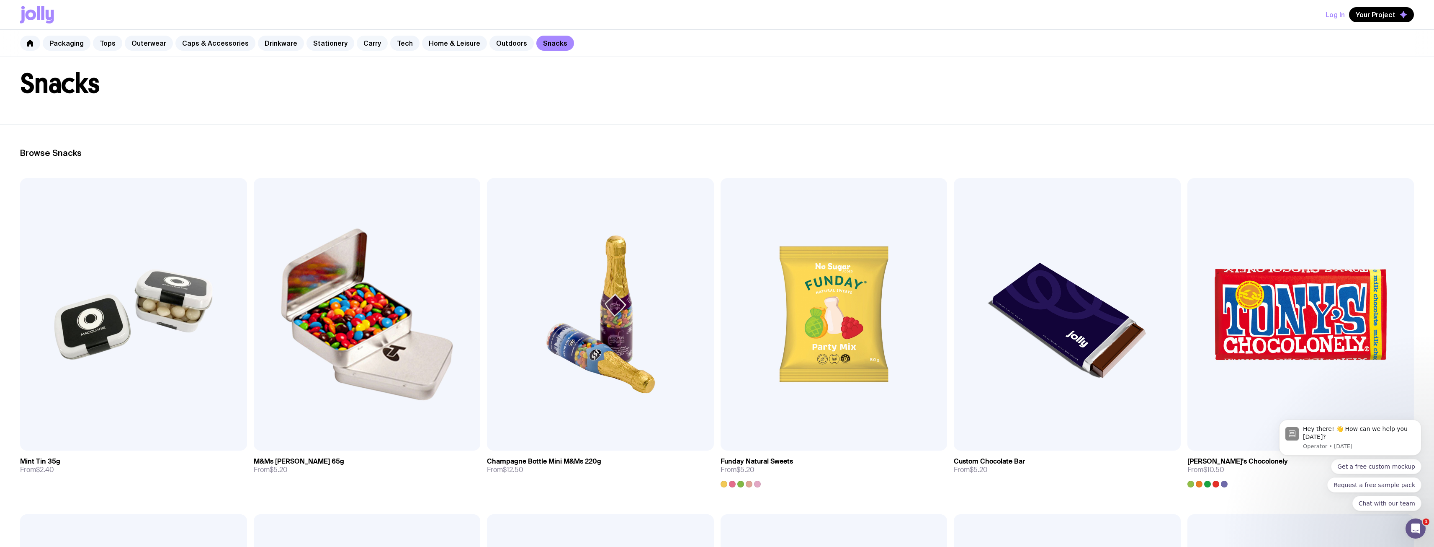
click at [364, 44] on link "Carry" at bounding box center [372, 43] width 31 height 15
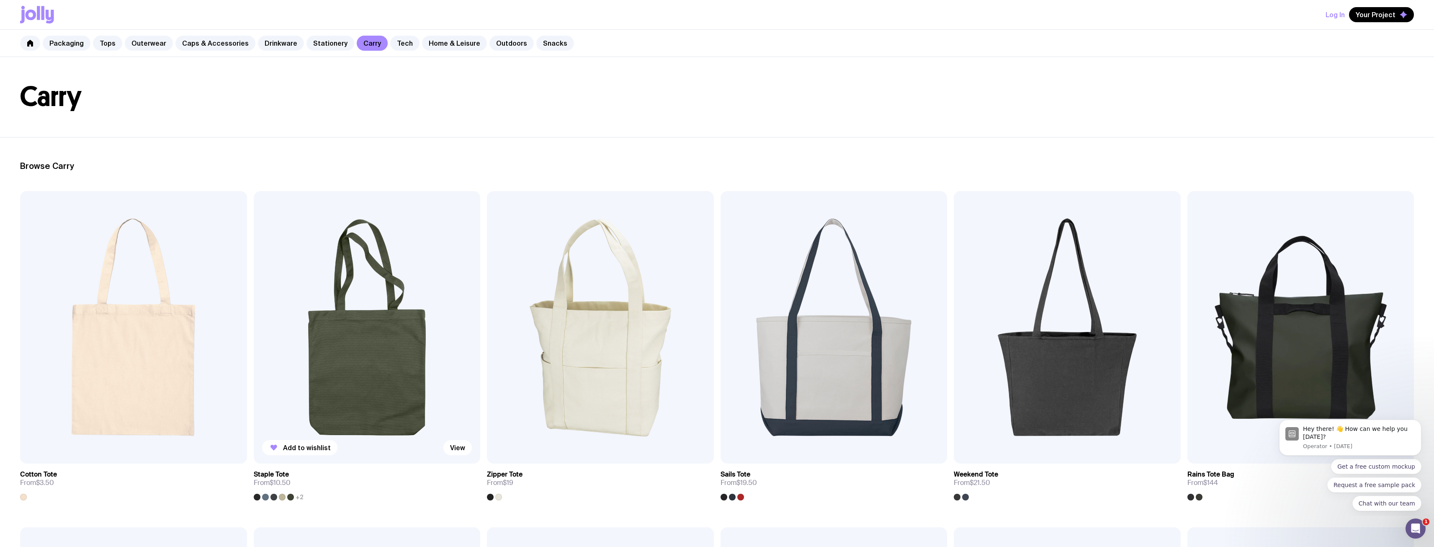
scroll to position [42, 0]
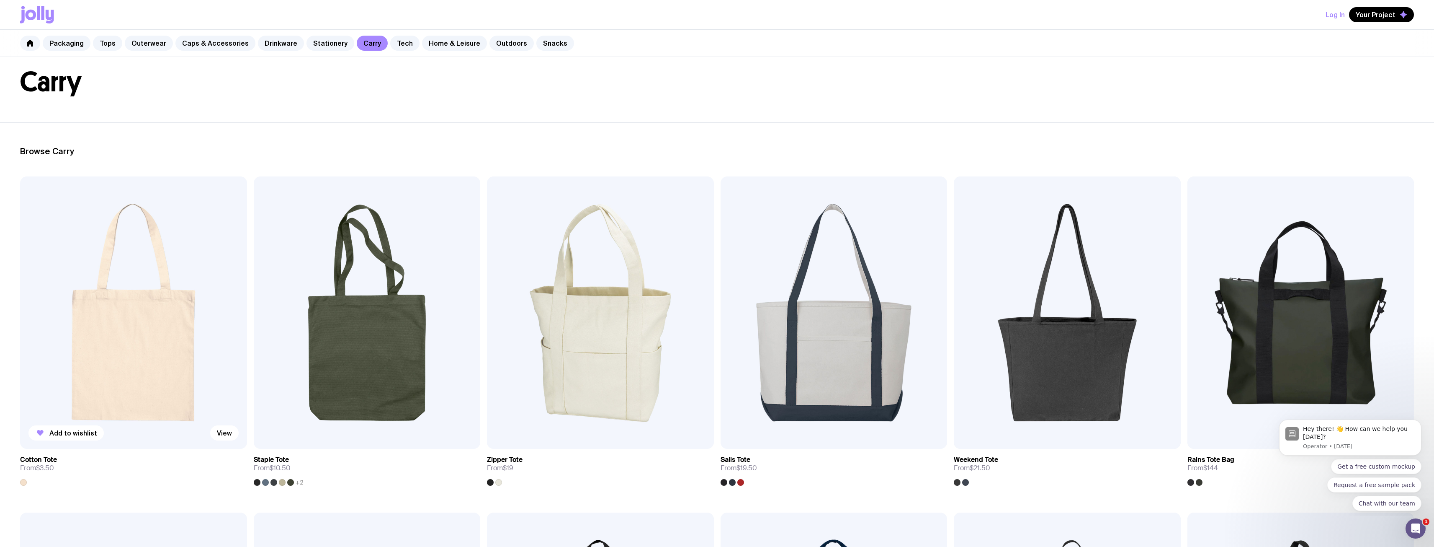
click at [149, 281] on img at bounding box center [133, 312] width 227 height 272
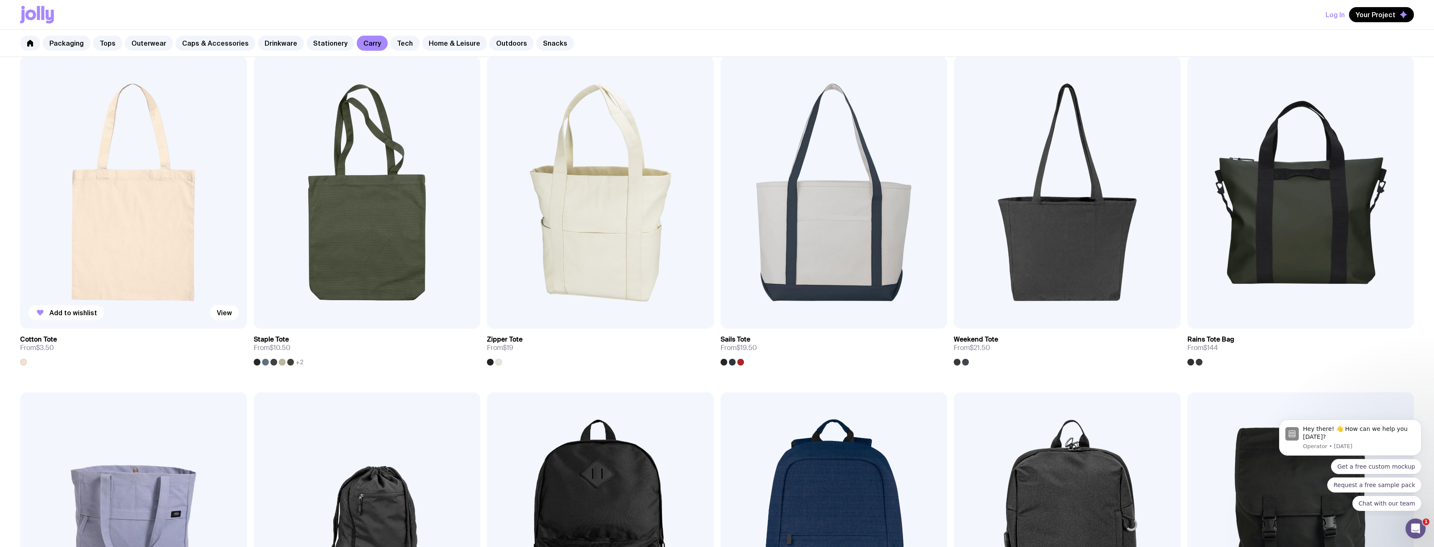
scroll to position [209, 0]
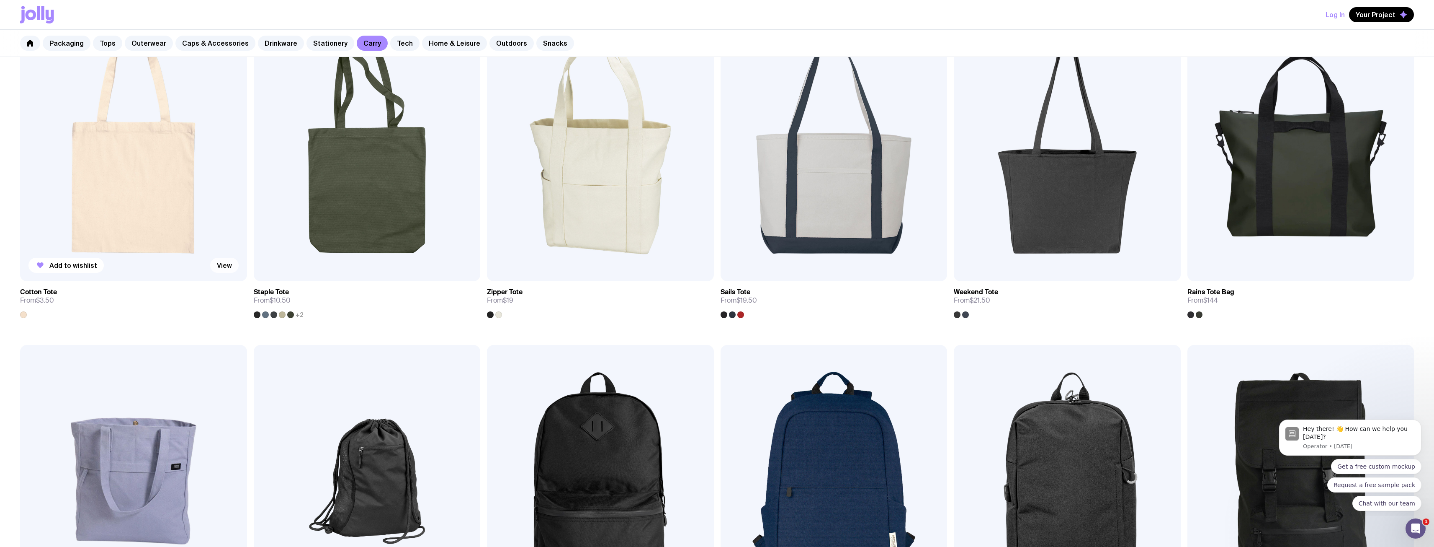
click at [222, 269] on link "View" at bounding box center [224, 265] width 28 height 15
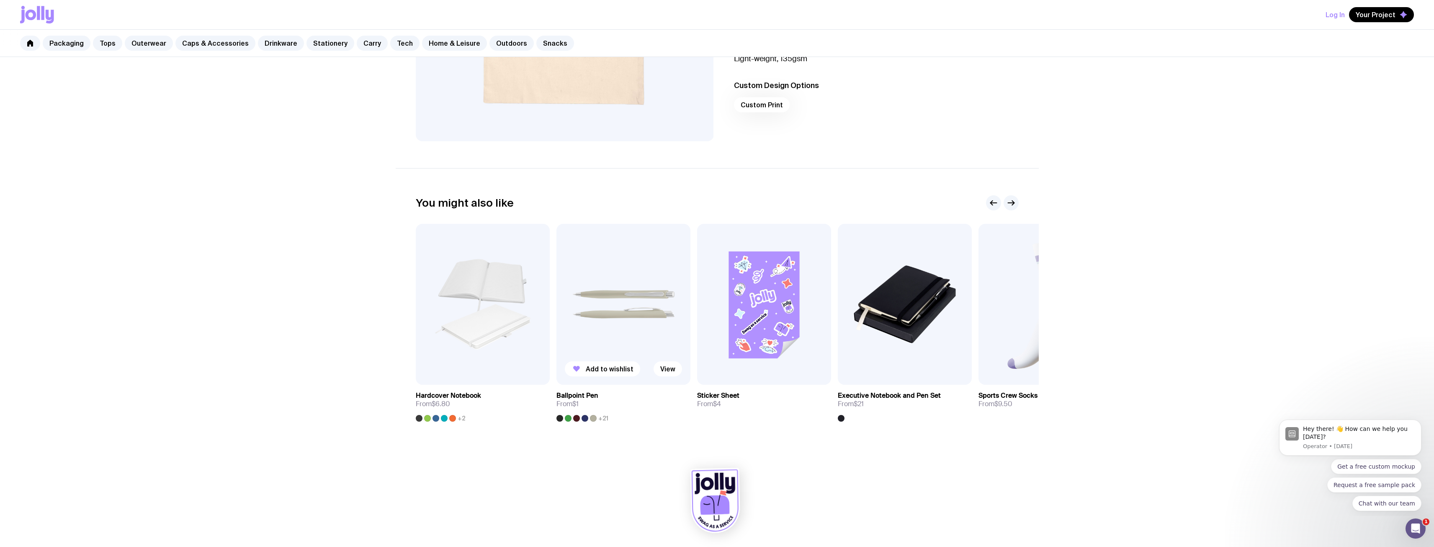
scroll to position [294, 0]
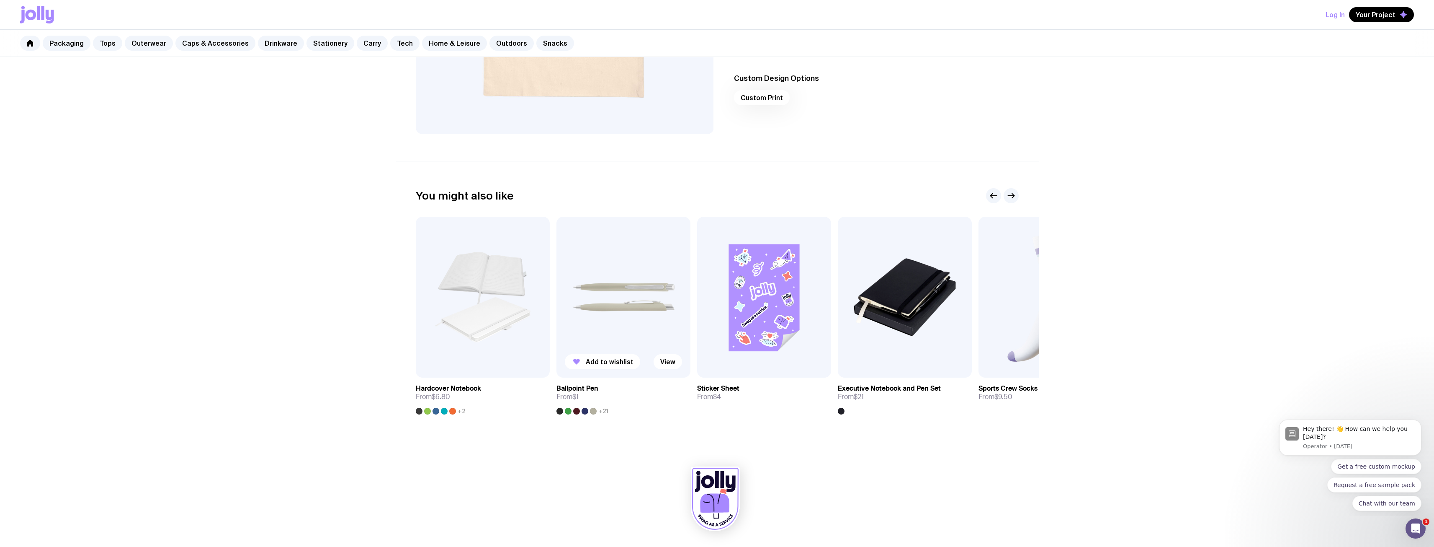
click at [632, 313] on img at bounding box center [624, 297] width 134 height 161
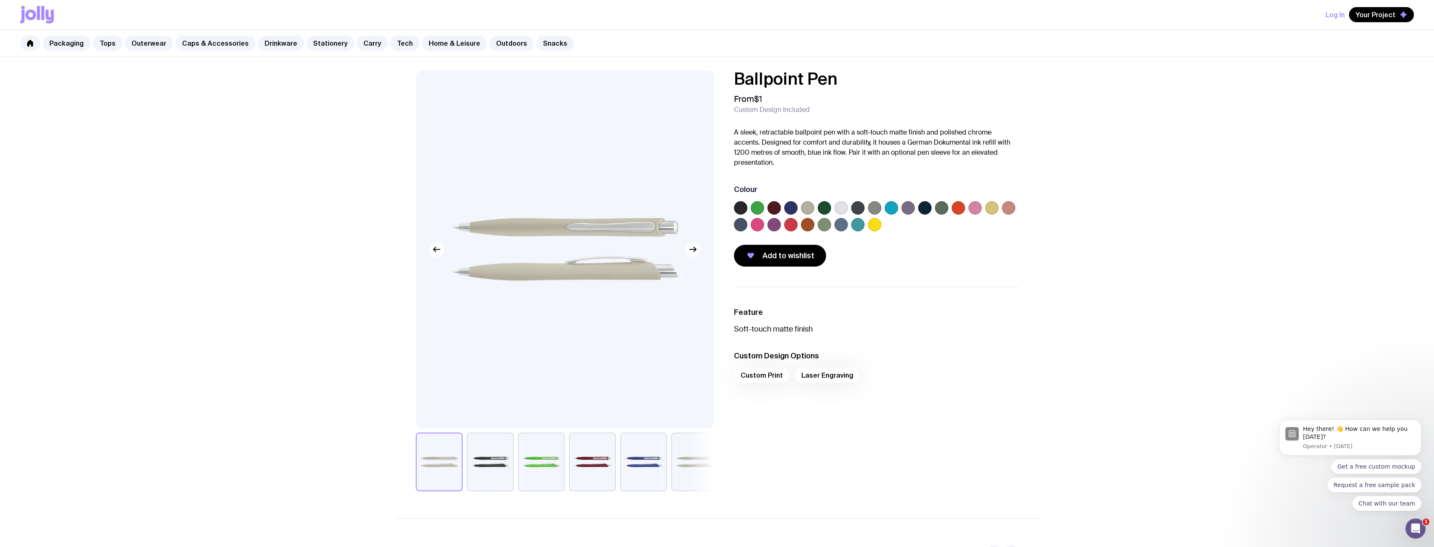
click at [696, 255] on button "button" at bounding box center [693, 249] width 15 height 15
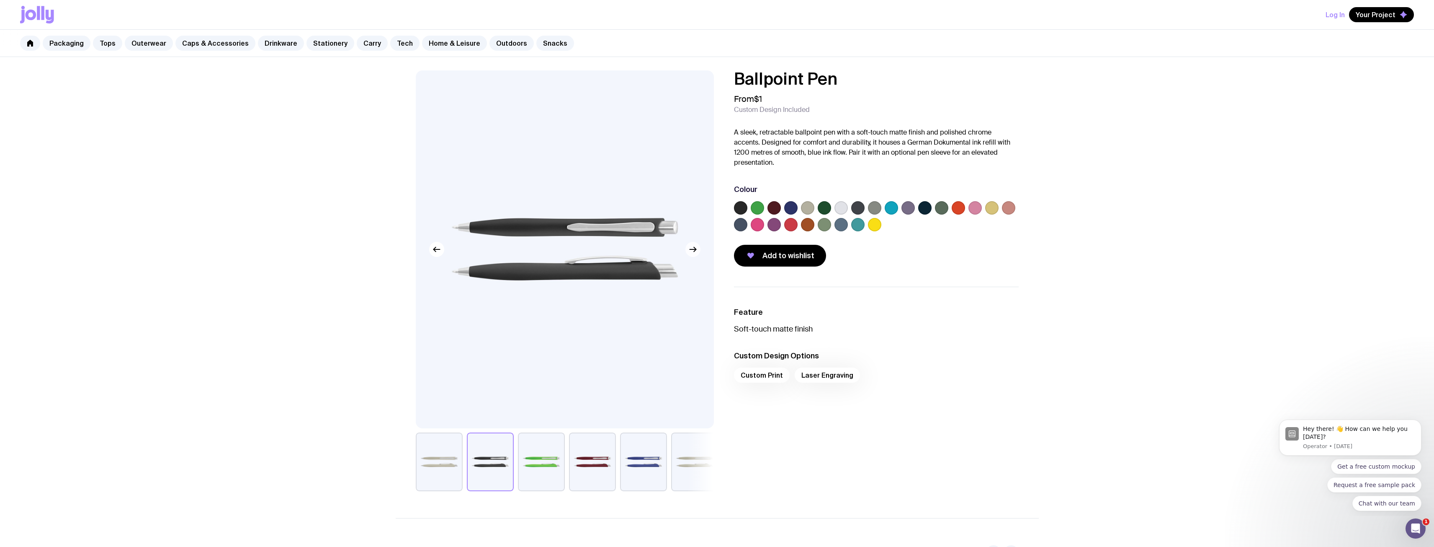
click at [696, 255] on button "button" at bounding box center [693, 249] width 15 height 15
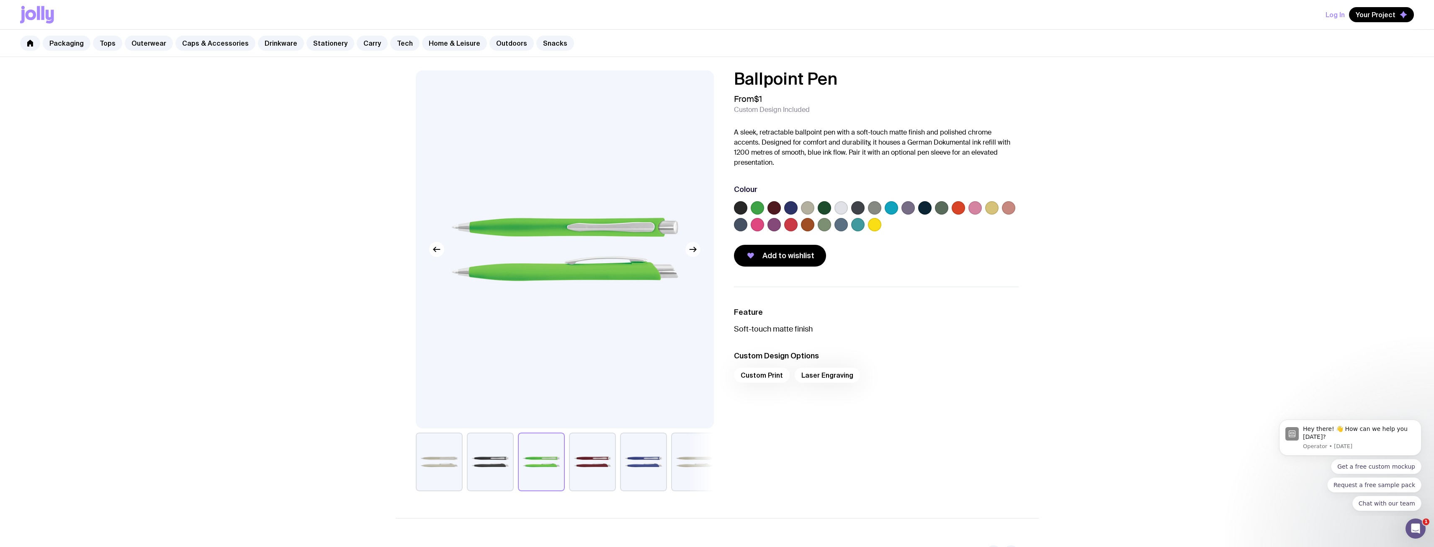
click at [696, 255] on button "button" at bounding box center [693, 249] width 15 height 15
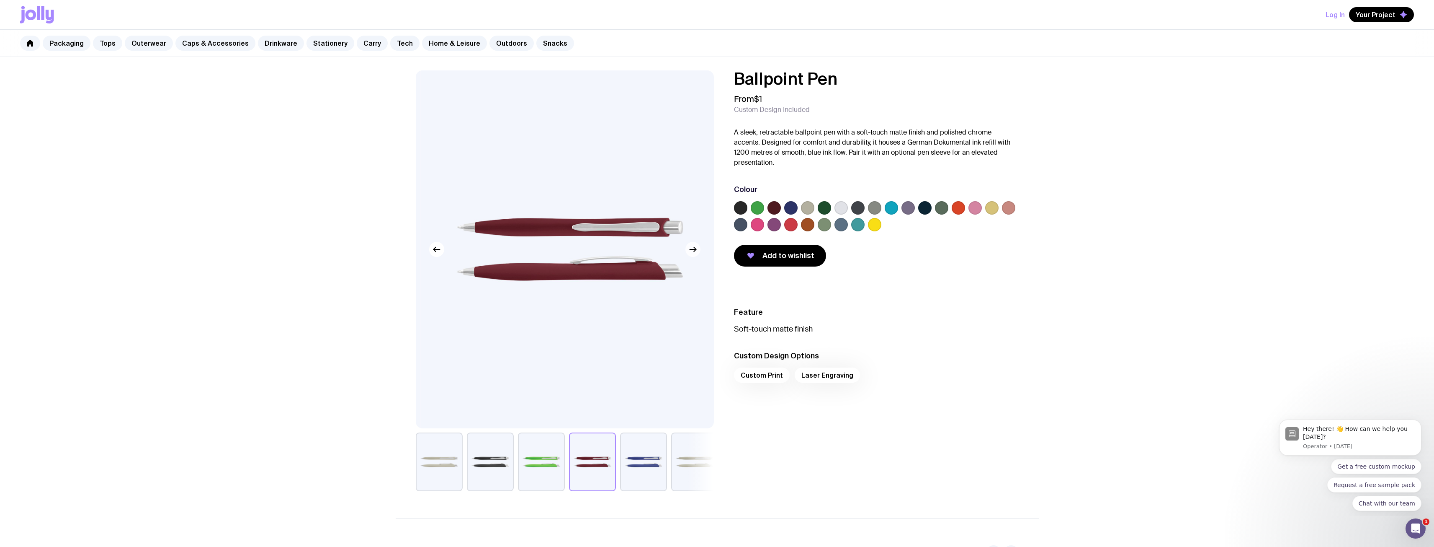
click at [696, 255] on button "button" at bounding box center [693, 249] width 15 height 15
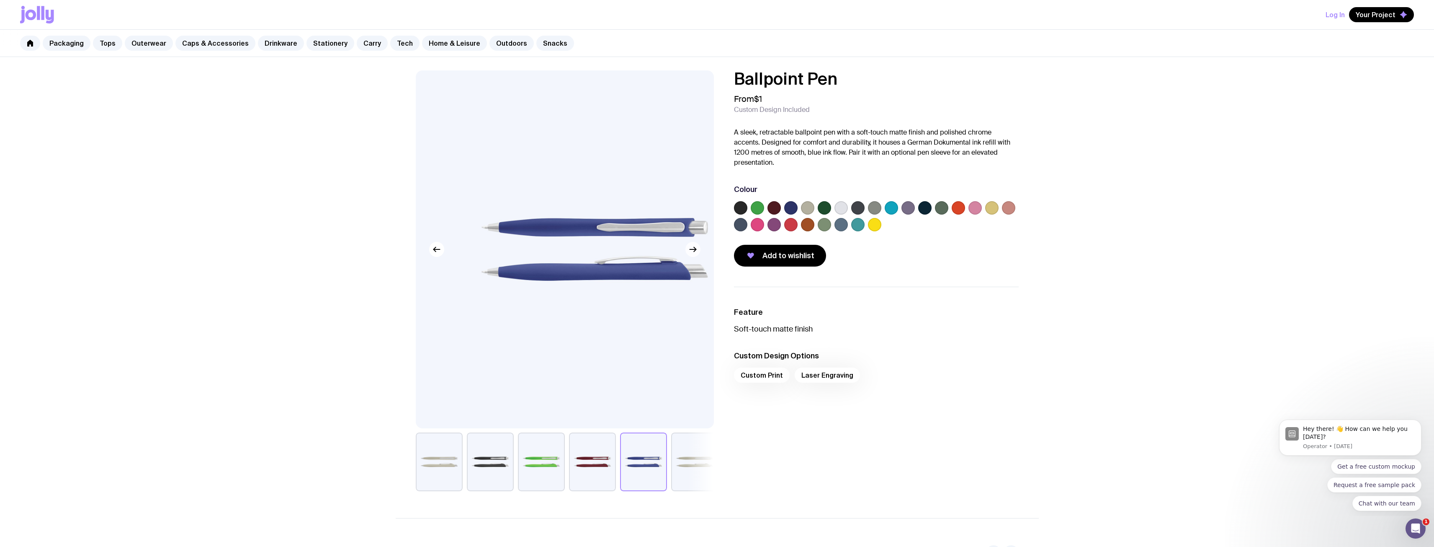
click at [696, 255] on button "button" at bounding box center [693, 249] width 15 height 15
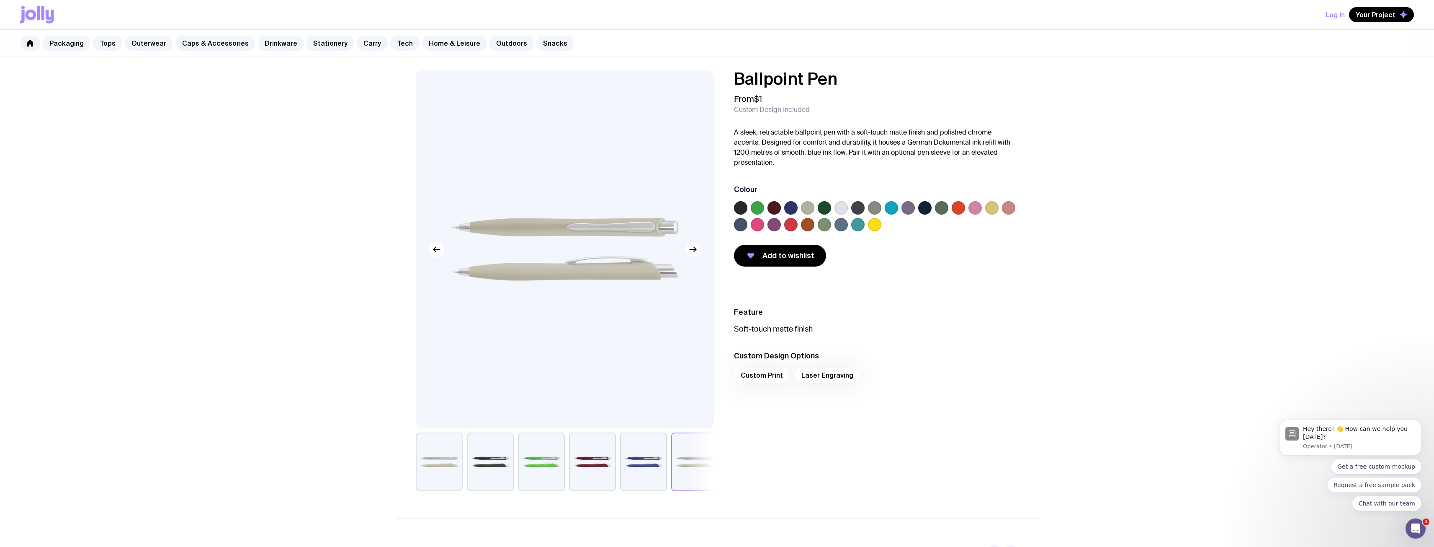
click at [696, 255] on button "button" at bounding box center [693, 249] width 15 height 15
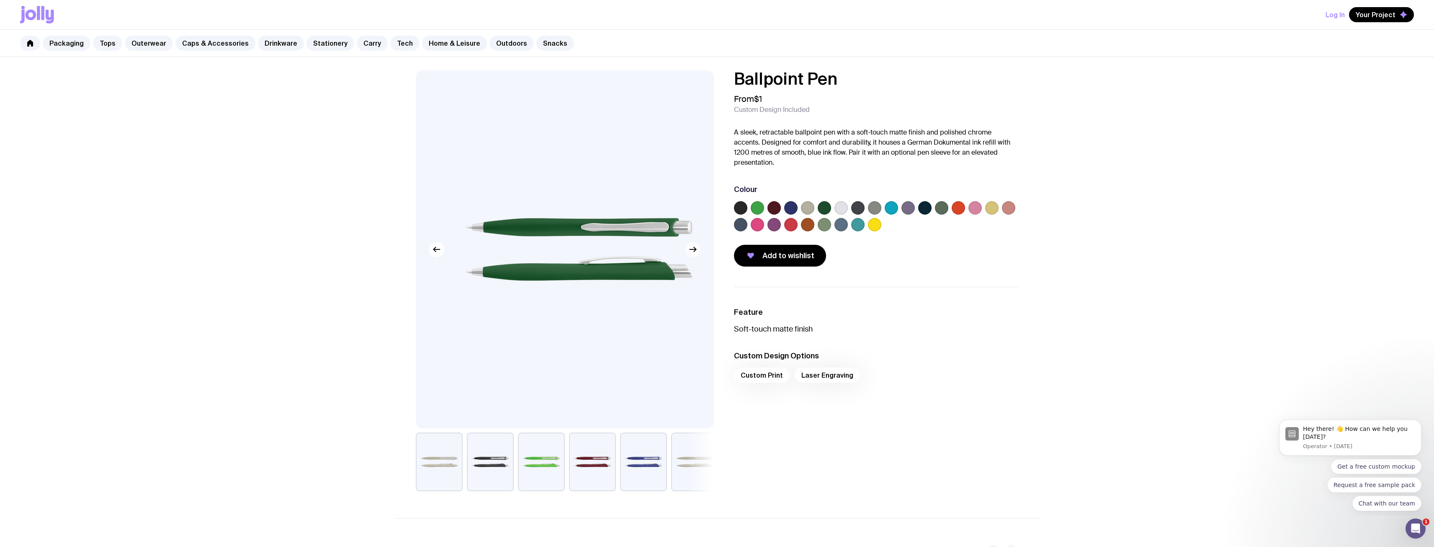
click at [696, 255] on button "button" at bounding box center [693, 249] width 15 height 15
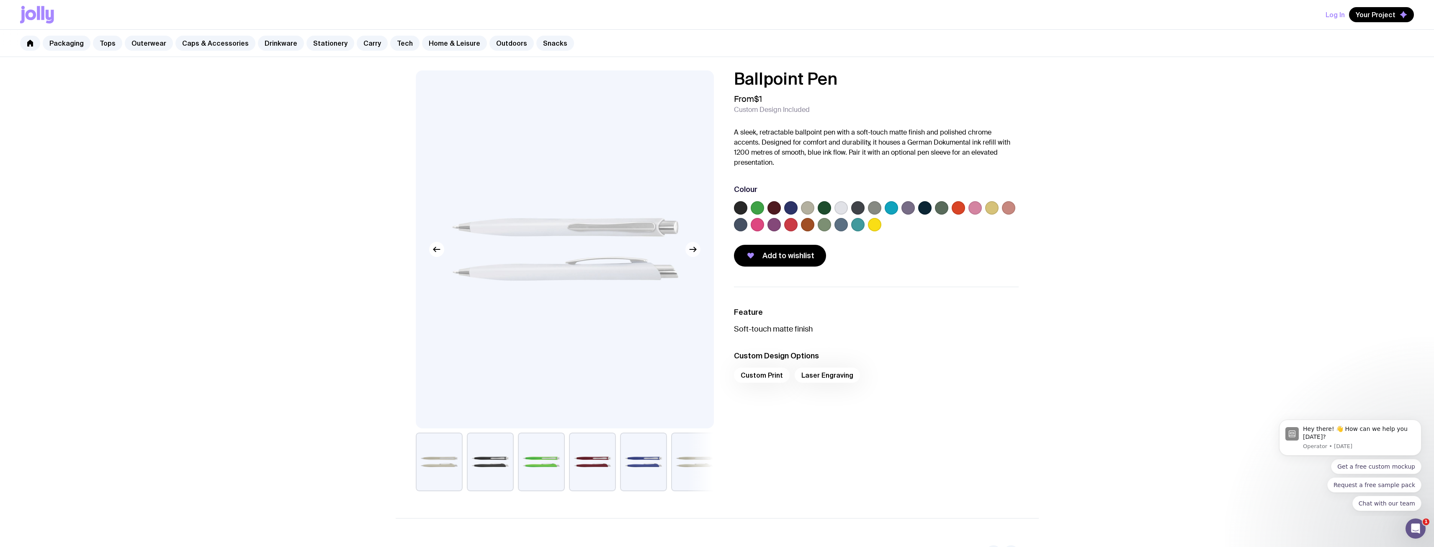
click at [696, 255] on button "button" at bounding box center [693, 249] width 15 height 15
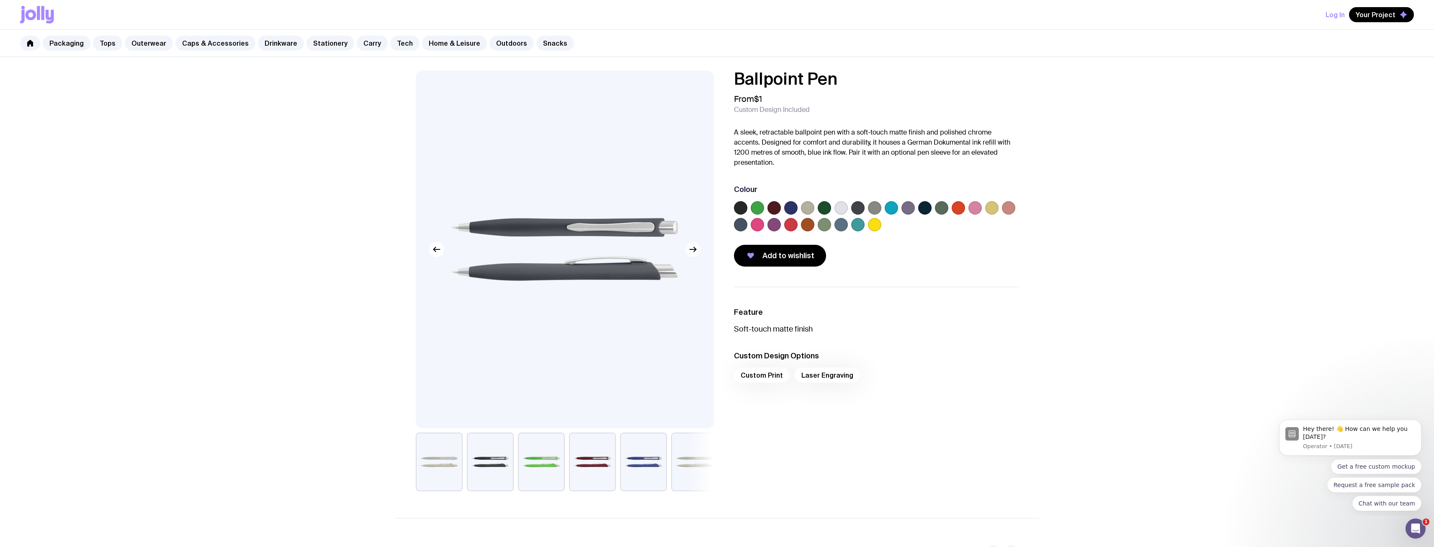
click at [696, 255] on button "button" at bounding box center [693, 249] width 15 height 15
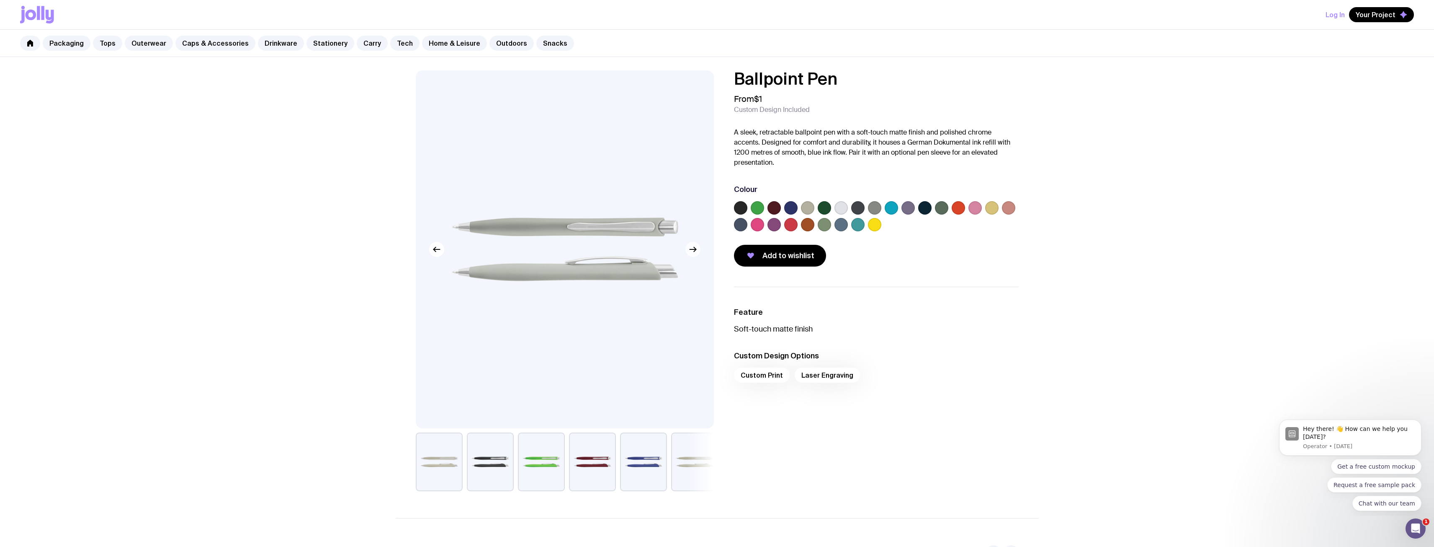
click at [694, 250] on icon "button" at bounding box center [693, 249] width 10 height 10
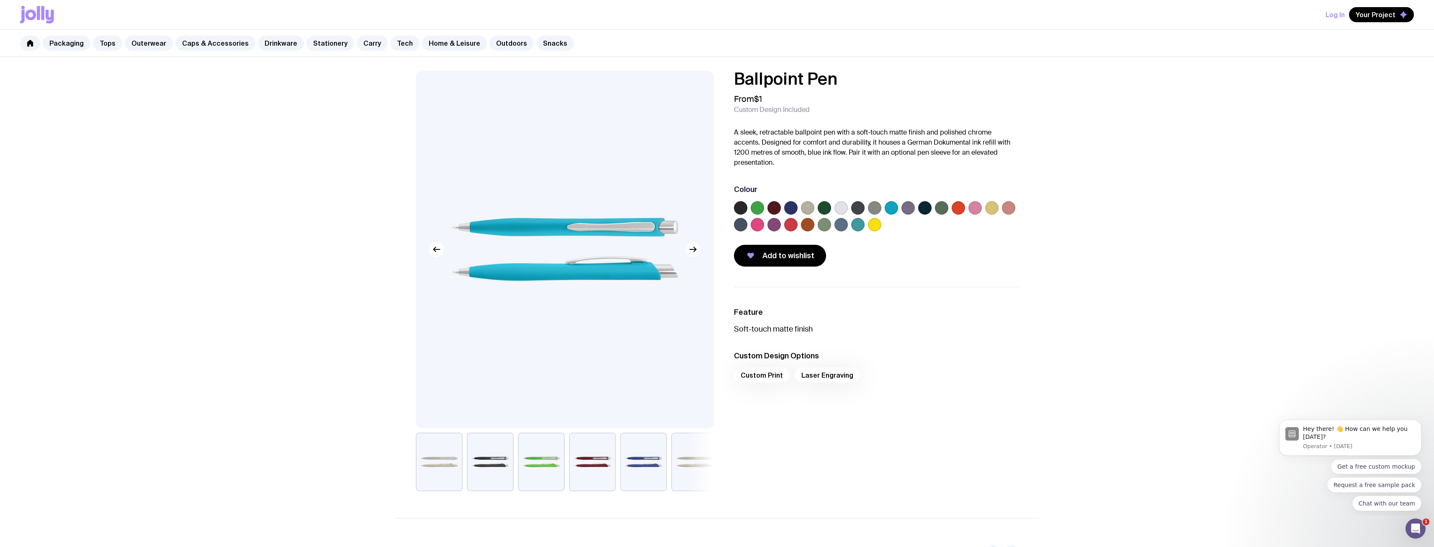
click at [694, 249] on icon "button" at bounding box center [693, 249] width 6 height 0
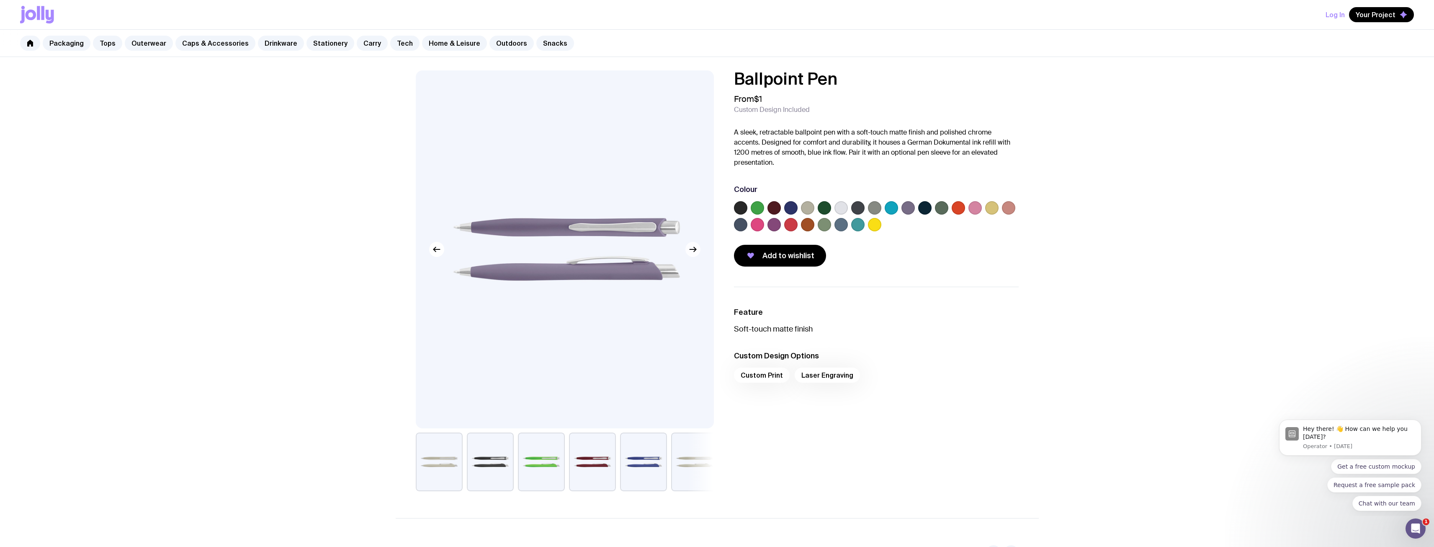
click at [694, 249] on icon "button" at bounding box center [693, 249] width 6 height 0
click at [694, 250] on icon "button" at bounding box center [693, 249] width 10 height 10
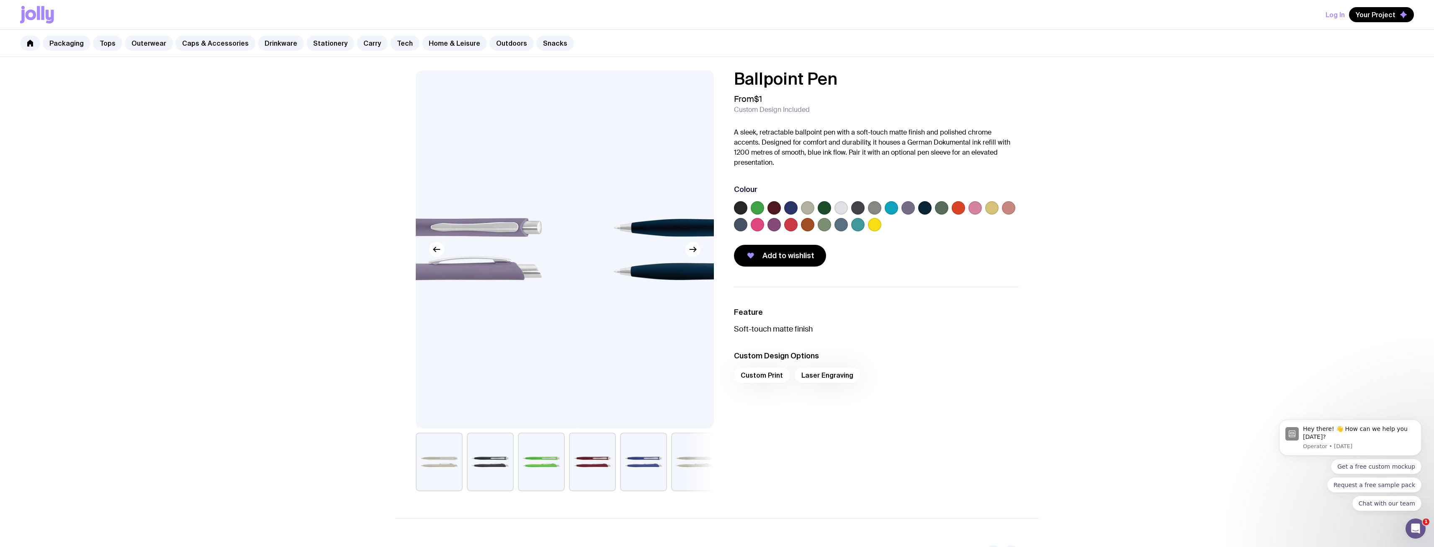
click at [694, 250] on icon "button" at bounding box center [693, 249] width 10 height 10
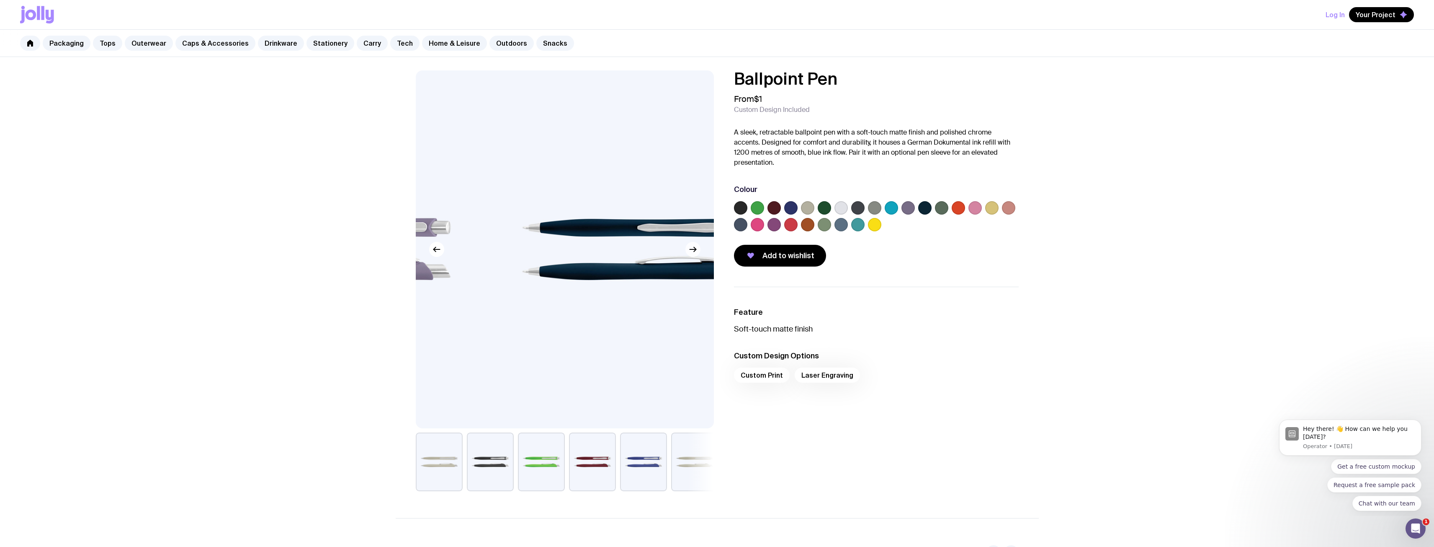
click at [694, 250] on icon "button" at bounding box center [693, 249] width 10 height 10
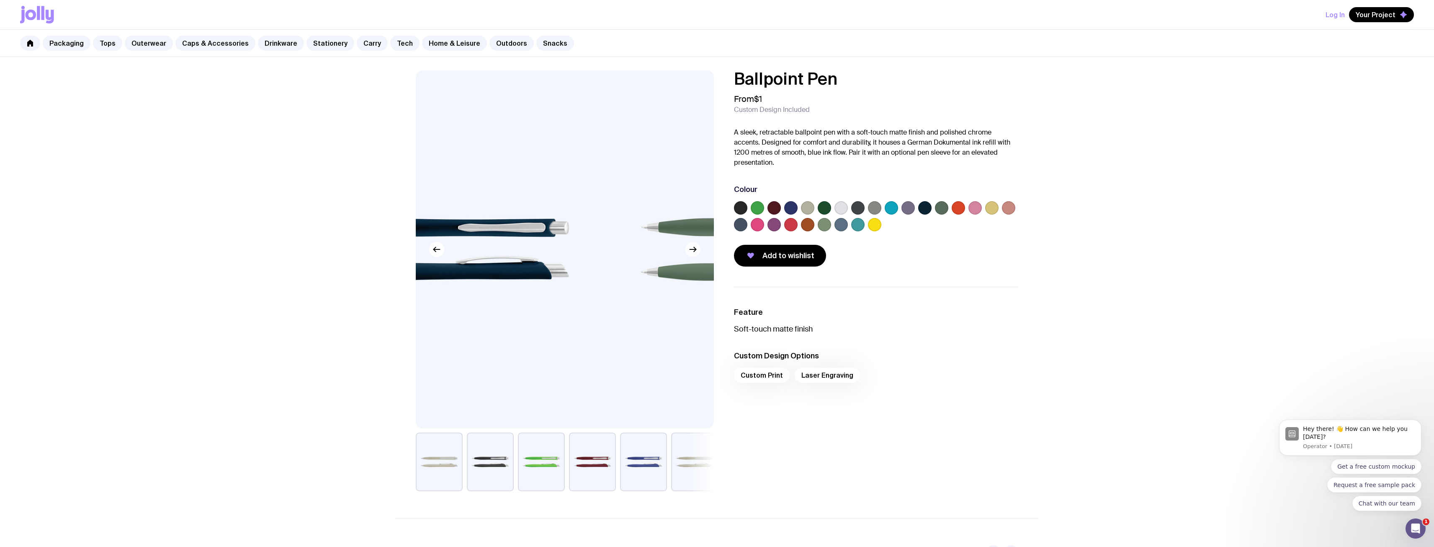
click at [694, 250] on icon "button" at bounding box center [693, 249] width 10 height 10
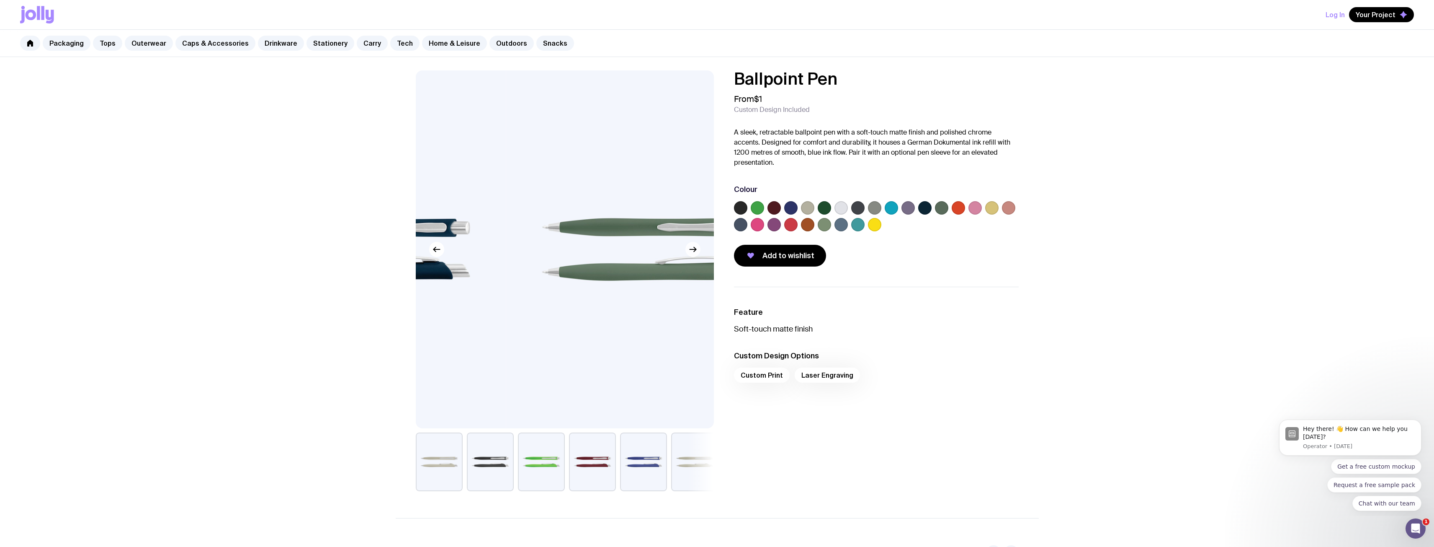
click at [694, 250] on icon "button" at bounding box center [693, 249] width 10 height 10
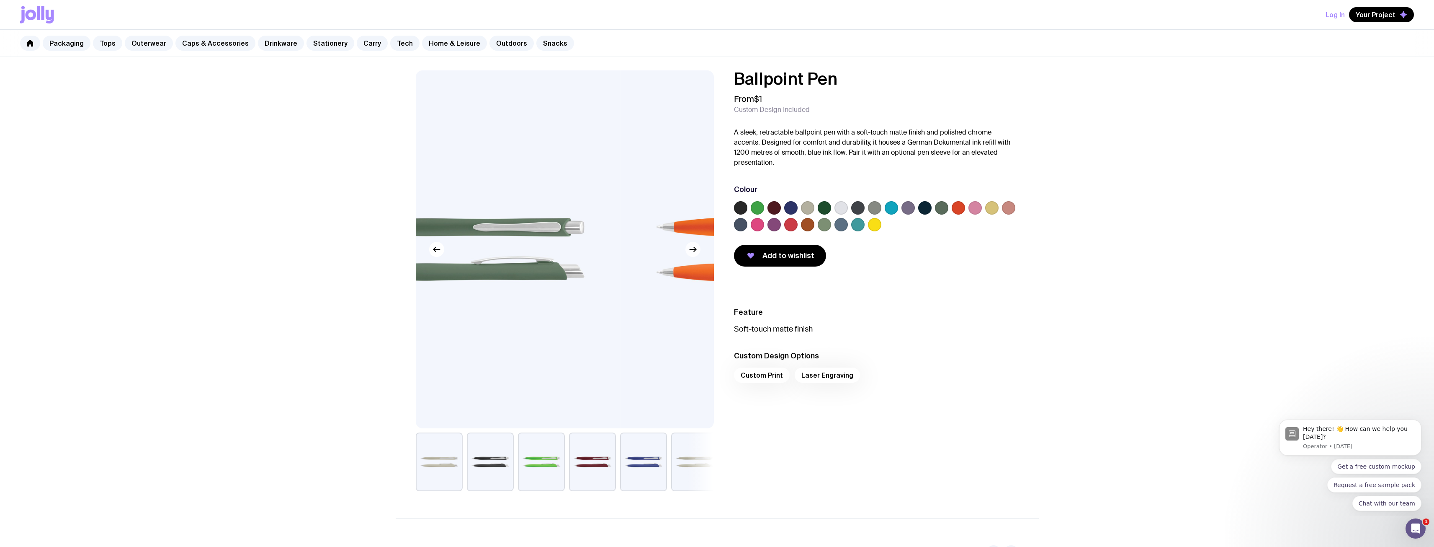
click at [694, 250] on icon "button" at bounding box center [693, 249] width 10 height 10
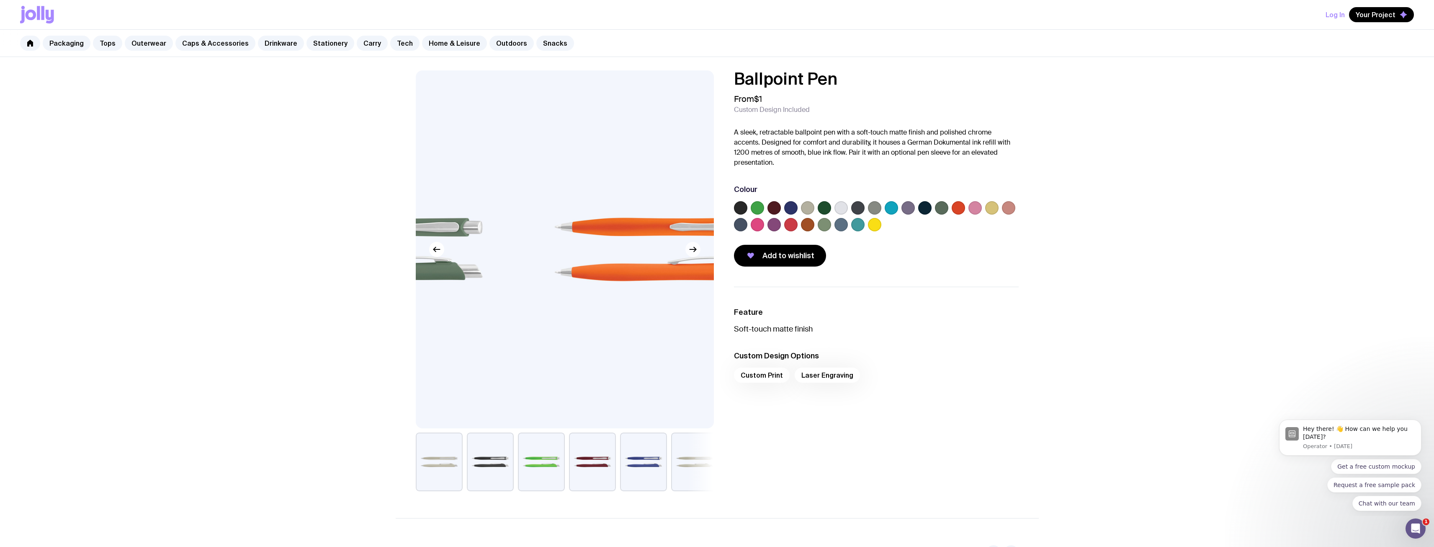
click at [694, 250] on icon "button" at bounding box center [693, 249] width 10 height 10
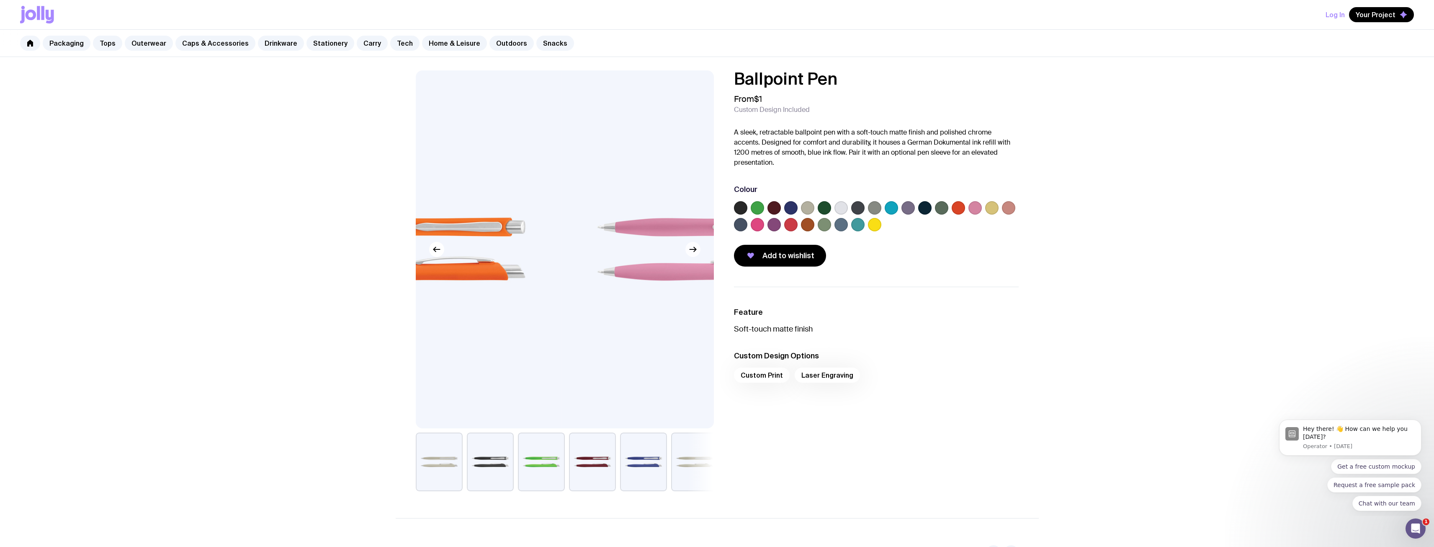
click at [694, 250] on icon "button" at bounding box center [693, 249] width 10 height 10
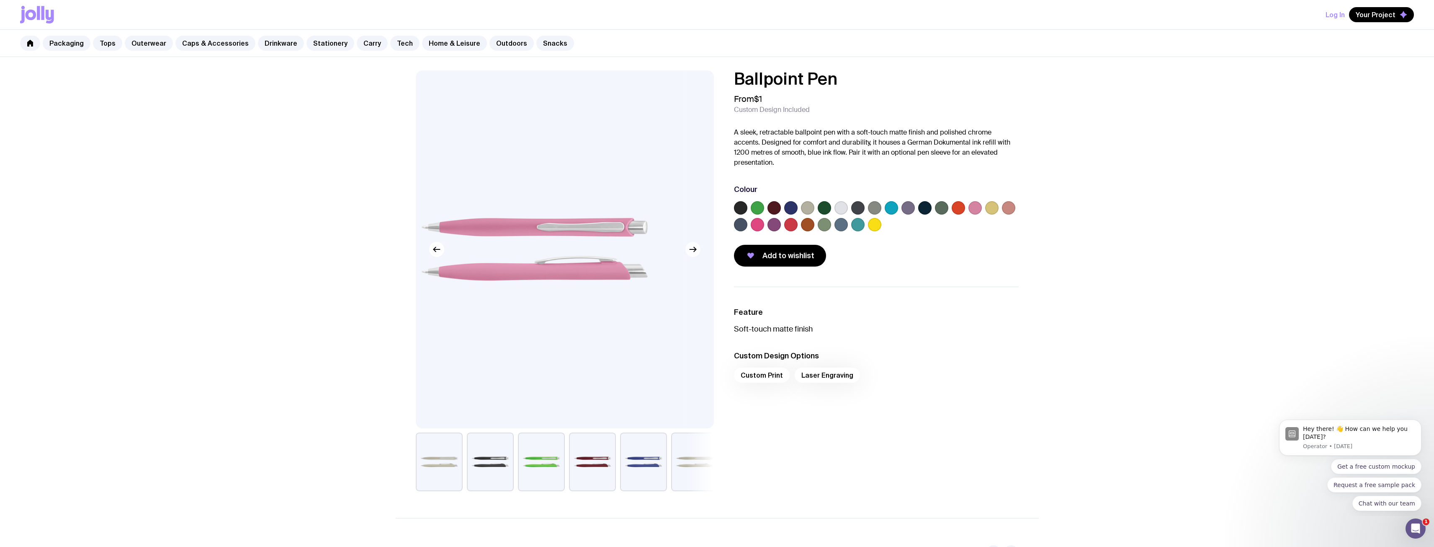
click at [694, 250] on icon "button" at bounding box center [693, 249] width 10 height 10
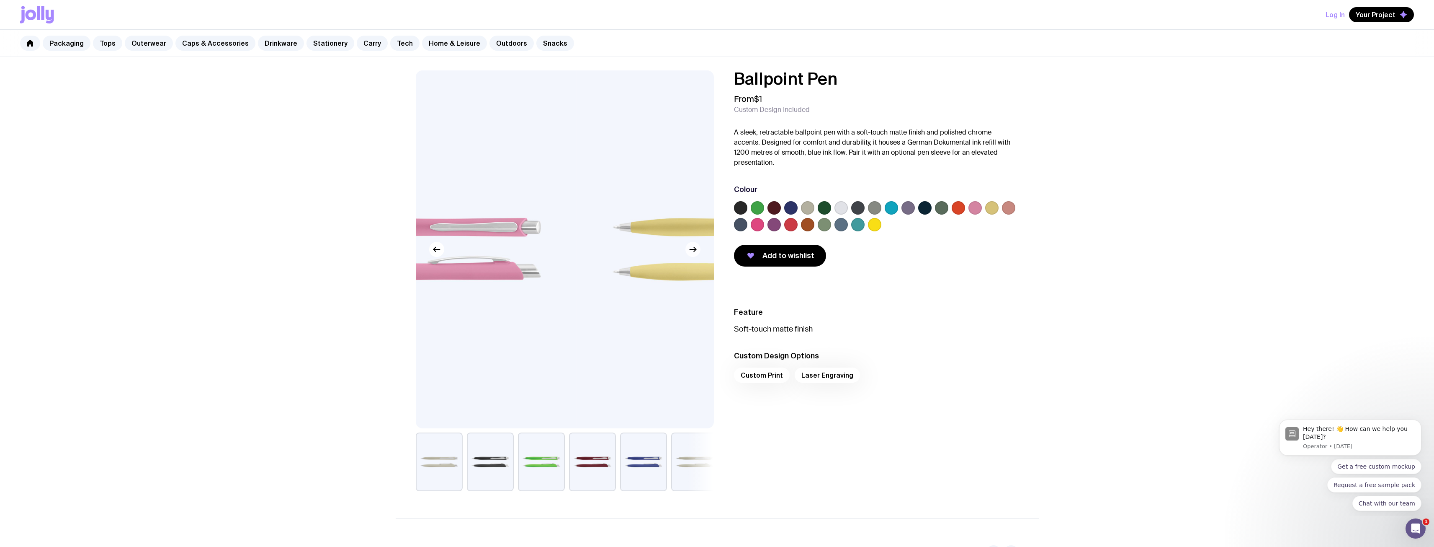
click at [694, 250] on icon "button" at bounding box center [693, 249] width 10 height 10
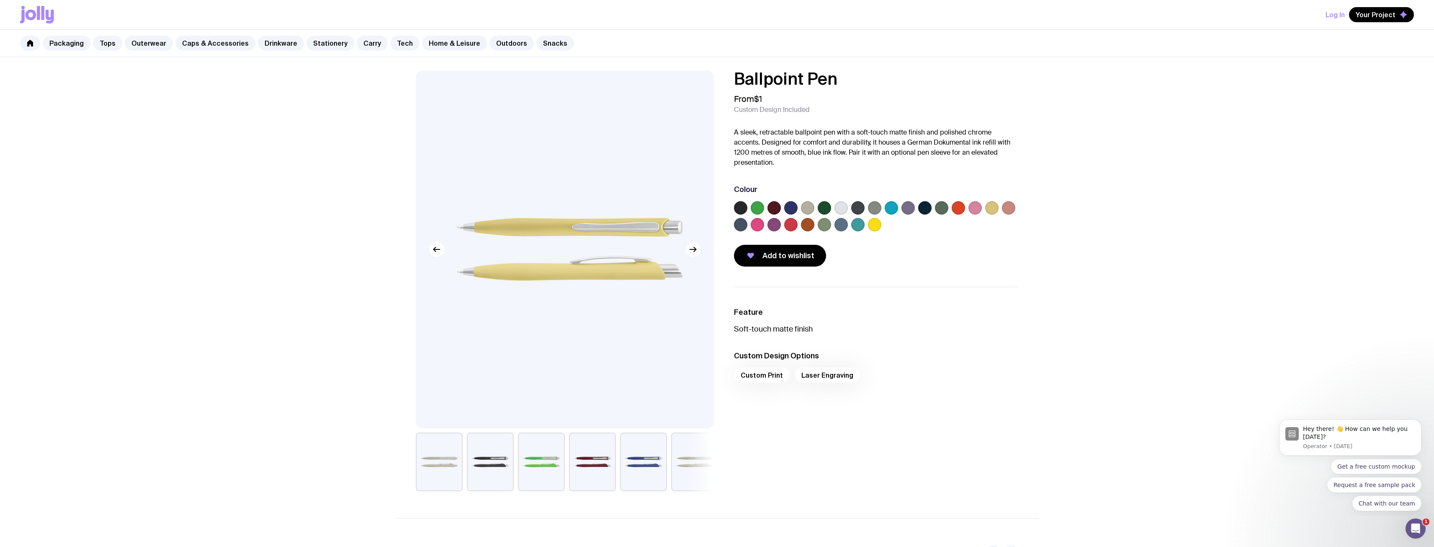
click at [694, 250] on icon "button" at bounding box center [693, 249] width 10 height 10
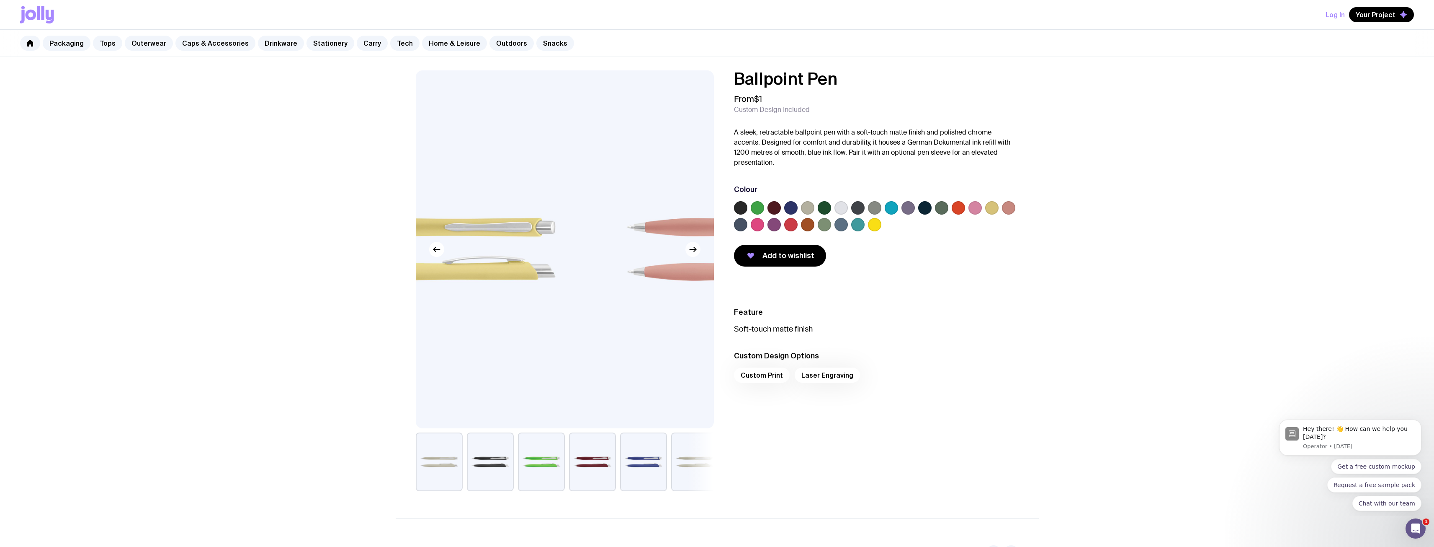
click at [694, 250] on icon "button" at bounding box center [693, 249] width 10 height 10
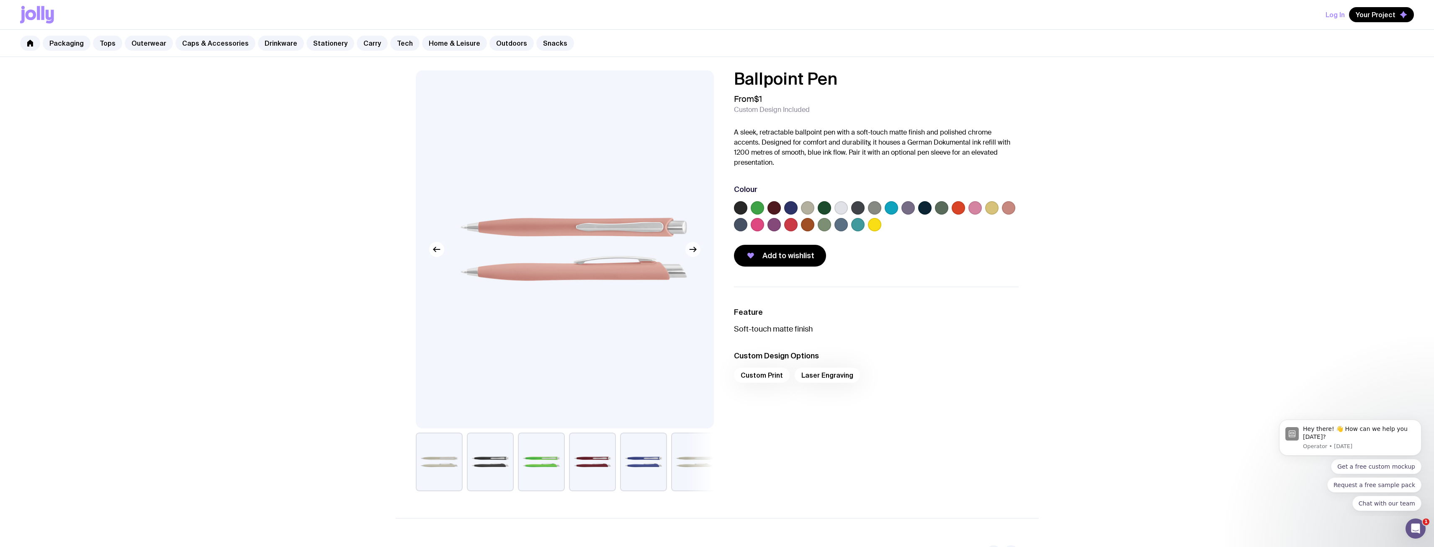
click at [694, 250] on icon "button" at bounding box center [693, 249] width 10 height 10
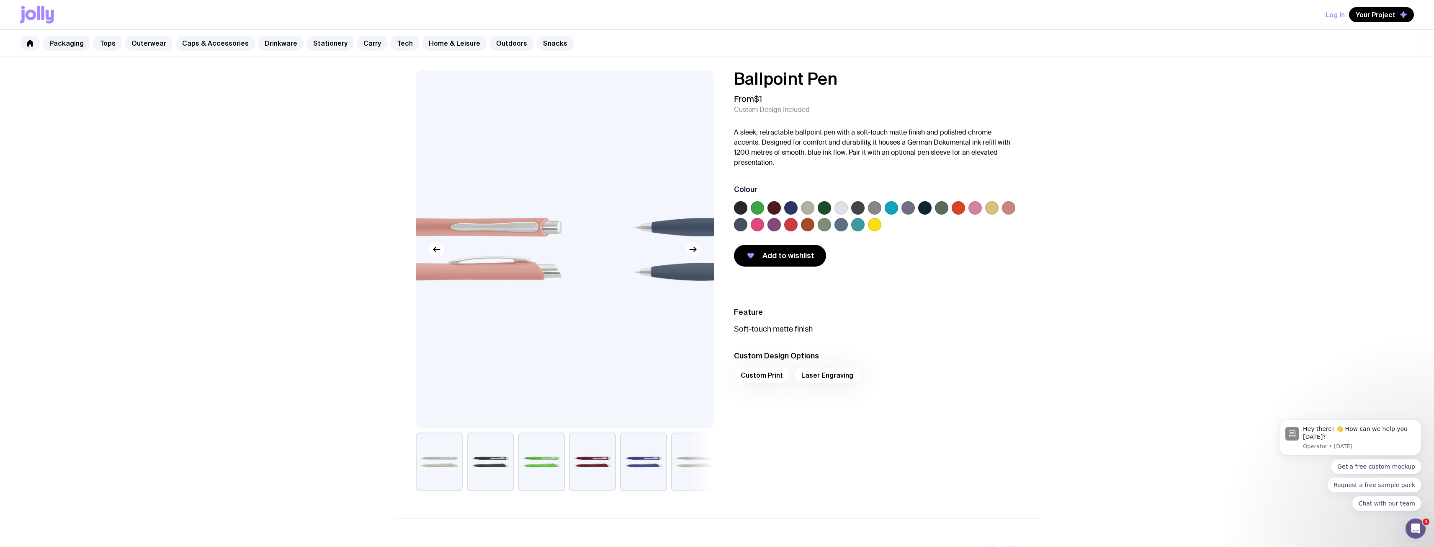
click at [694, 250] on icon "button" at bounding box center [693, 249] width 10 height 10
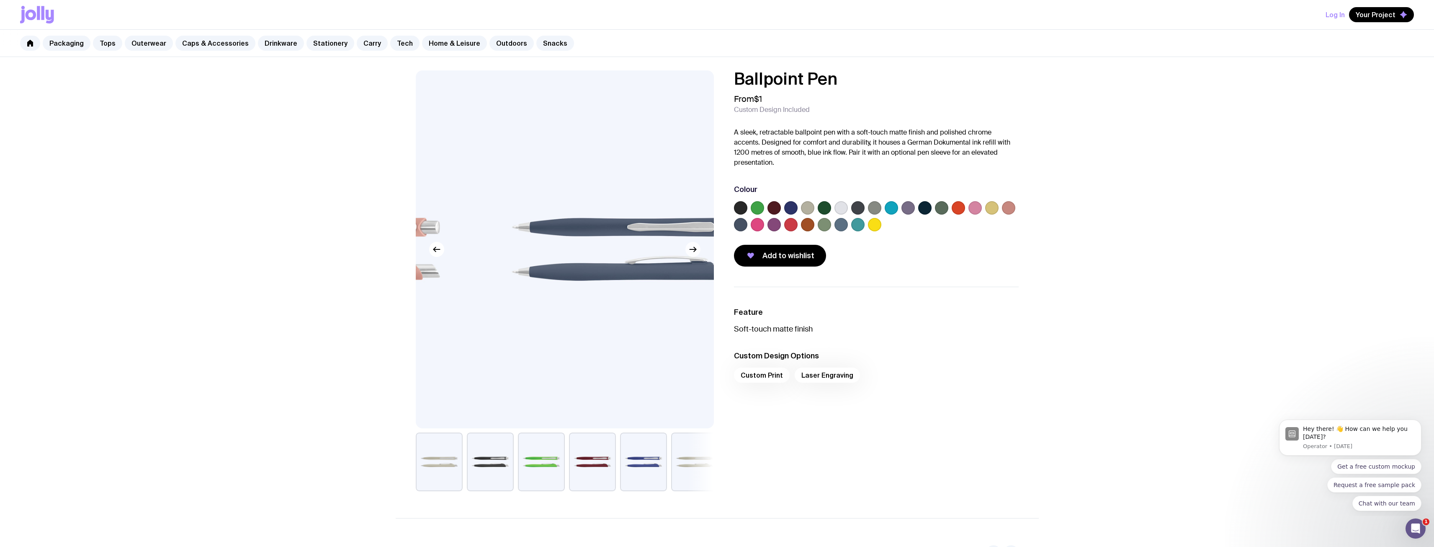
click at [694, 250] on icon "button" at bounding box center [693, 249] width 10 height 10
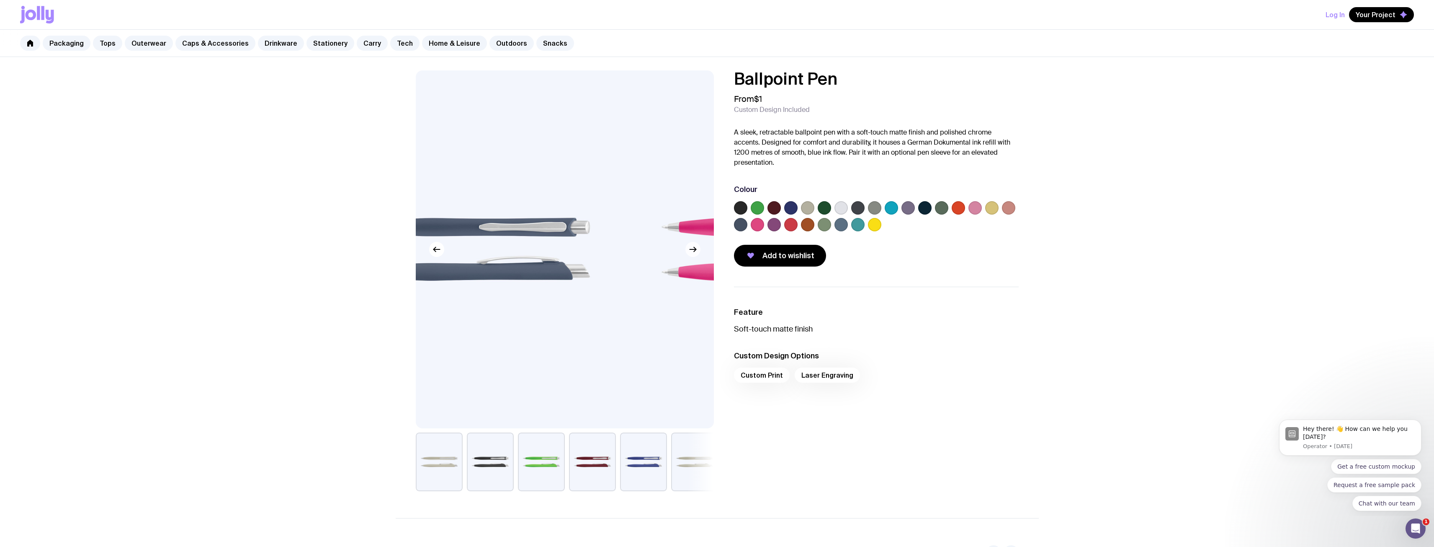
click at [694, 250] on icon "button" at bounding box center [693, 249] width 10 height 10
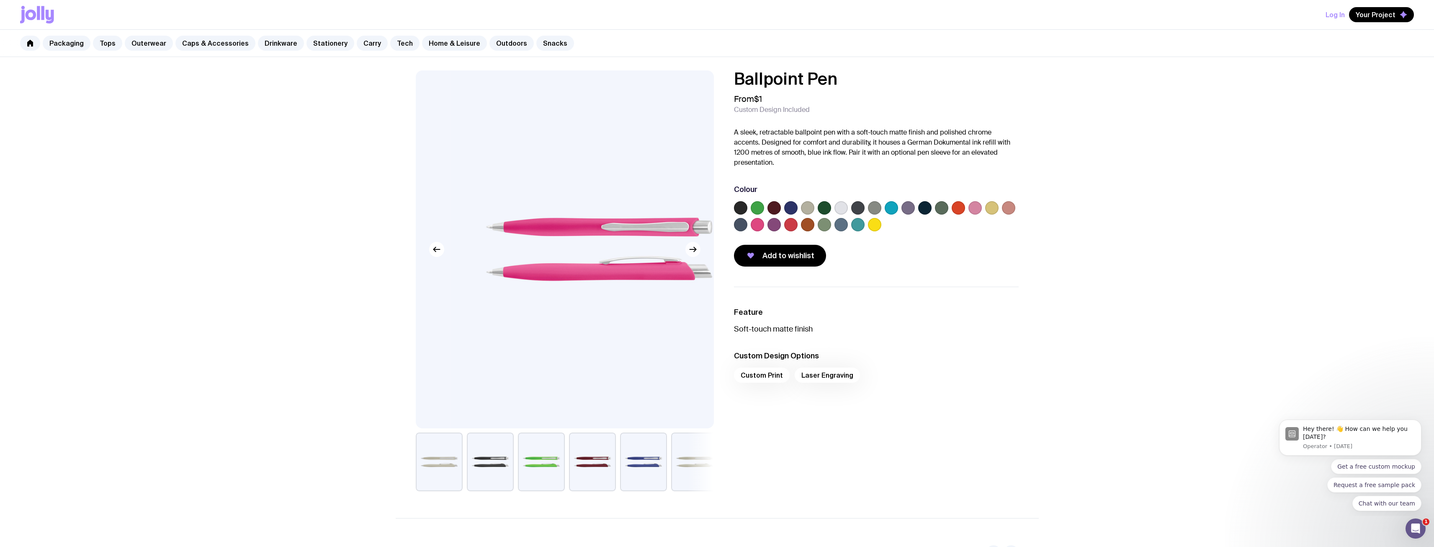
click at [694, 250] on icon "button" at bounding box center [693, 249] width 10 height 10
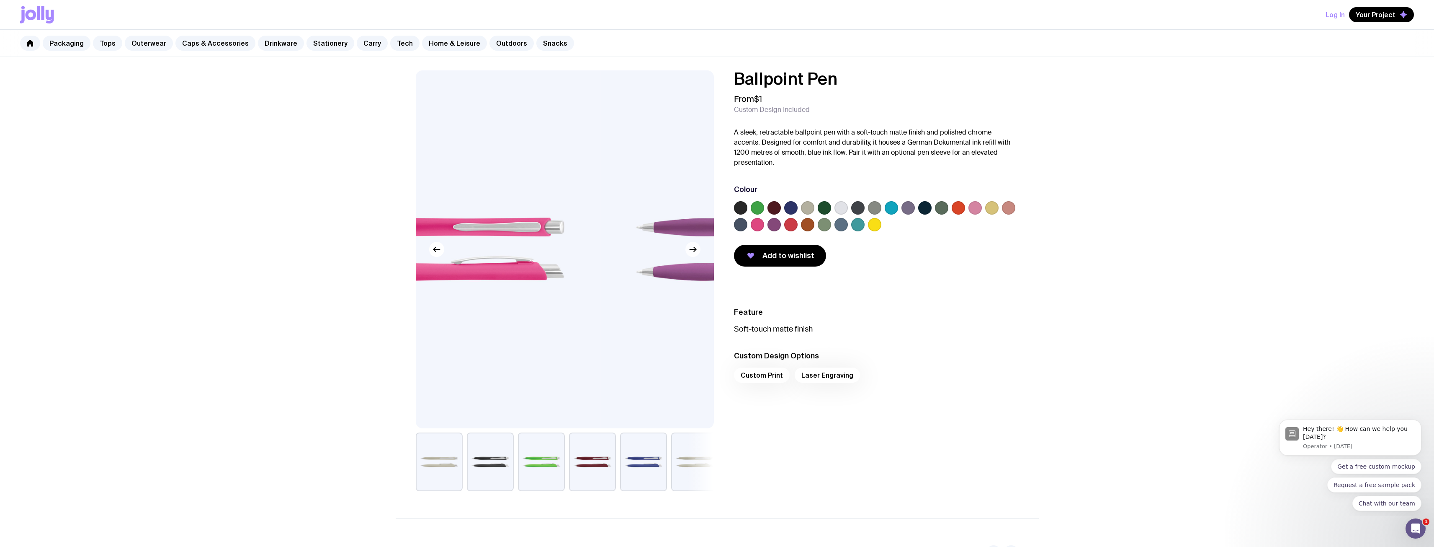
click at [694, 250] on icon "button" at bounding box center [693, 249] width 10 height 10
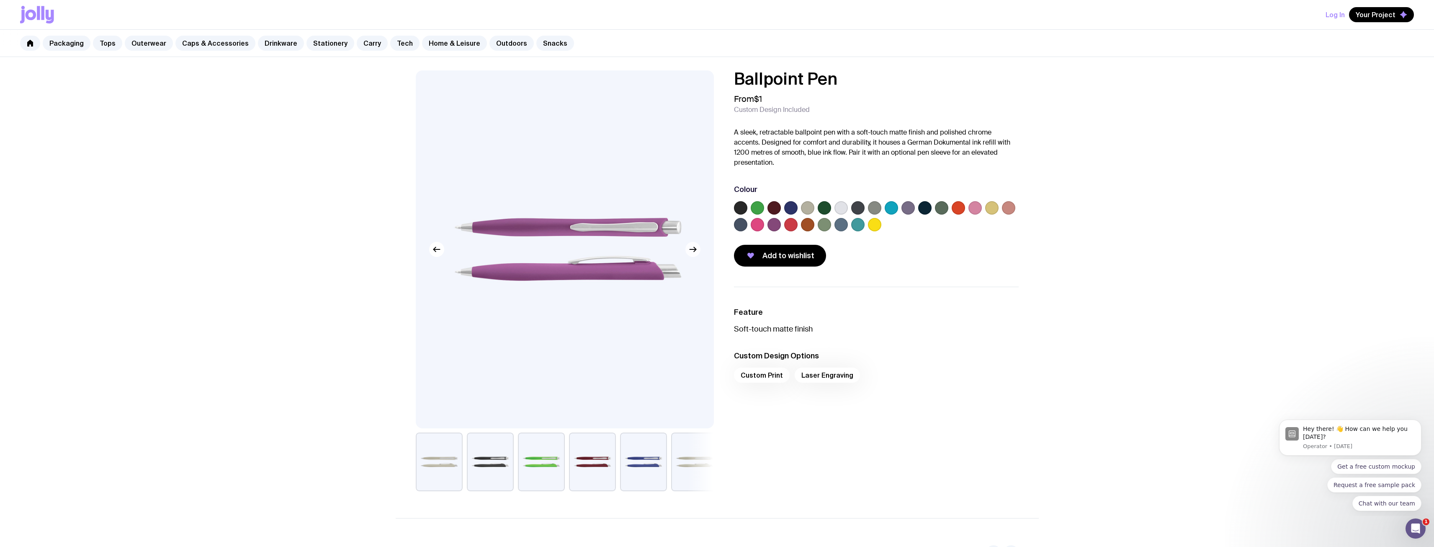
click at [694, 250] on icon "button" at bounding box center [693, 249] width 10 height 10
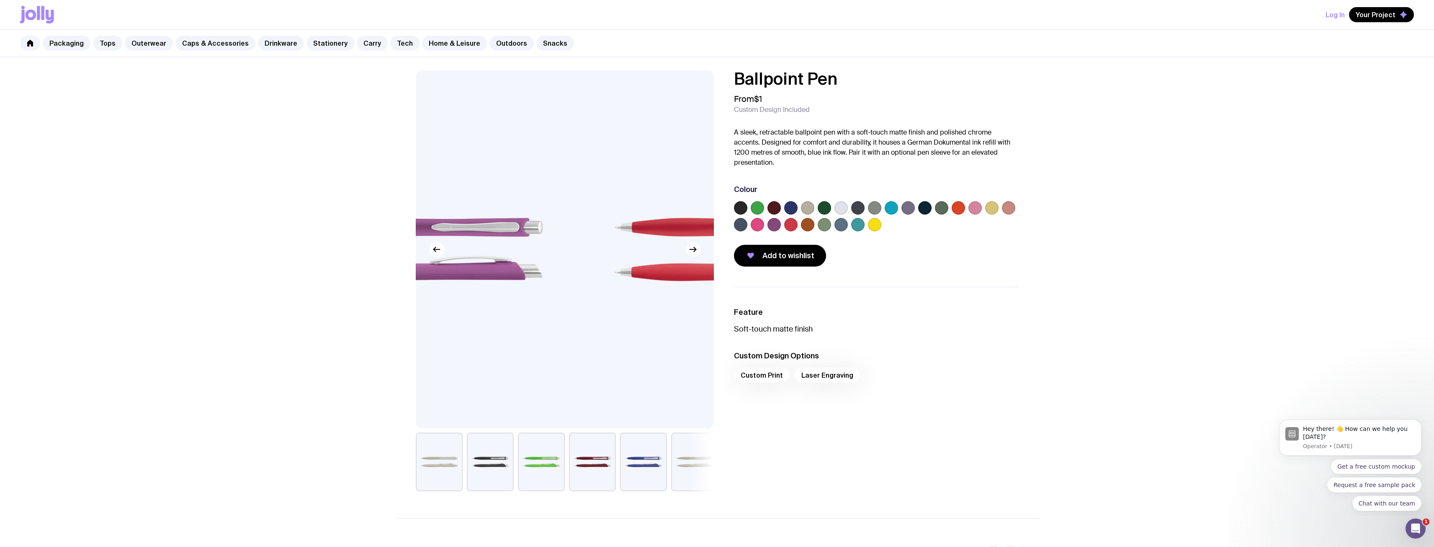
click at [694, 250] on icon "button" at bounding box center [693, 249] width 10 height 10
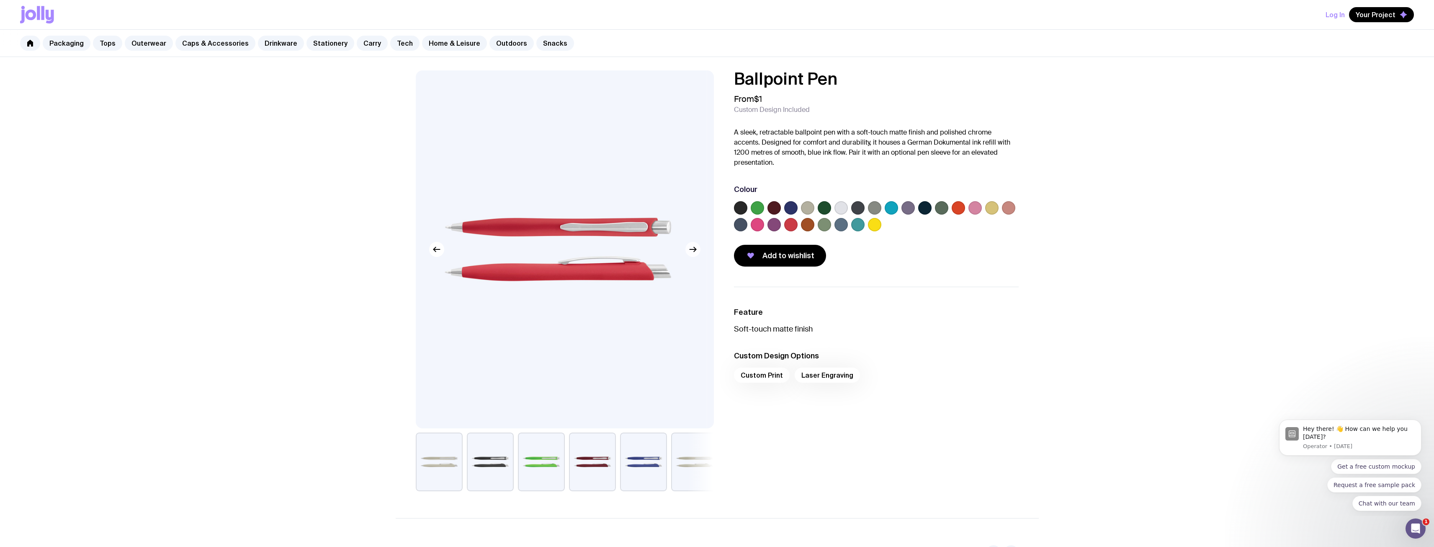
click at [694, 250] on icon "button" at bounding box center [693, 249] width 10 height 10
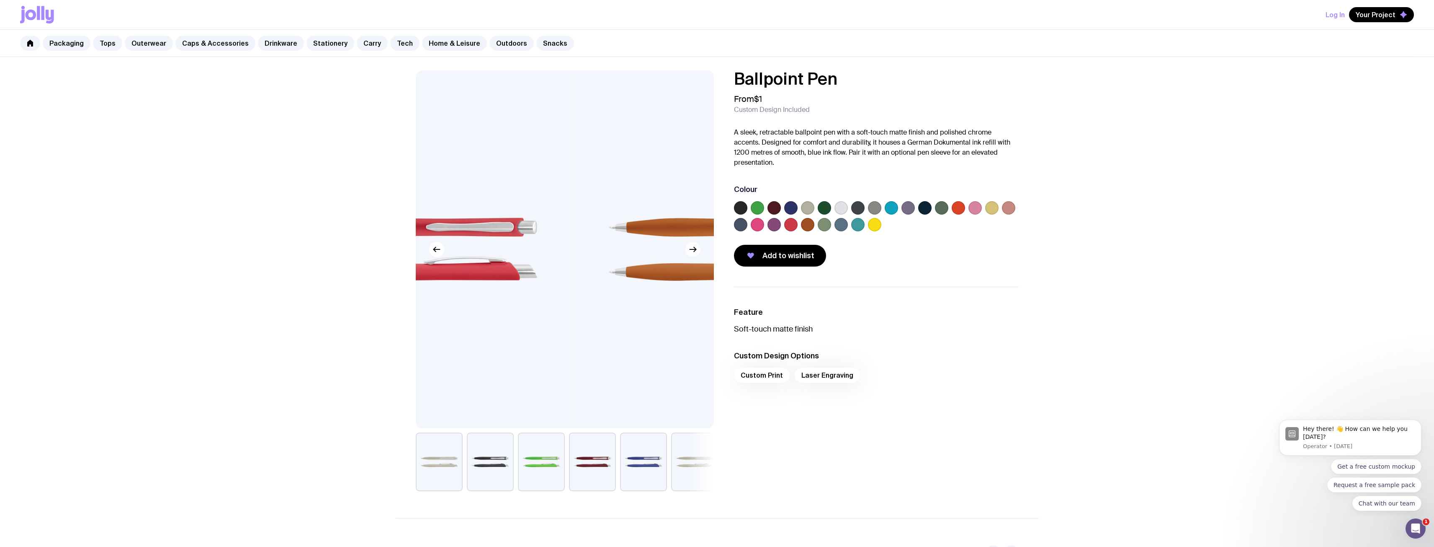
click at [693, 250] on icon "button" at bounding box center [693, 249] width 10 height 10
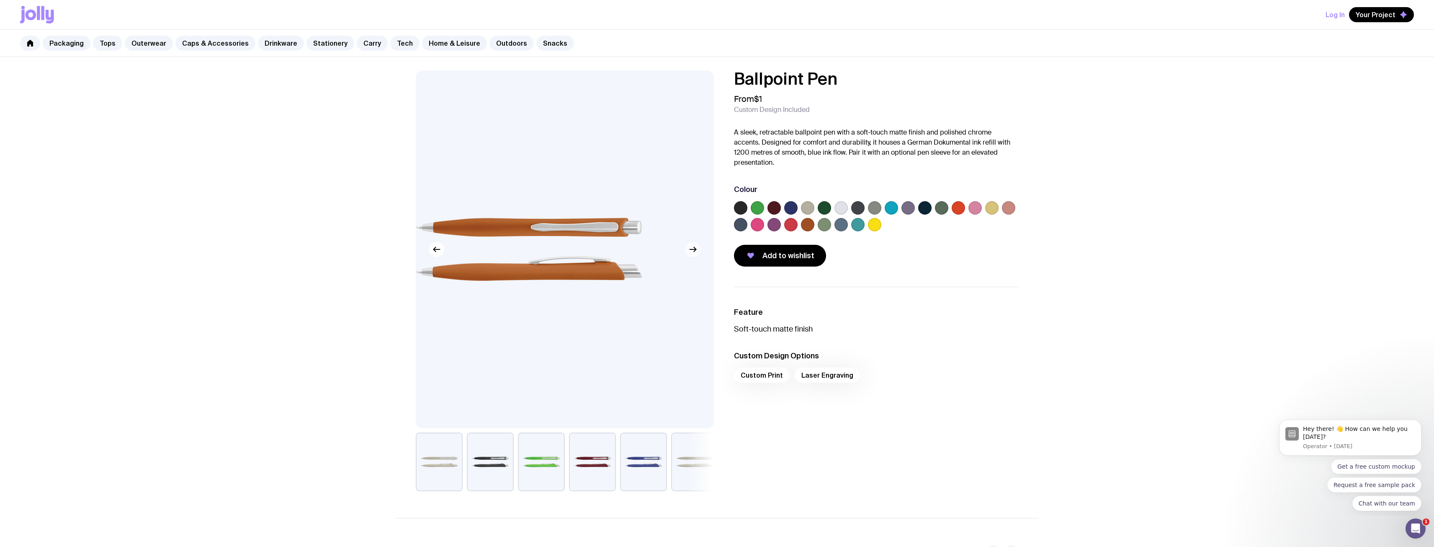
click at [692, 250] on icon "button" at bounding box center [693, 249] width 10 height 10
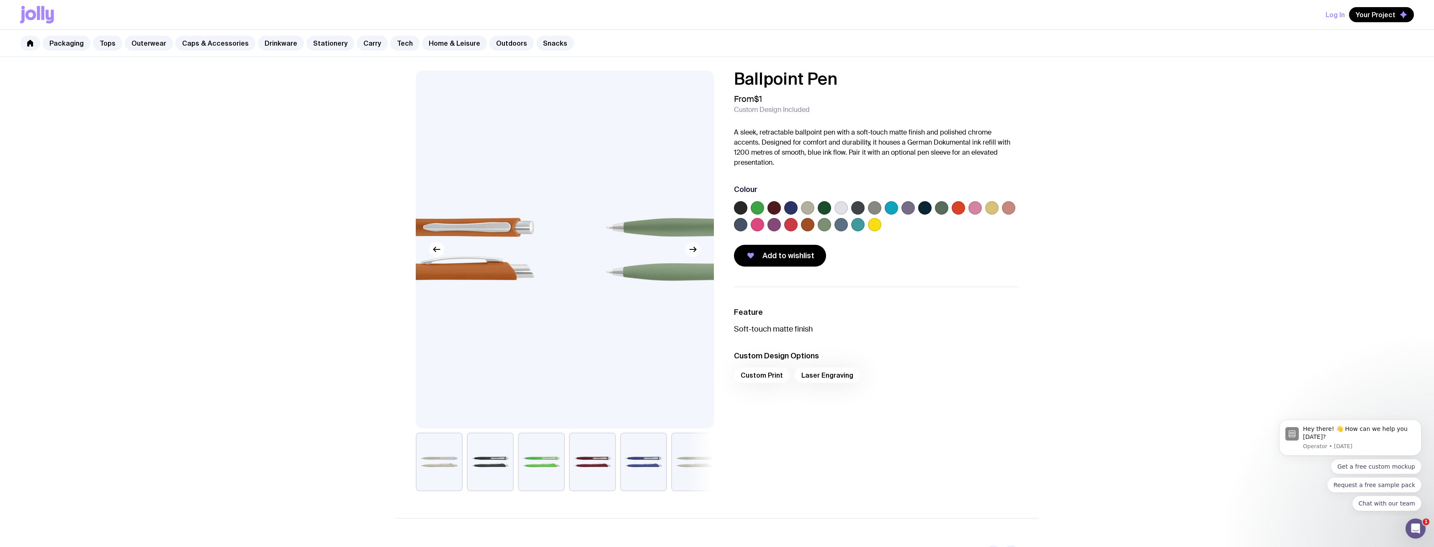
click at [692, 250] on icon "button" at bounding box center [693, 249] width 10 height 10
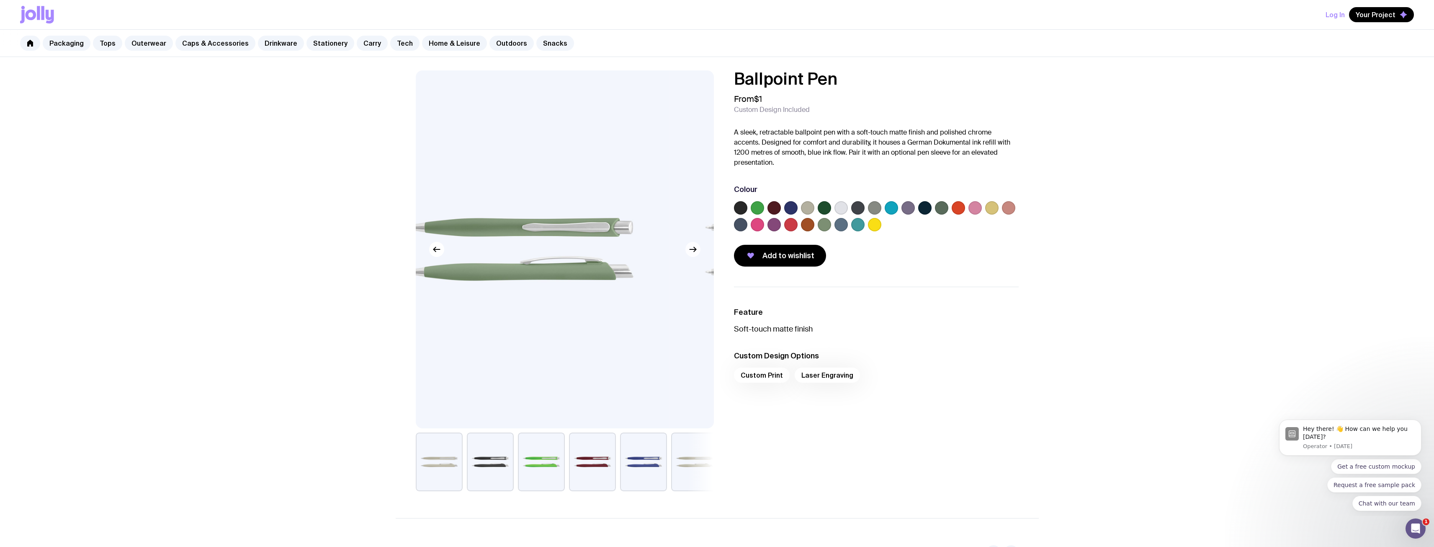
click at [692, 250] on icon "button" at bounding box center [693, 249] width 10 height 10
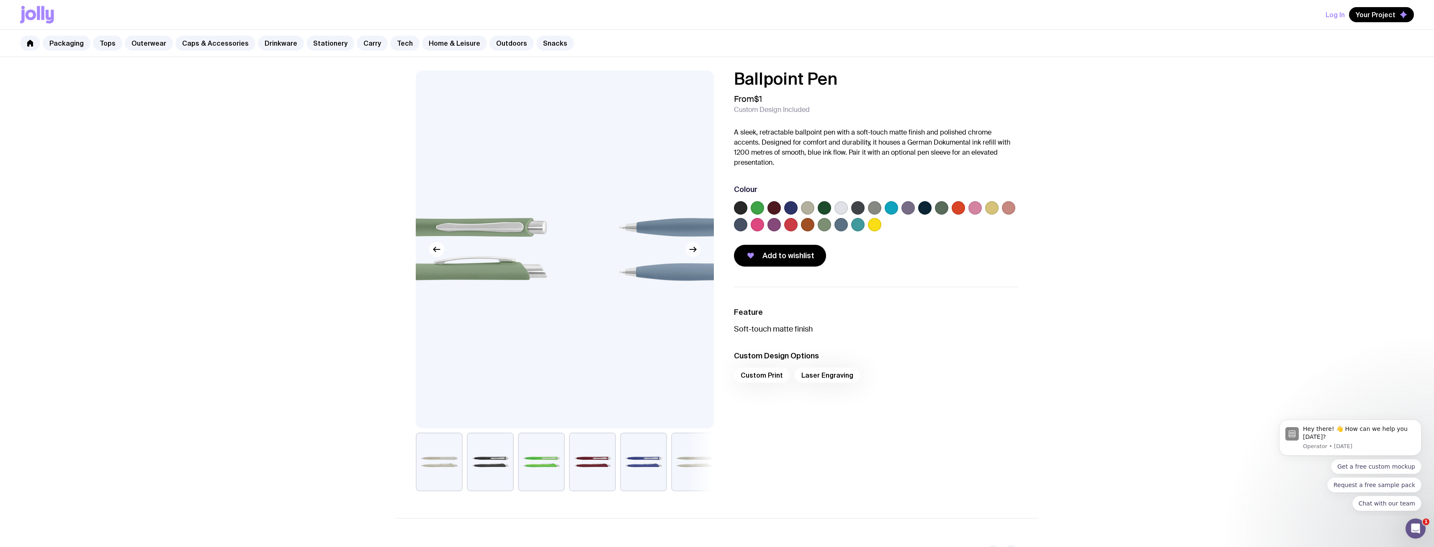
click at [692, 250] on icon "button" at bounding box center [693, 249] width 10 height 10
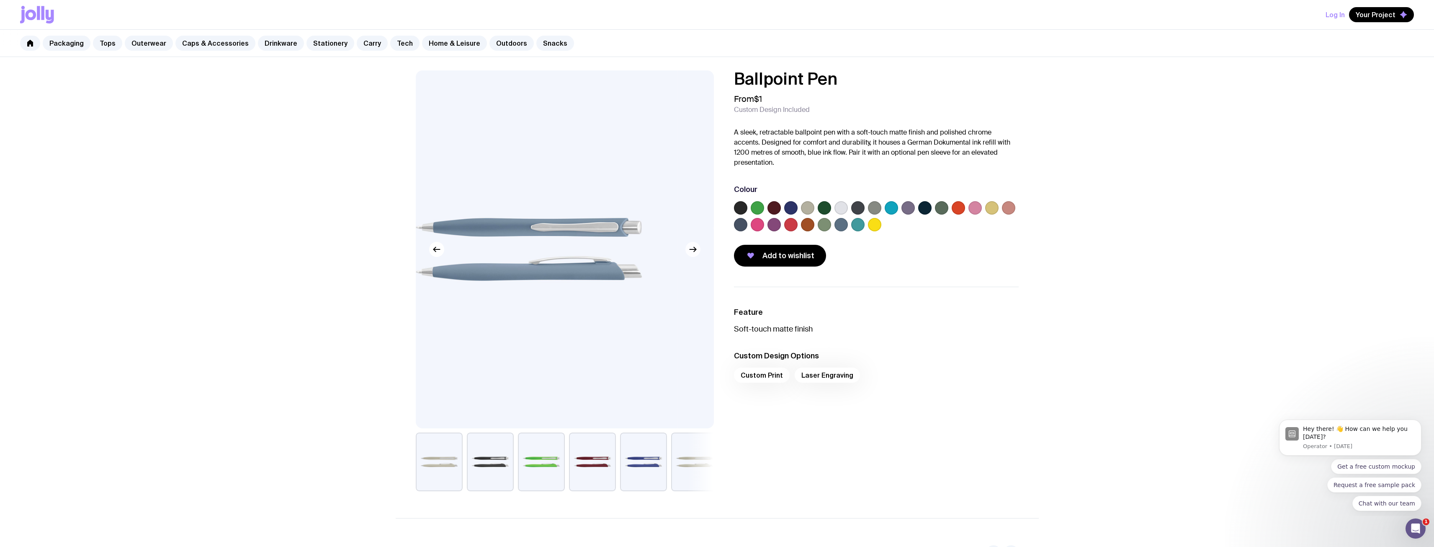
click at [692, 250] on icon "button" at bounding box center [693, 249] width 10 height 10
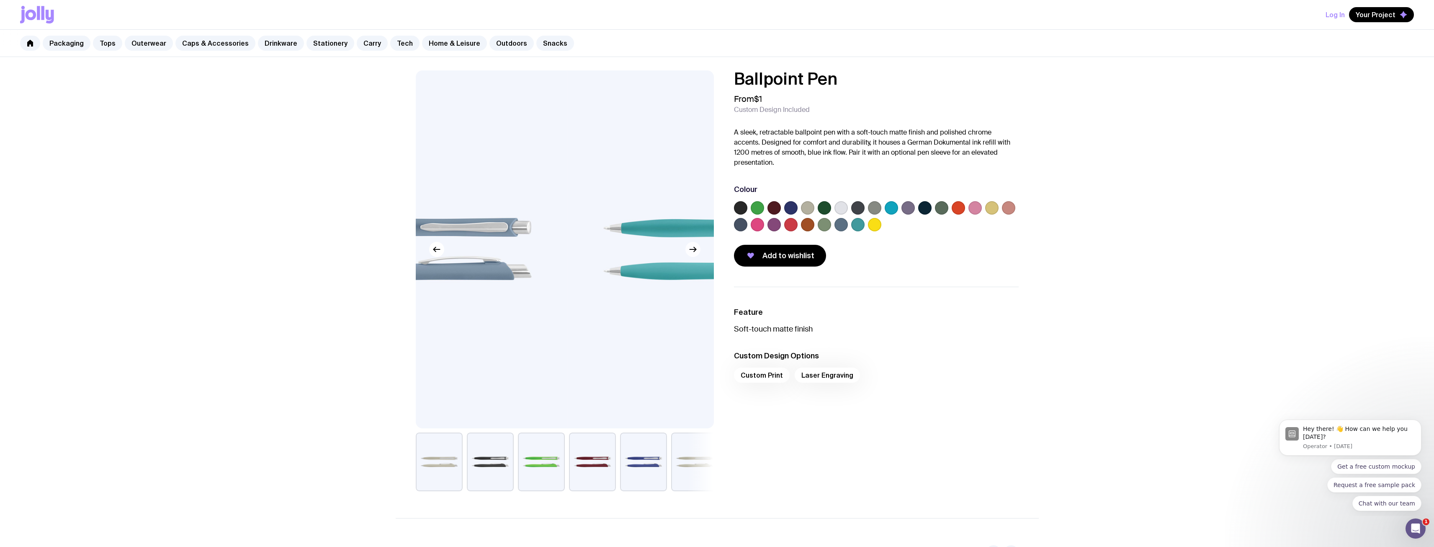
click at [692, 250] on icon "button" at bounding box center [693, 249] width 10 height 10
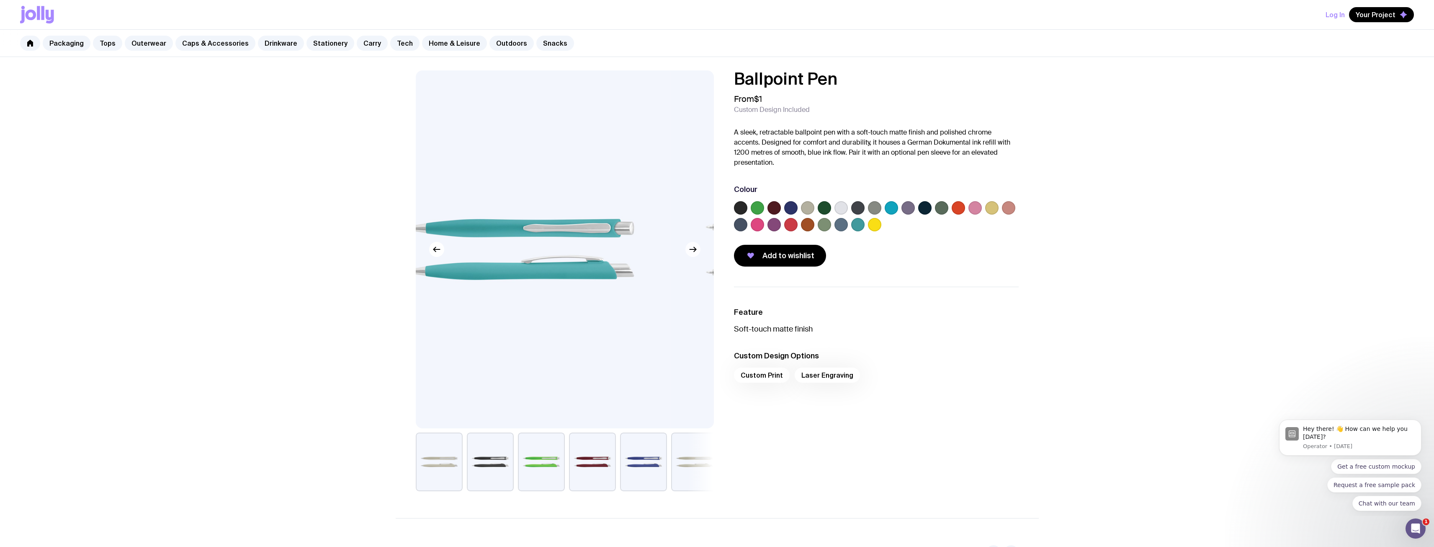
click at [692, 250] on icon "button" at bounding box center [693, 249] width 10 height 10
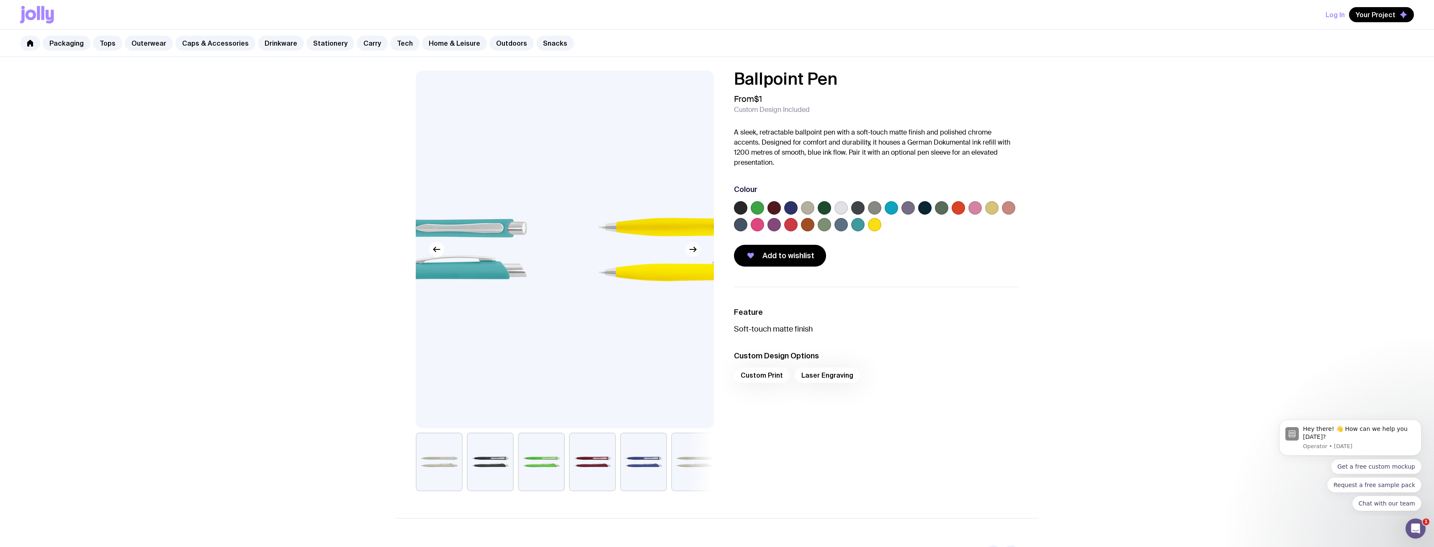
click at [692, 250] on icon "button" at bounding box center [693, 249] width 10 height 10
click at [691, 250] on icon "button" at bounding box center [693, 249] width 10 height 10
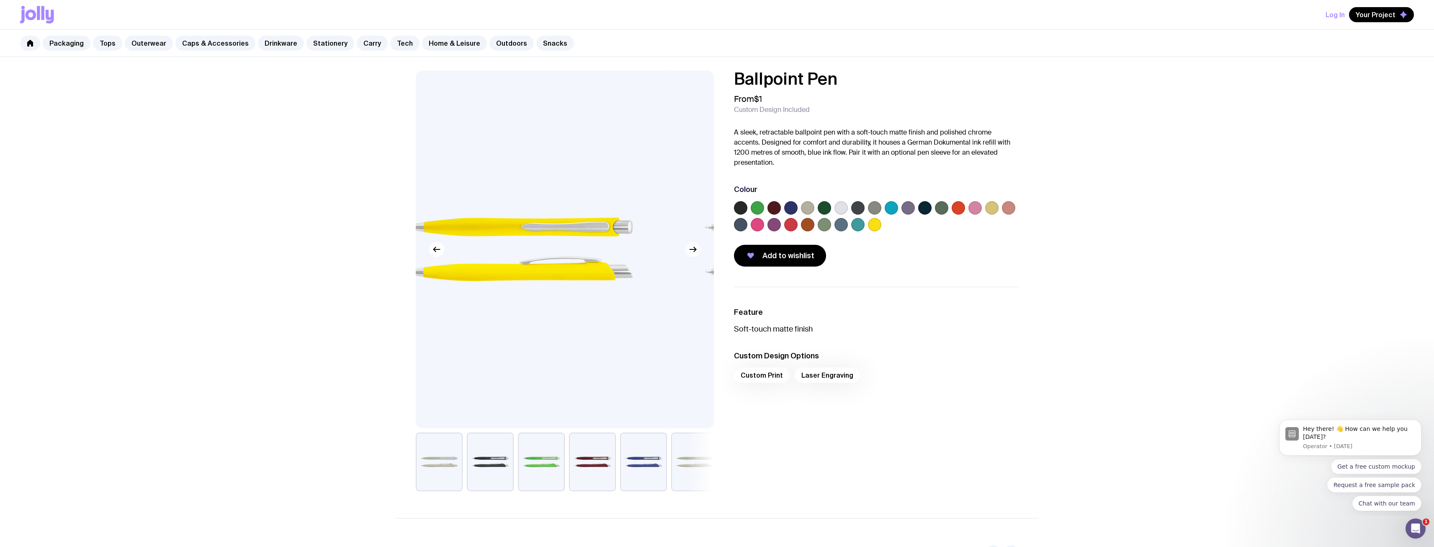
click at [690, 250] on icon "button" at bounding box center [693, 249] width 10 height 10
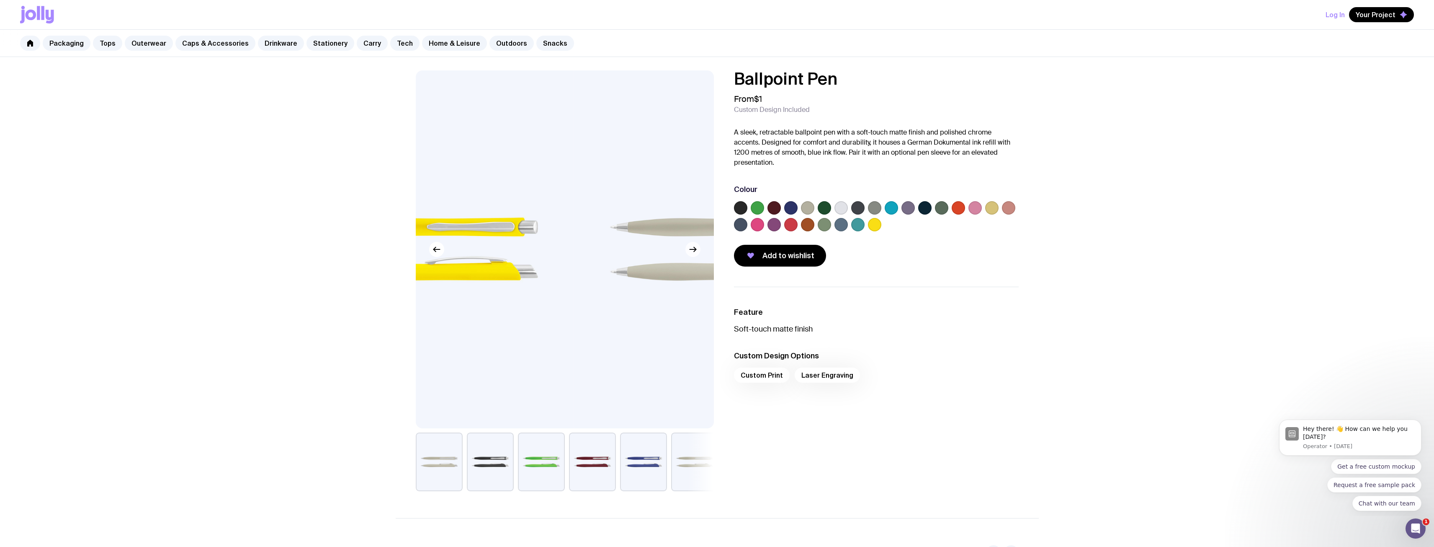
click at [690, 250] on icon "button" at bounding box center [693, 249] width 10 height 10
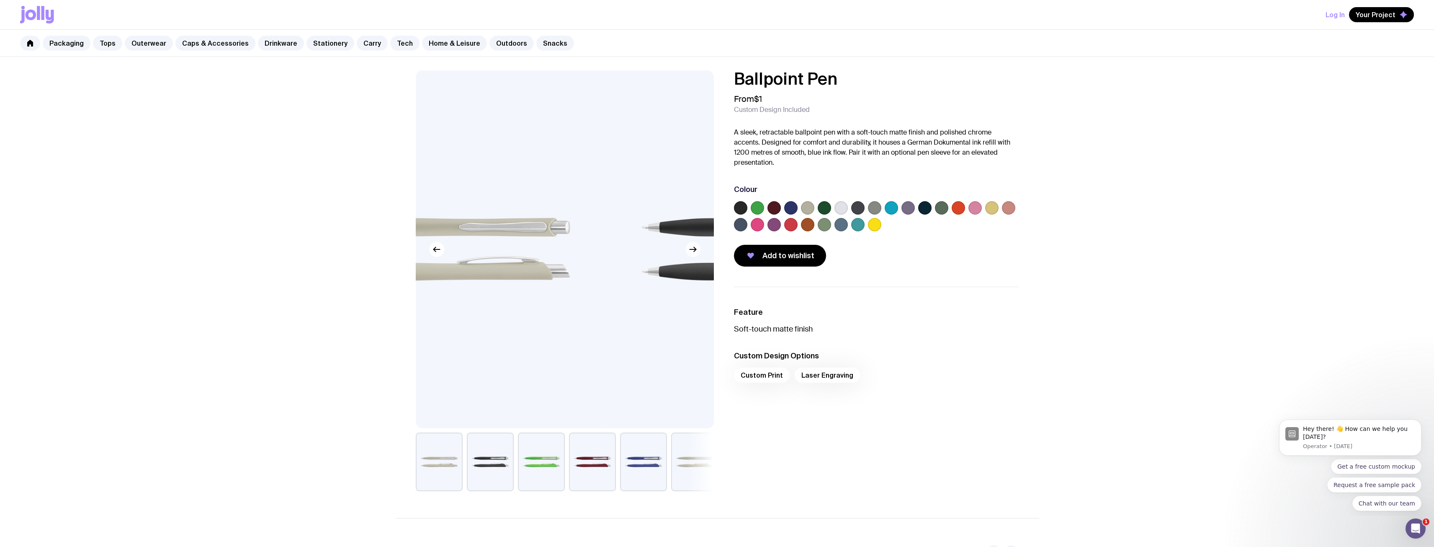
click at [689, 250] on icon "button" at bounding box center [693, 249] width 10 height 10
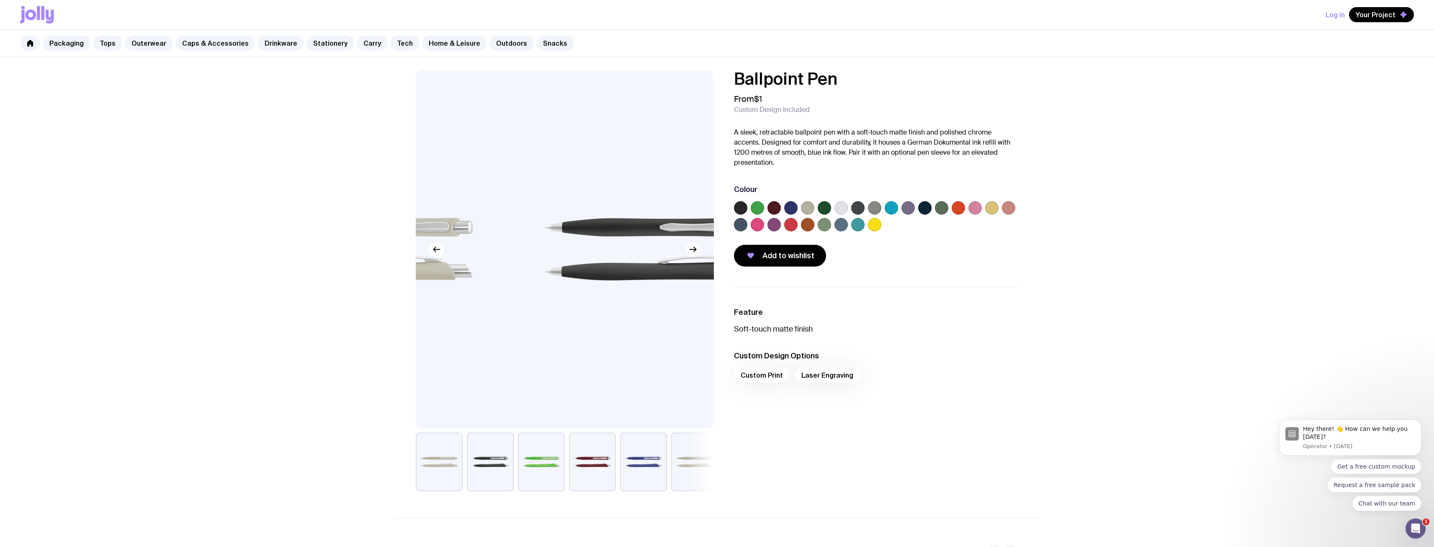
click at [689, 250] on icon "button" at bounding box center [693, 249] width 10 height 10
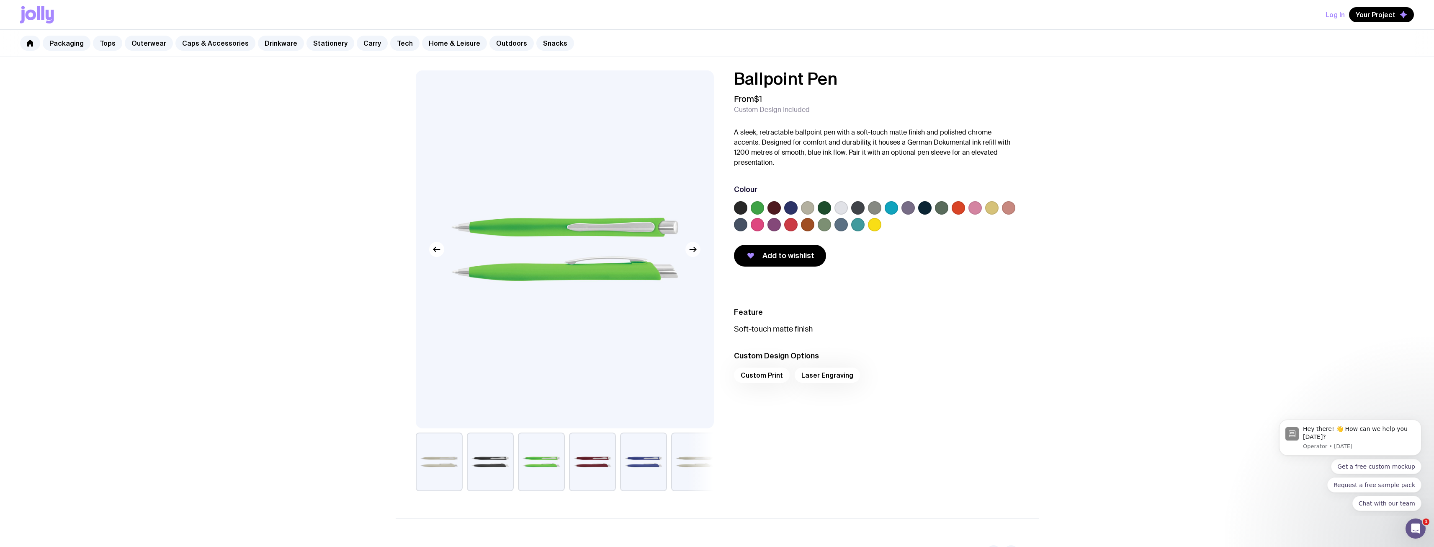
click at [687, 250] on button "button" at bounding box center [693, 249] width 15 height 15
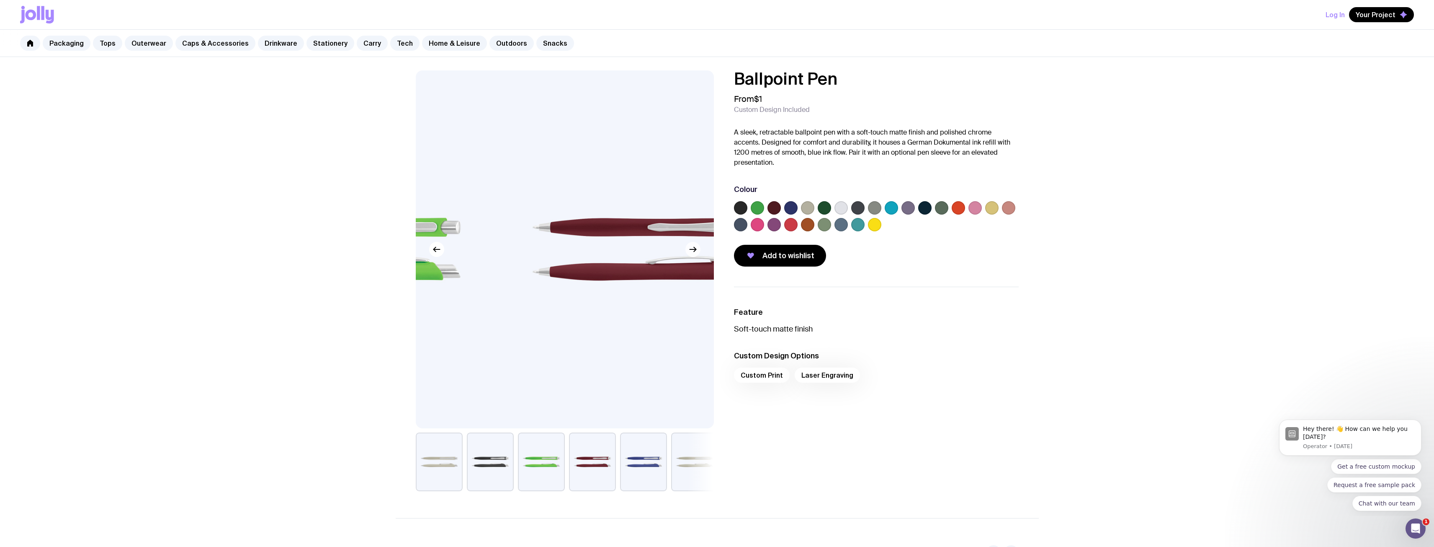
click at [687, 250] on button "button" at bounding box center [693, 249] width 15 height 15
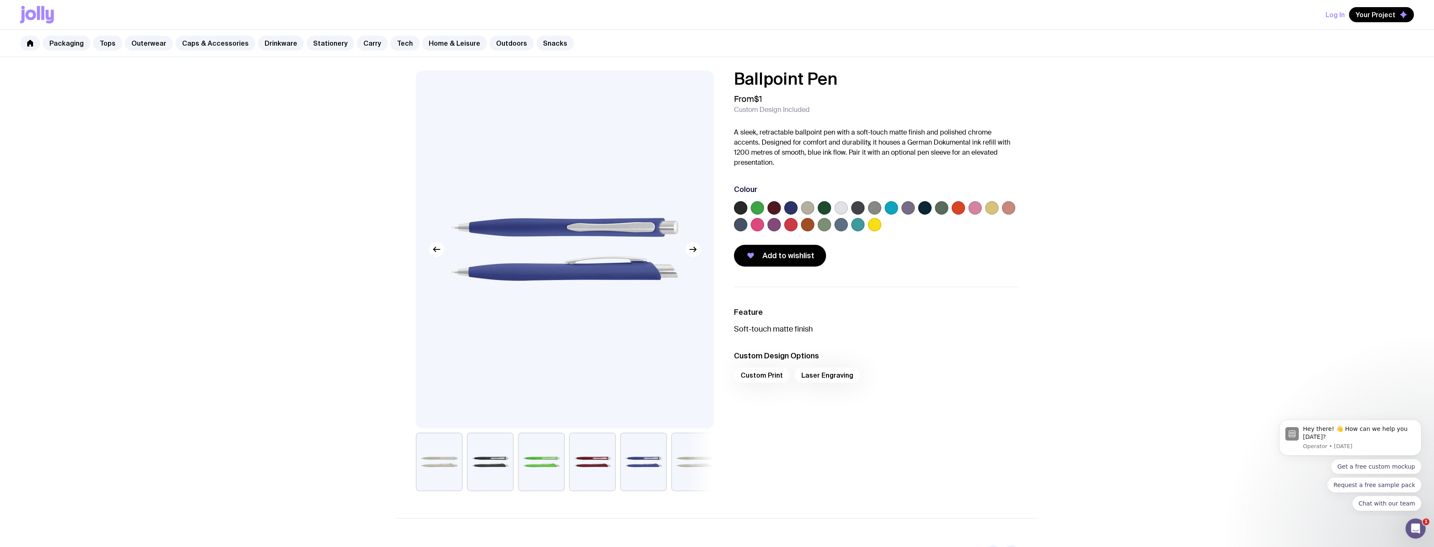
click at [805, 207] on label at bounding box center [807, 207] width 13 height 13
click at [0, 0] on input "radio" at bounding box center [0, 0] width 0 height 0
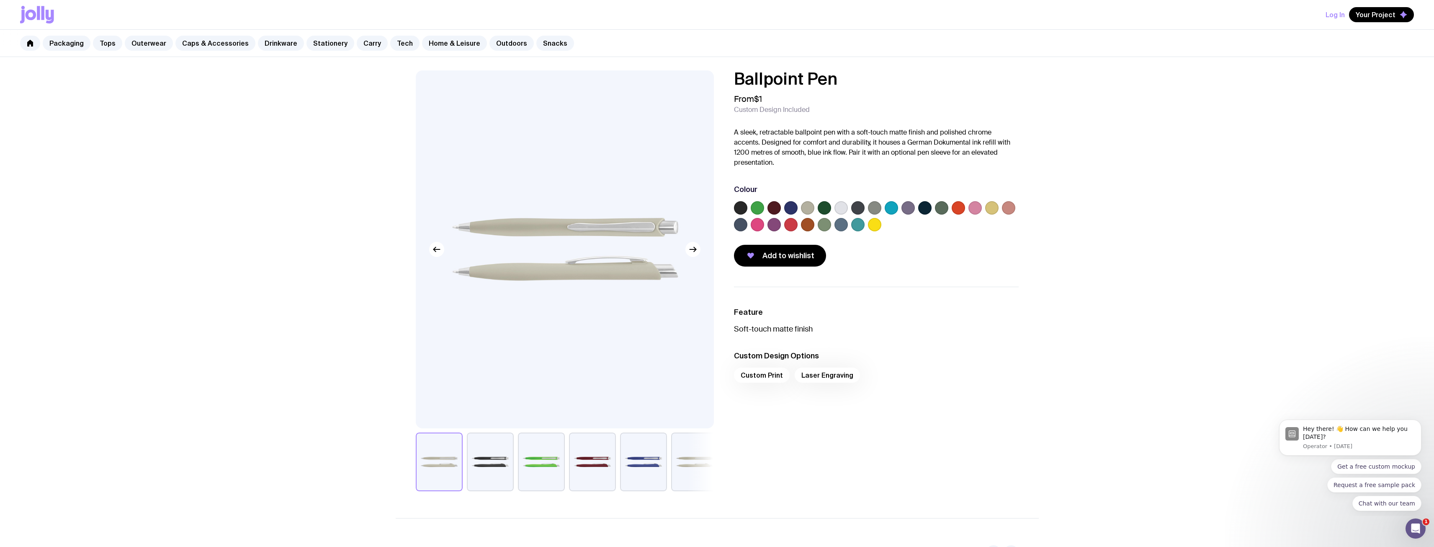
click at [812, 205] on label at bounding box center [807, 207] width 13 height 13
click at [0, 0] on input "radio" at bounding box center [0, 0] width 0 height 0
click at [558, 479] on button "button" at bounding box center [541, 461] width 47 height 59
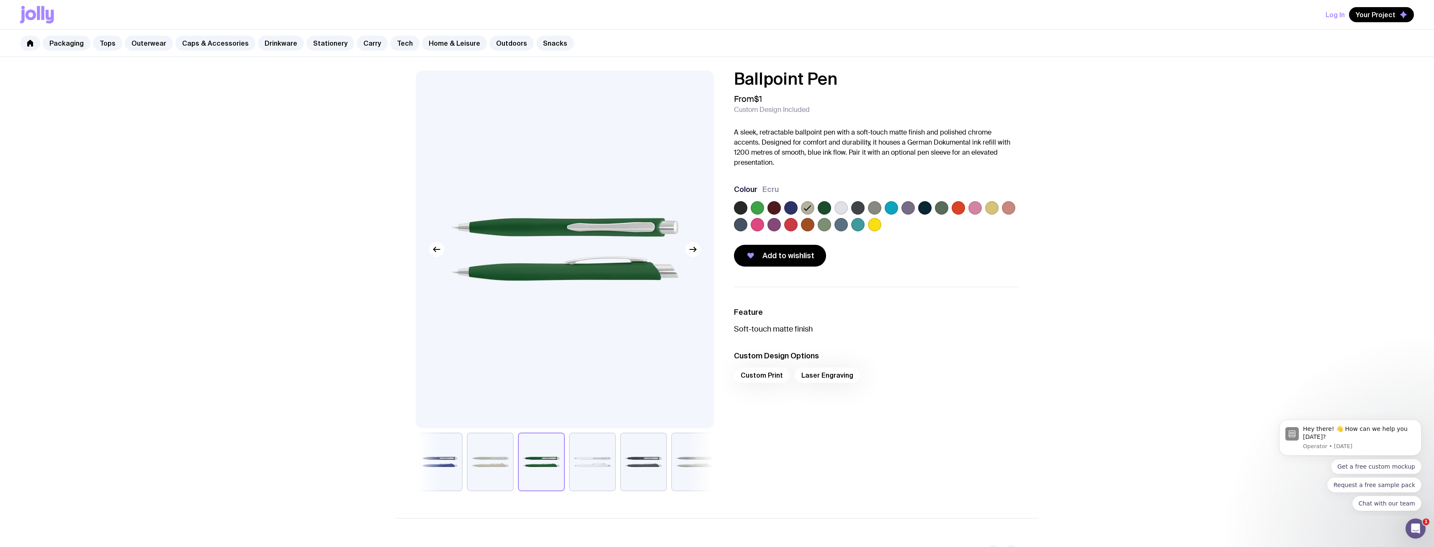
drag, startPoint x: 599, startPoint y: 480, endPoint x: 629, endPoint y: 475, distance: 30.1
click at [599, 480] on button "button" at bounding box center [592, 461] width 47 height 59
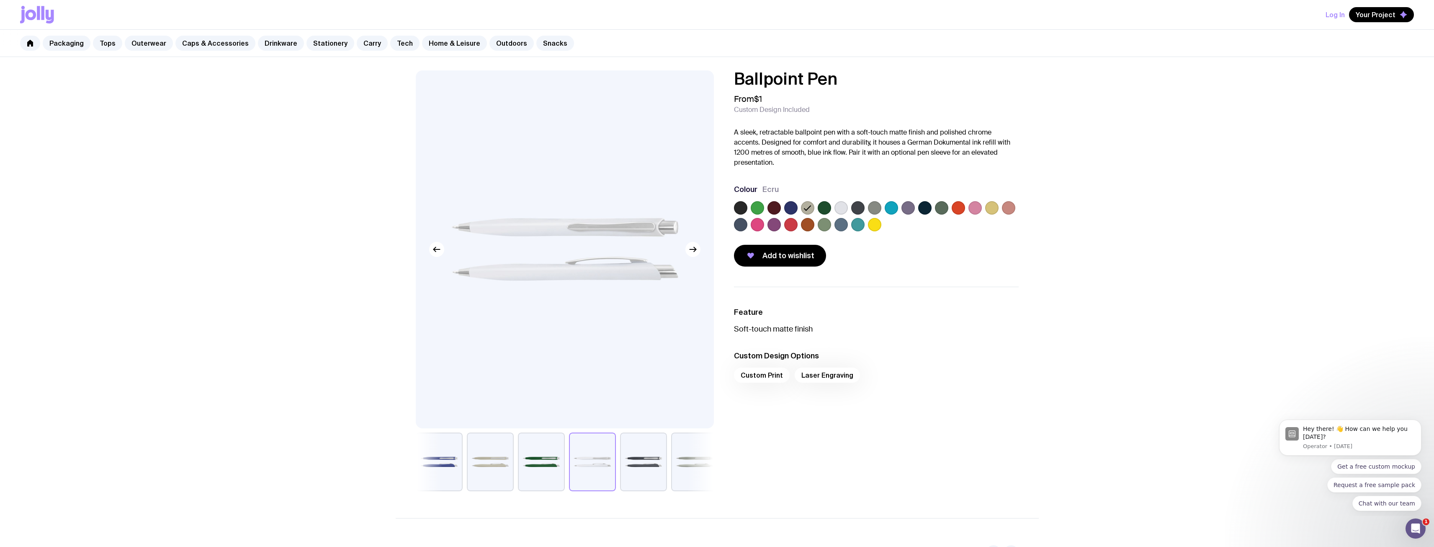
click at [642, 470] on button "button" at bounding box center [643, 461] width 47 height 59
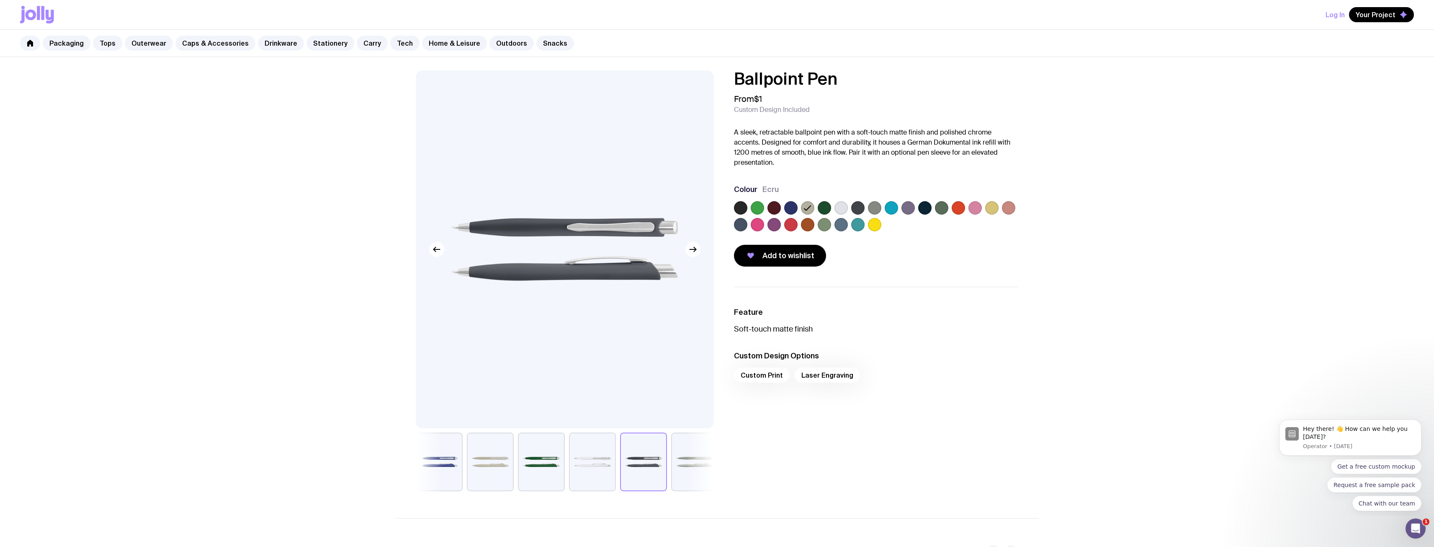
click at [690, 470] on button "button" at bounding box center [694, 461] width 47 height 59
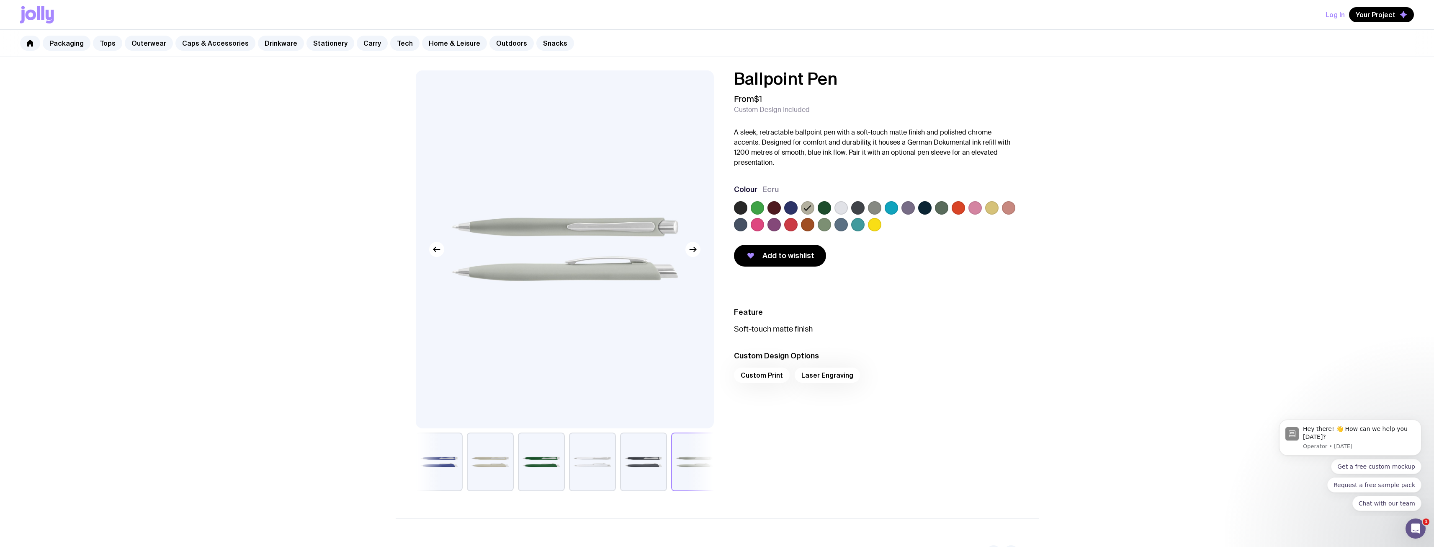
click at [360, 204] on div "Ballpoint Pen From $1 Custom Design Included A sleek, retractable ballpoint pen…" at bounding box center [717, 434] width 1434 height 754
click at [994, 208] on label at bounding box center [991, 207] width 13 height 13
click at [0, 0] on input "radio" at bounding box center [0, 0] width 0 height 0
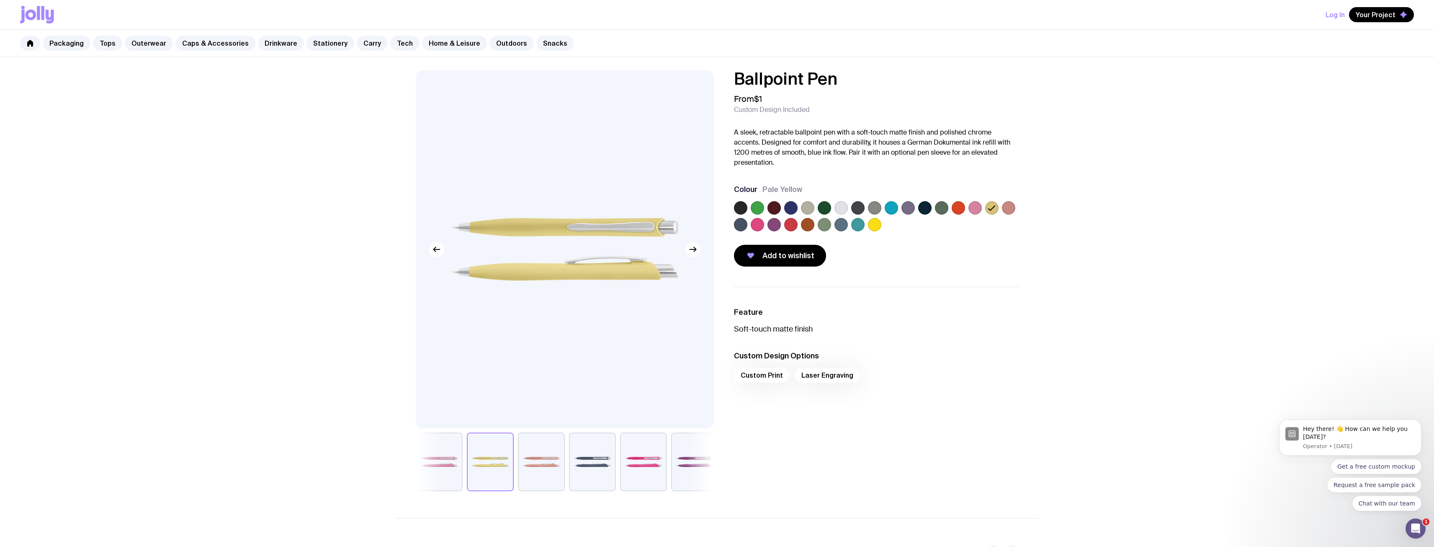
click at [807, 201] on div "Colour Pale Yellow" at bounding box center [876, 209] width 285 height 50
click at [807, 204] on label at bounding box center [807, 207] width 13 height 13
click at [0, 0] on input "radio" at bounding box center [0, 0] width 0 height 0
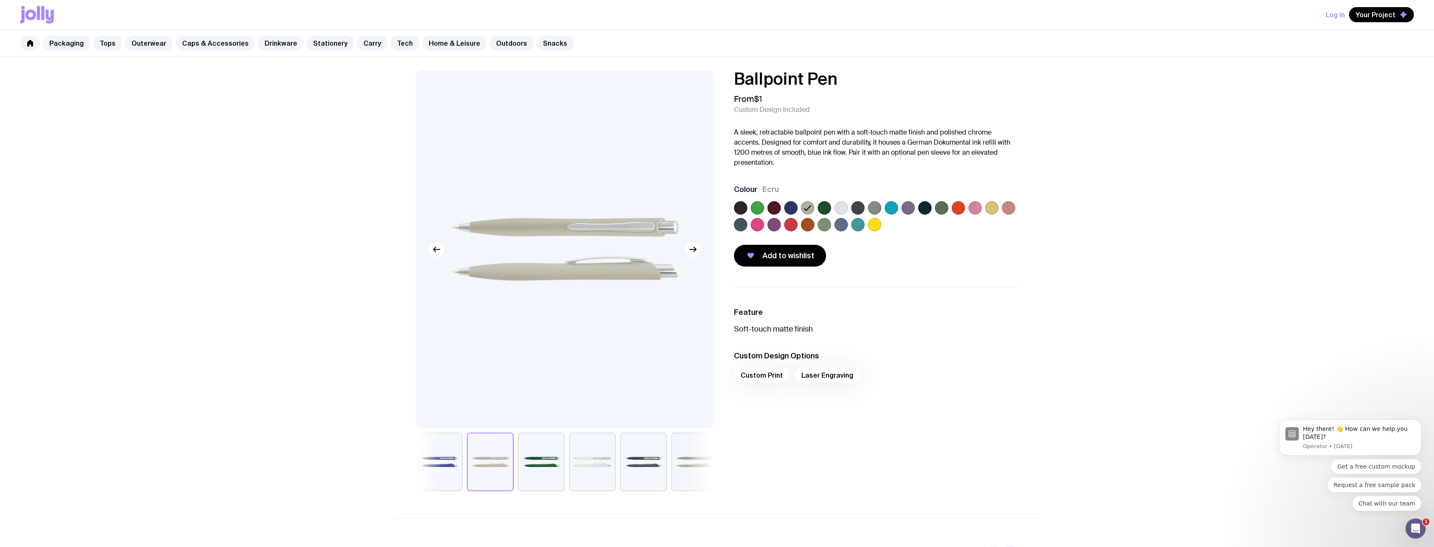
click at [1230, 222] on div "Ballpoint Pen From $1 Custom Design Included A sleek, retractable ballpoint pen…" at bounding box center [717, 434] width 1434 height 754
